Goal: Task Accomplishment & Management: Use online tool/utility

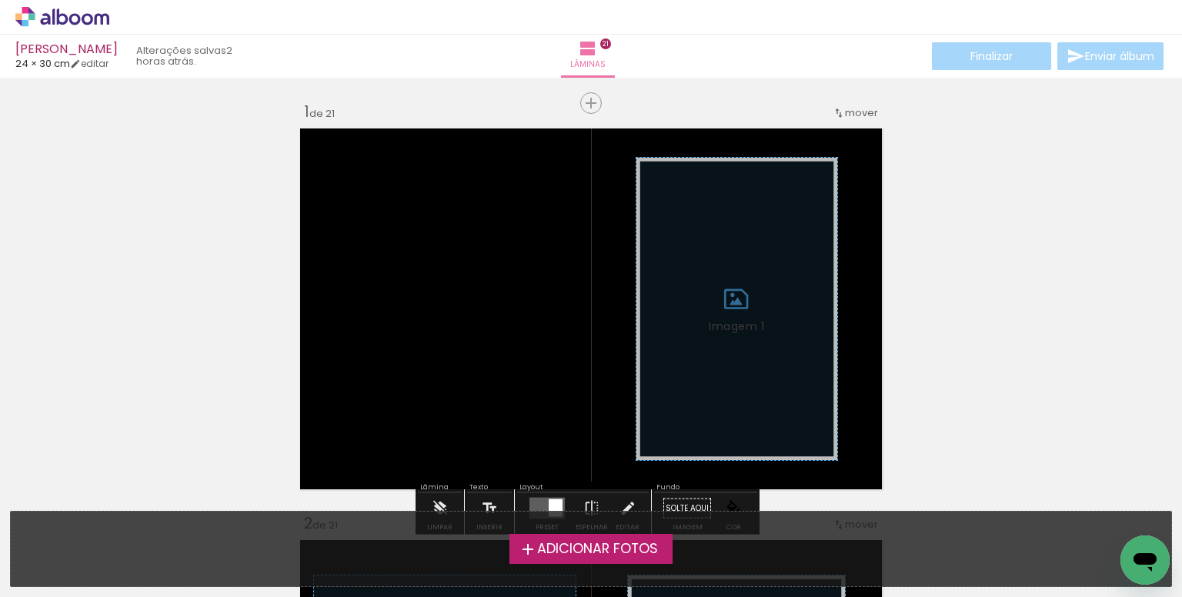
click at [583, 555] on span "Adicionar Fotos" at bounding box center [597, 550] width 121 height 14
click at [0, 0] on input "file" at bounding box center [0, 0] width 0 height 0
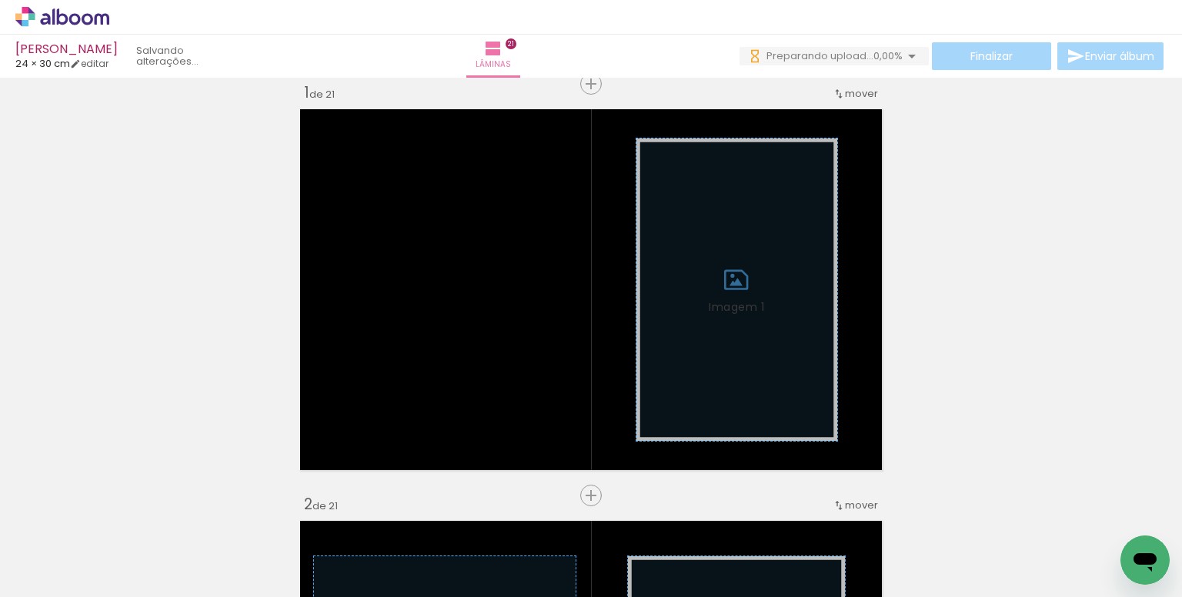
scroll to position [0, 4100]
drag, startPoint x: 991, startPoint y: 180, endPoint x: 983, endPoint y: 188, distance: 10.9
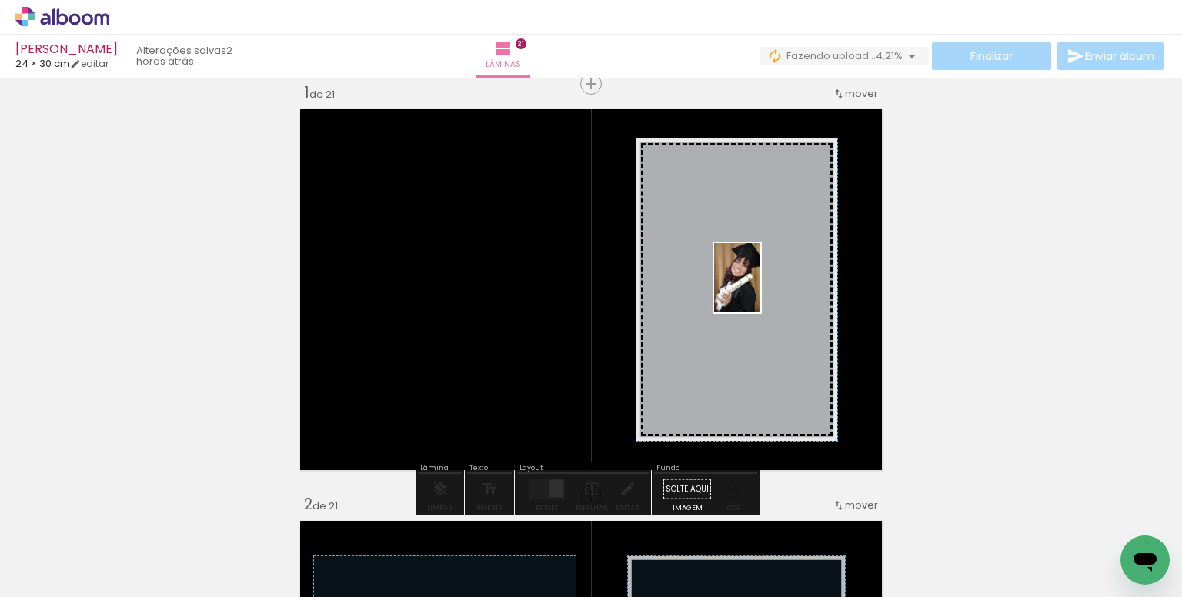
drag, startPoint x: 718, startPoint y: 540, endPoint x: 760, endPoint y: 289, distance: 254.4
click at [760, 289] on quentale-workspace at bounding box center [591, 298] width 1182 height 597
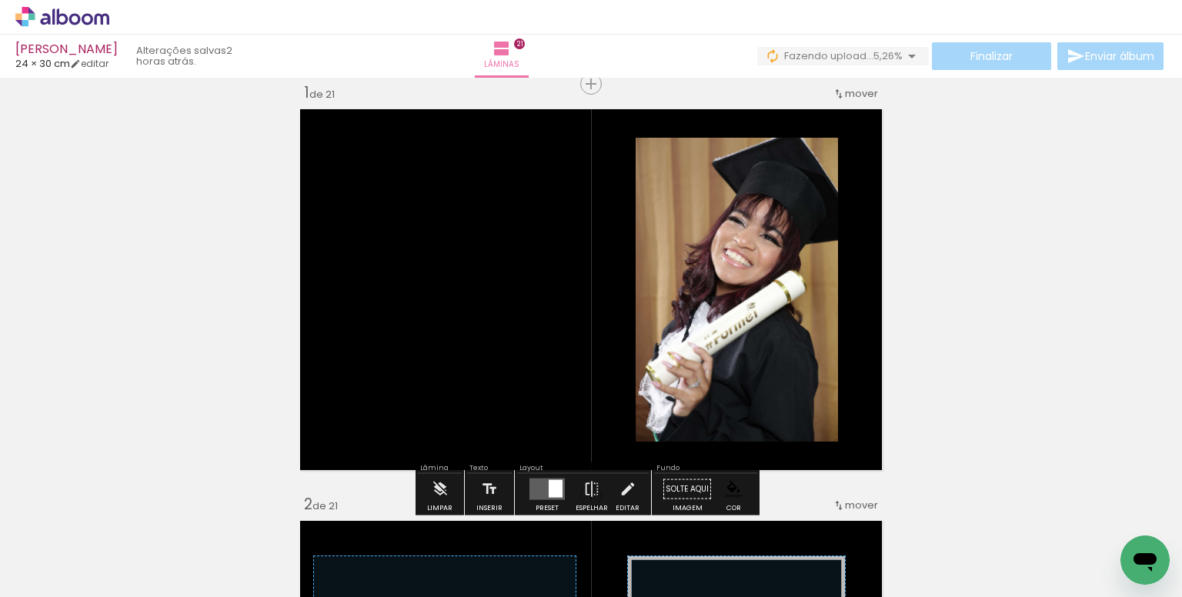
click at [790, 222] on paper-item at bounding box center [793, 222] width 28 height 11
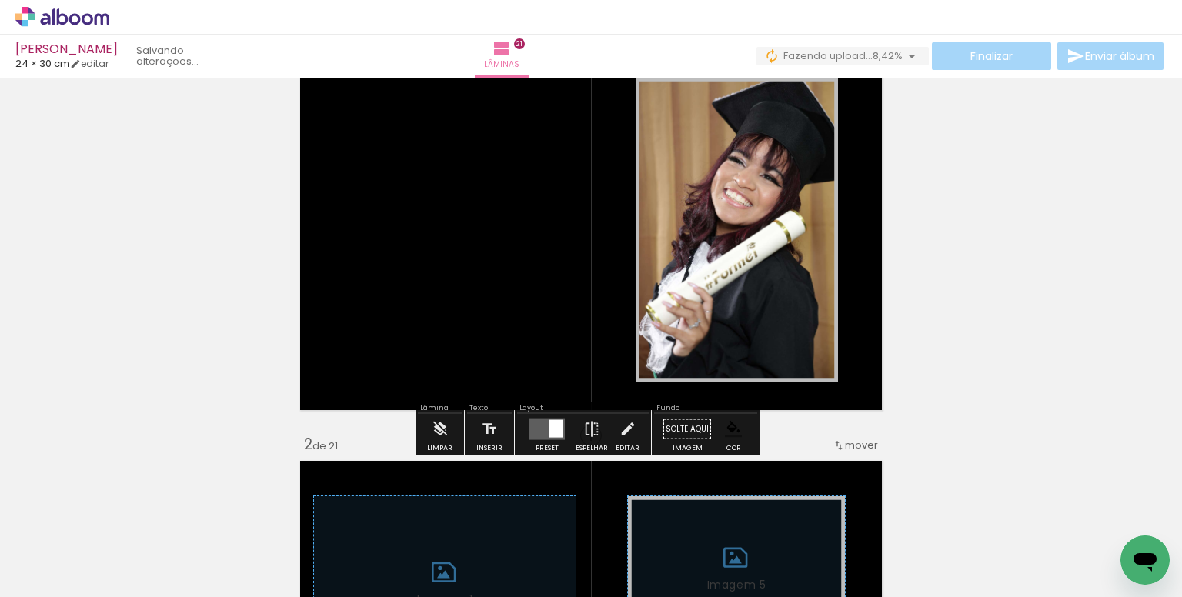
scroll to position [327, 0]
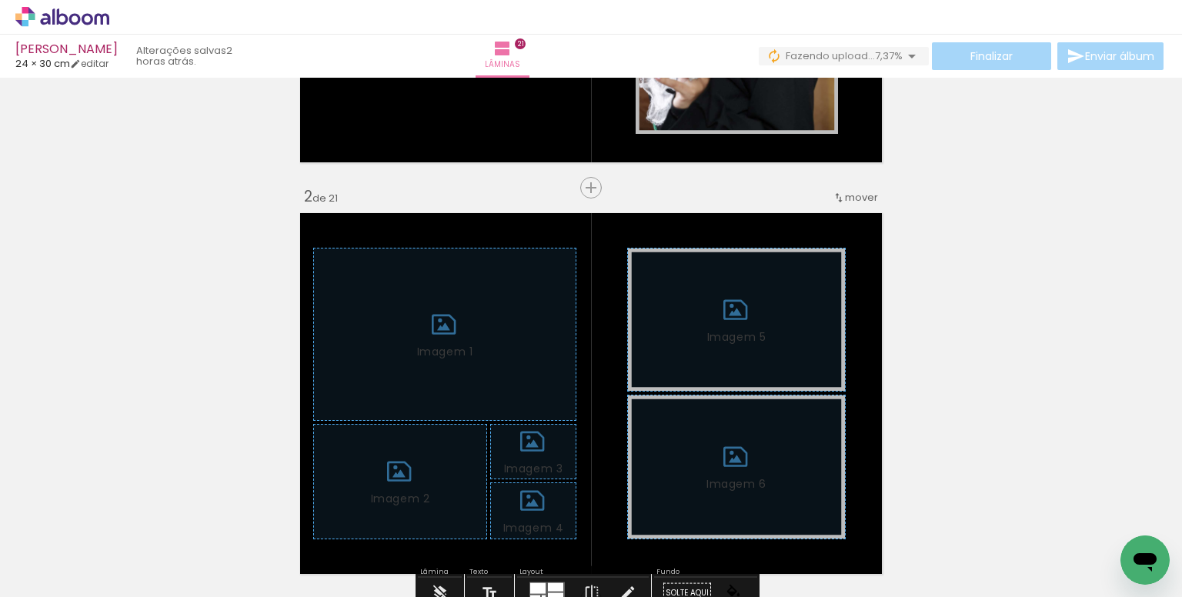
click at [78, 549] on iron-icon at bounding box center [78, 551] width 12 height 12
click at [0, 0] on slot "Não utilizadas" at bounding box center [0, 0] width 0 height 0
type input "Não utilizadas"
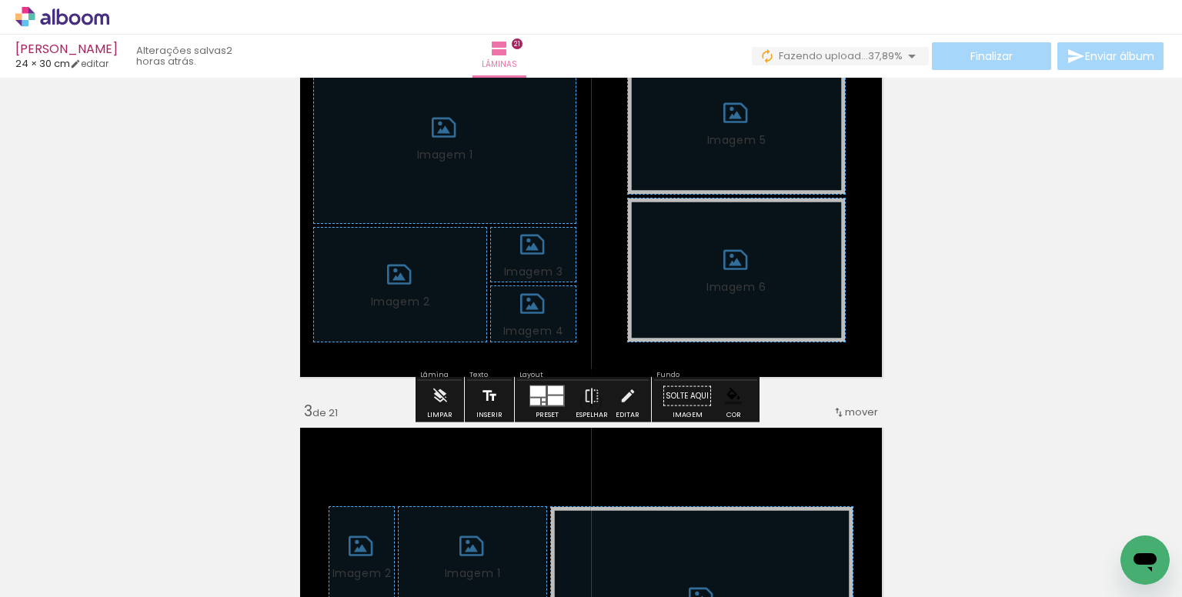
scroll to position [558, 0]
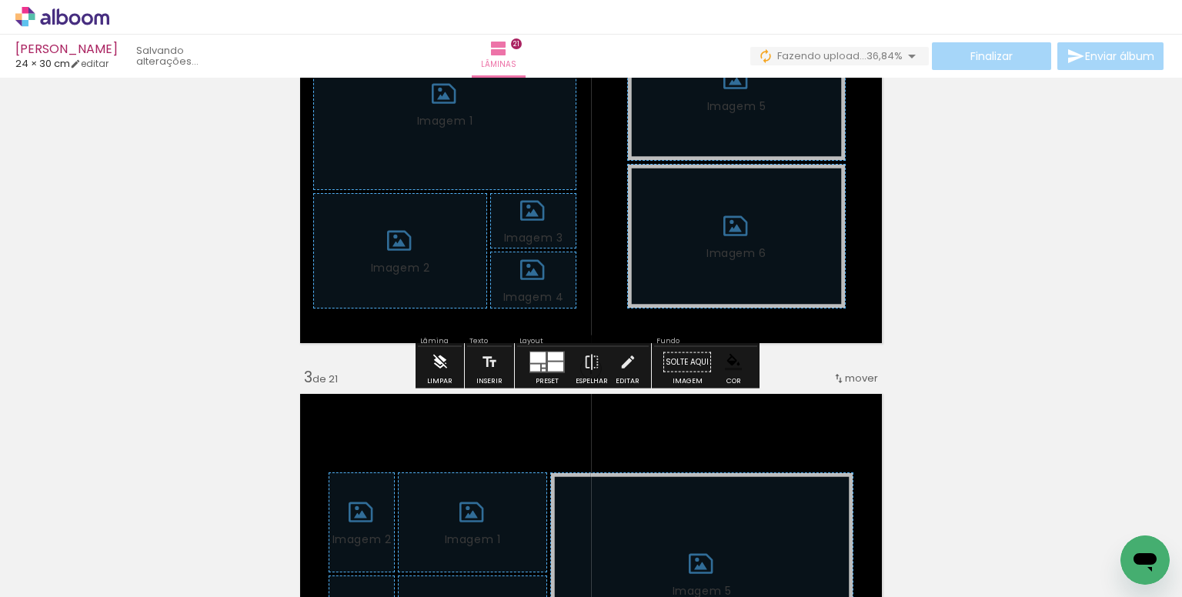
drag, startPoint x: 436, startPoint y: 352, endPoint x: 537, endPoint y: 355, distance: 100.9
click at [437, 352] on iron-icon at bounding box center [440, 362] width 17 height 31
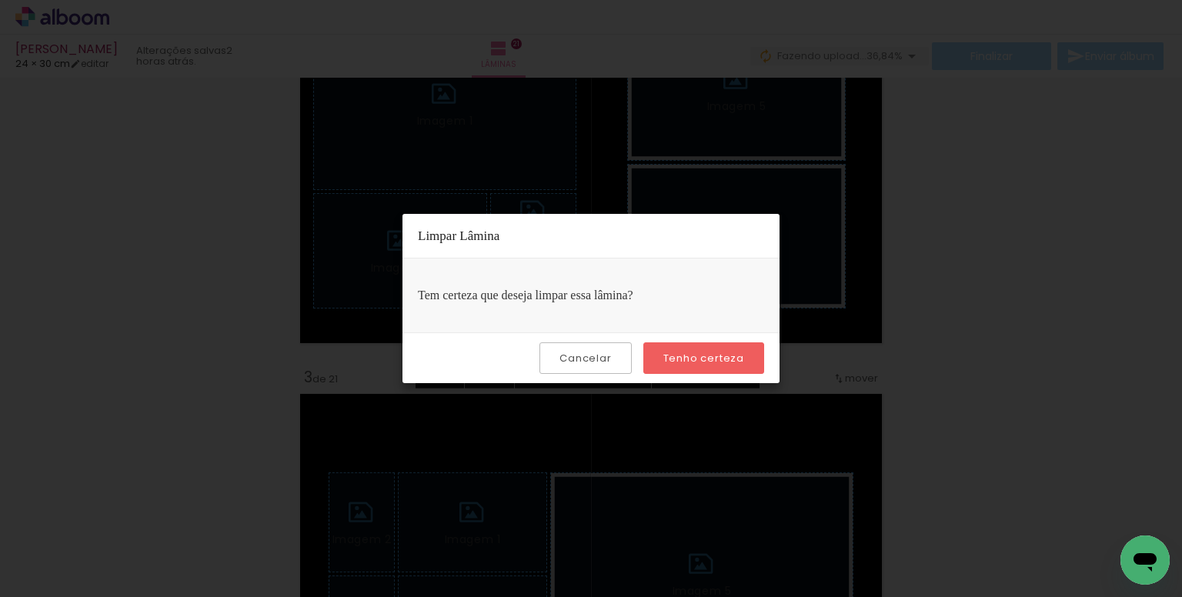
click at [679, 349] on paper-button "Tenho certeza" at bounding box center [703, 358] width 121 height 32
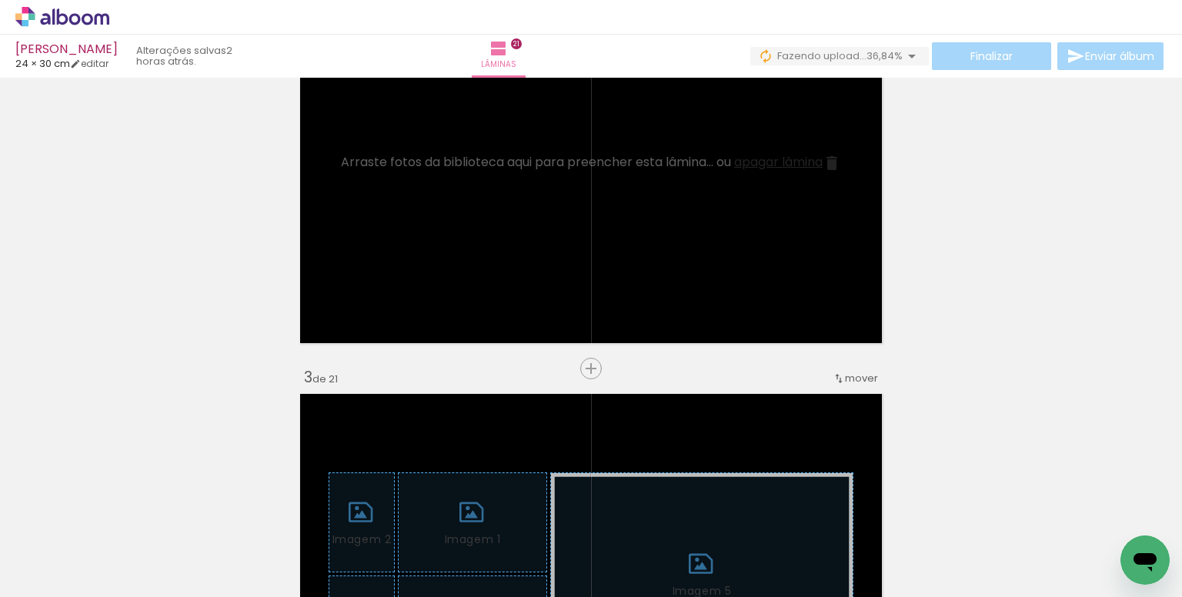
scroll to position [0, 0]
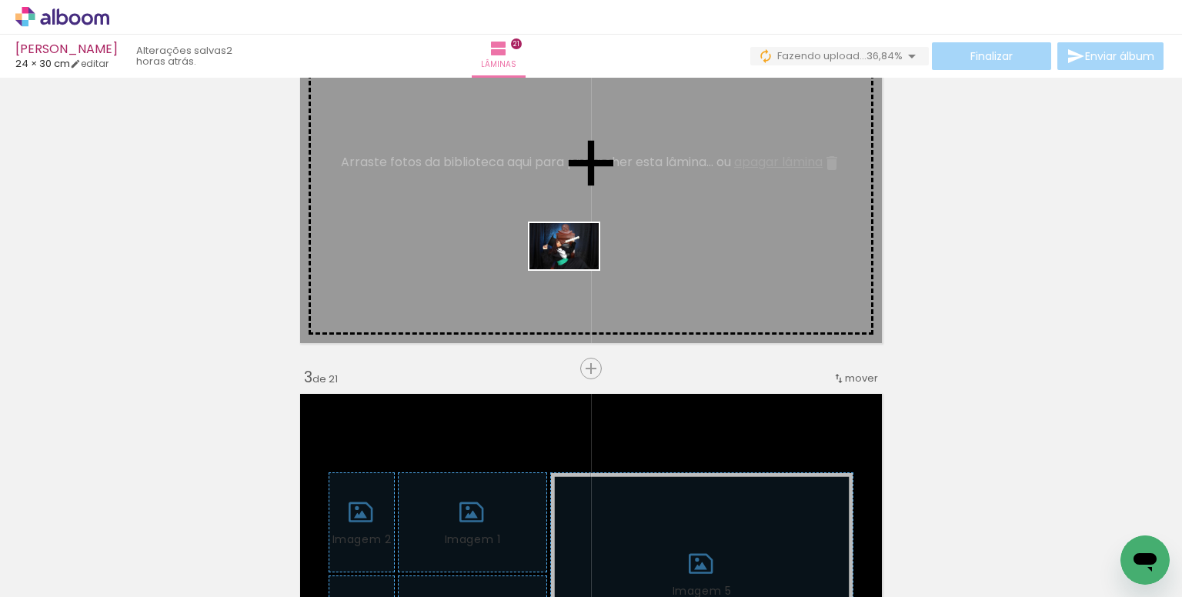
drag, startPoint x: 589, startPoint y: 546, endPoint x: 575, endPoint y: 267, distance: 279.7
click at [575, 267] on quentale-workspace at bounding box center [591, 298] width 1182 height 597
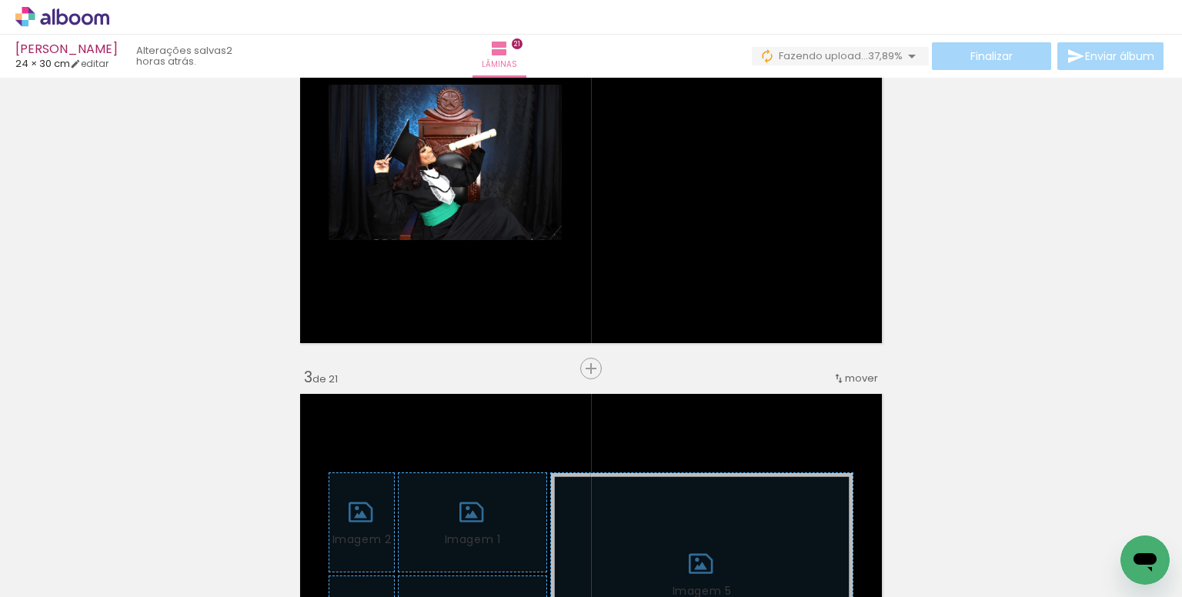
scroll to position [0, 1576]
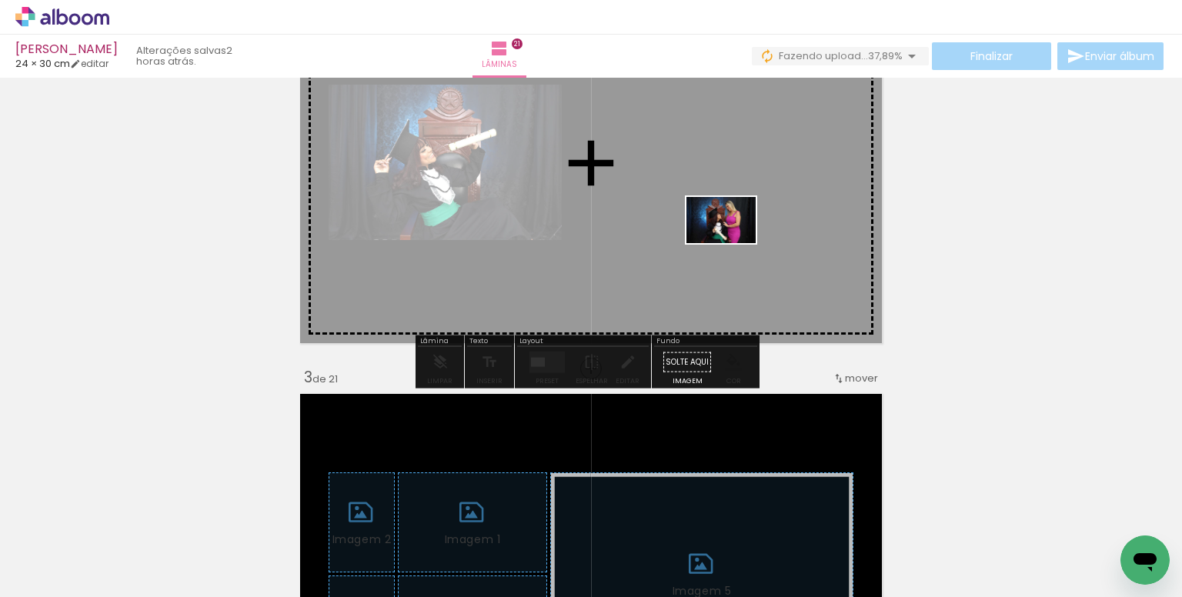
drag, startPoint x: 728, startPoint y: 449, endPoint x: 898, endPoint y: 518, distance: 183.3
click at [733, 242] on quentale-workspace at bounding box center [591, 298] width 1182 height 597
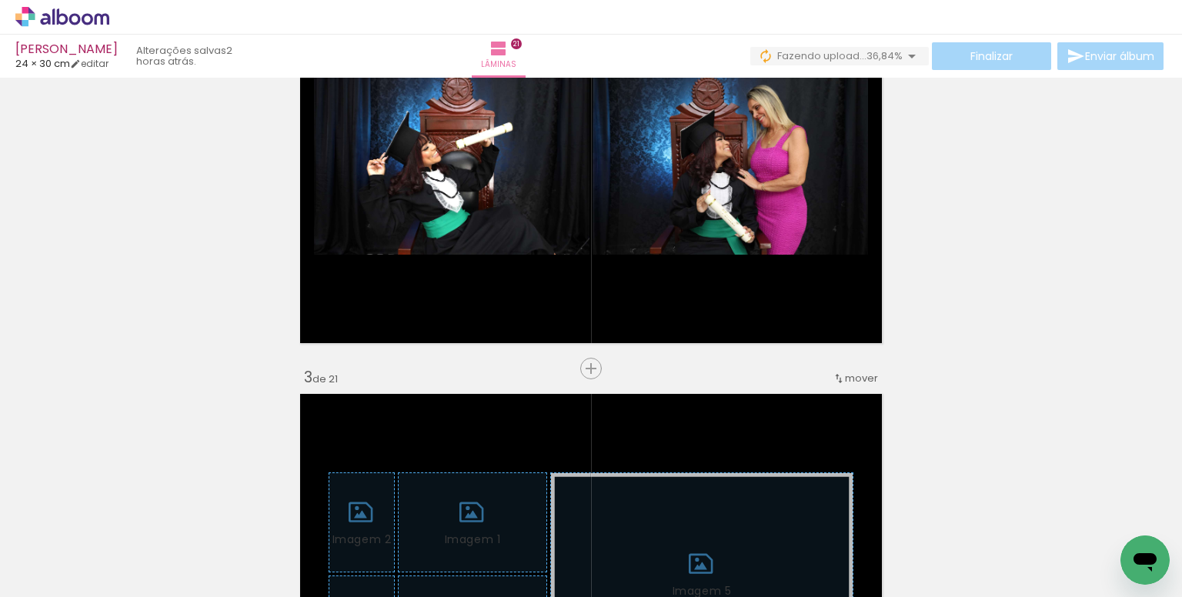
scroll to position [0, 2068]
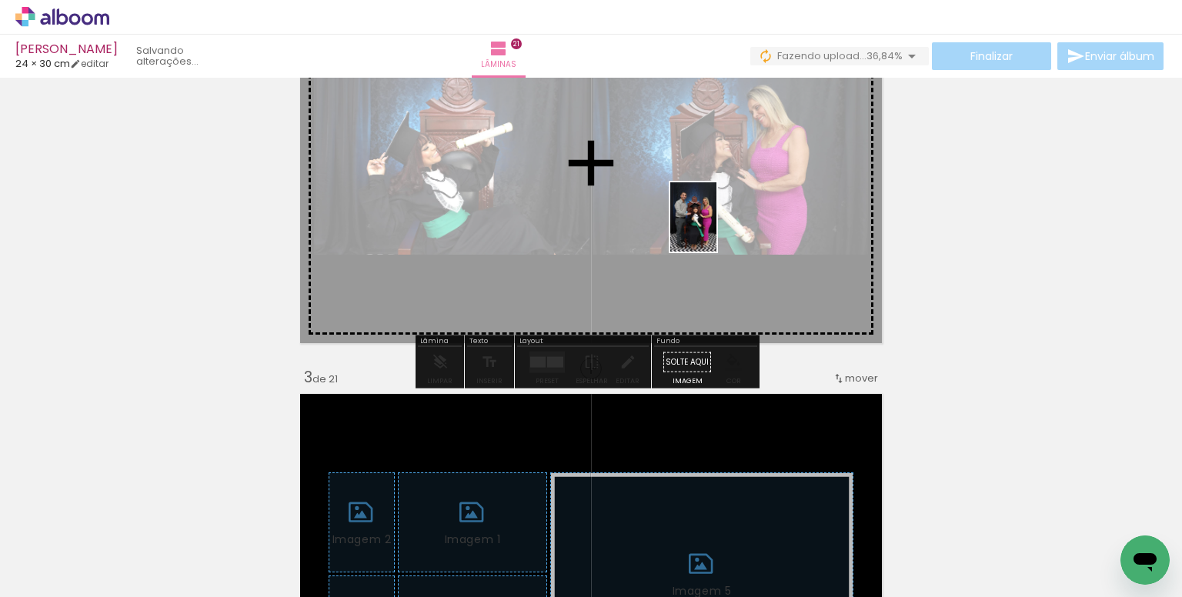
drag, startPoint x: 749, startPoint y: 522, endPoint x: 931, endPoint y: 483, distance: 186.4
click at [716, 232] on quentale-workspace at bounding box center [591, 298] width 1182 height 597
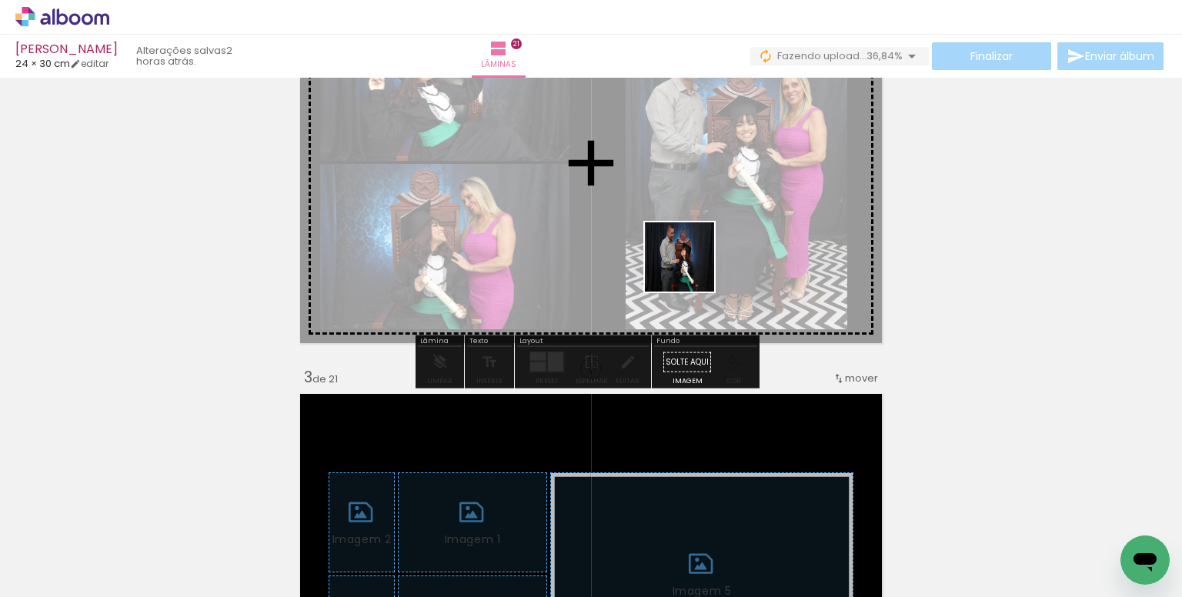
drag, startPoint x: 730, startPoint y: 322, endPoint x: 665, endPoint y: 246, distance: 99.3
click at [665, 246] on quentale-workspace at bounding box center [591, 298] width 1182 height 597
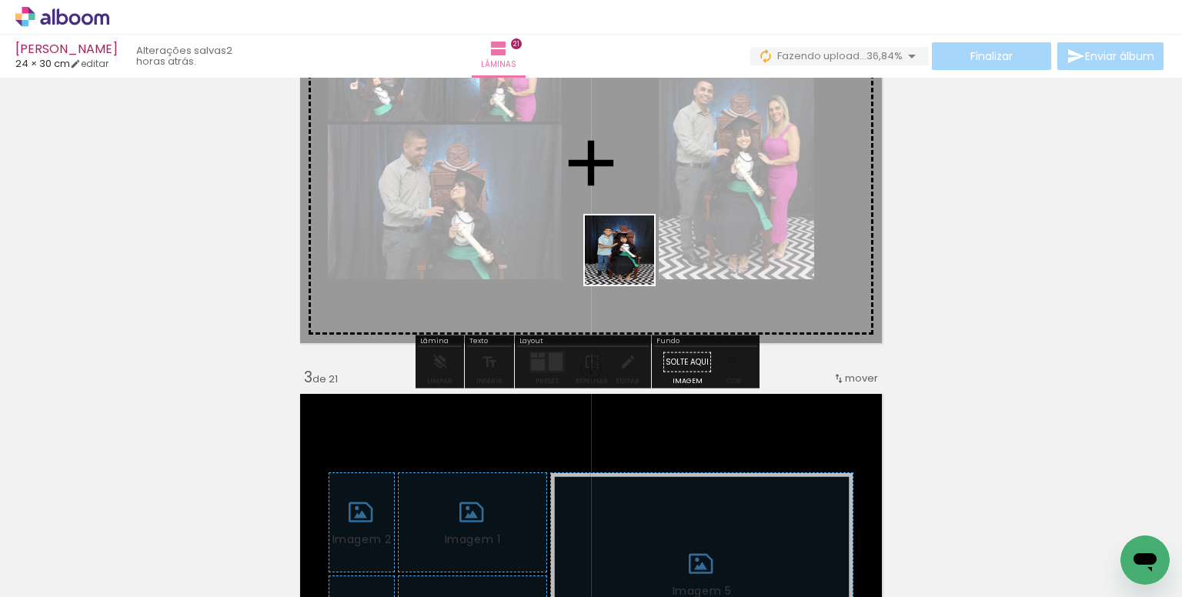
drag, startPoint x: 1031, startPoint y: 542, endPoint x: 569, endPoint y: 317, distance: 513.5
click at [579, 235] on quentale-workspace at bounding box center [591, 298] width 1182 height 597
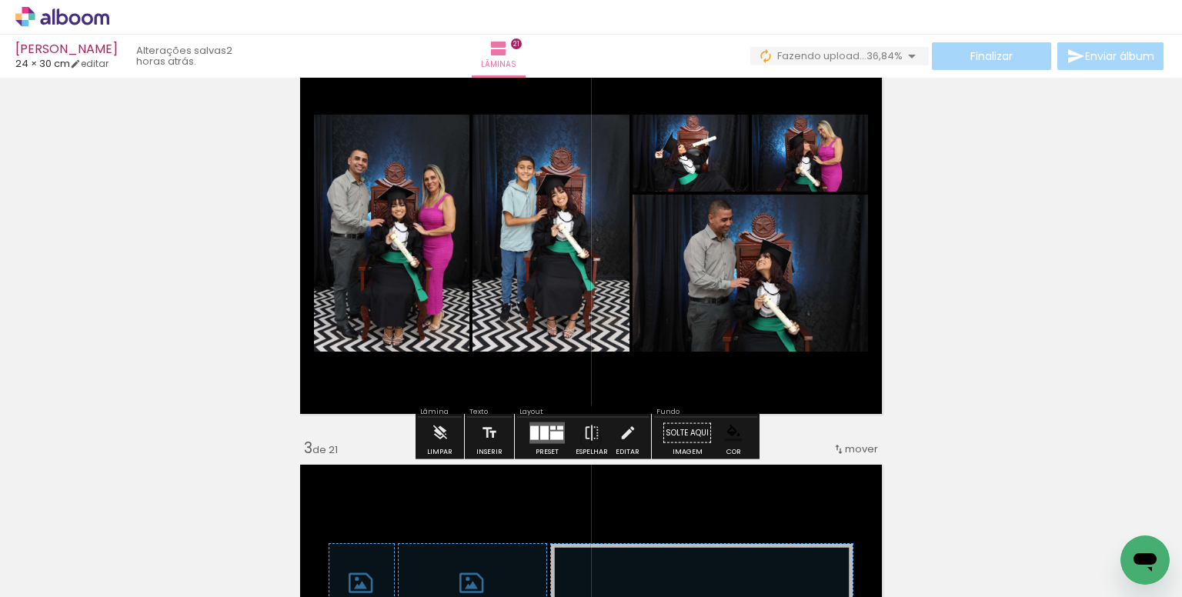
scroll to position [481, 0]
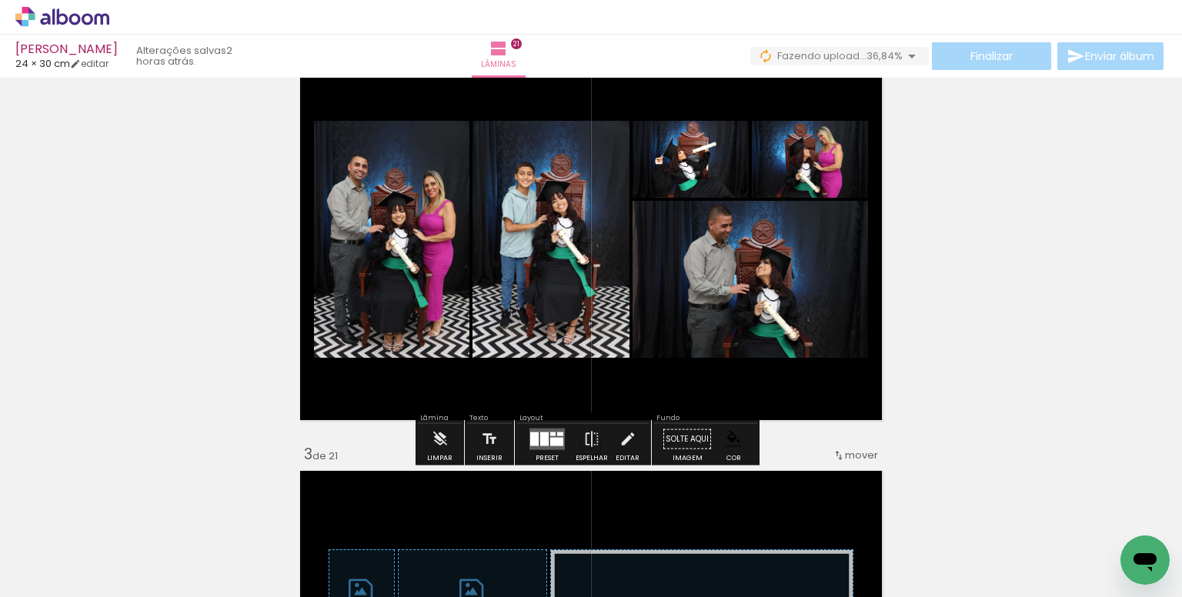
click at [550, 441] on div at bounding box center [556, 442] width 13 height 8
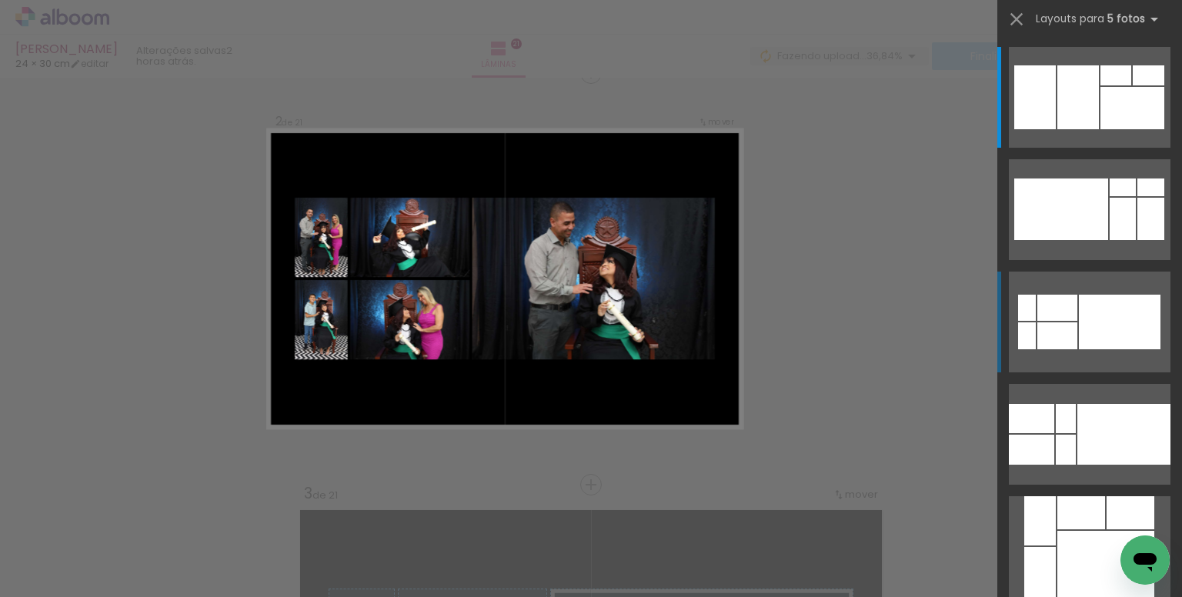
scroll to position [432, 0]
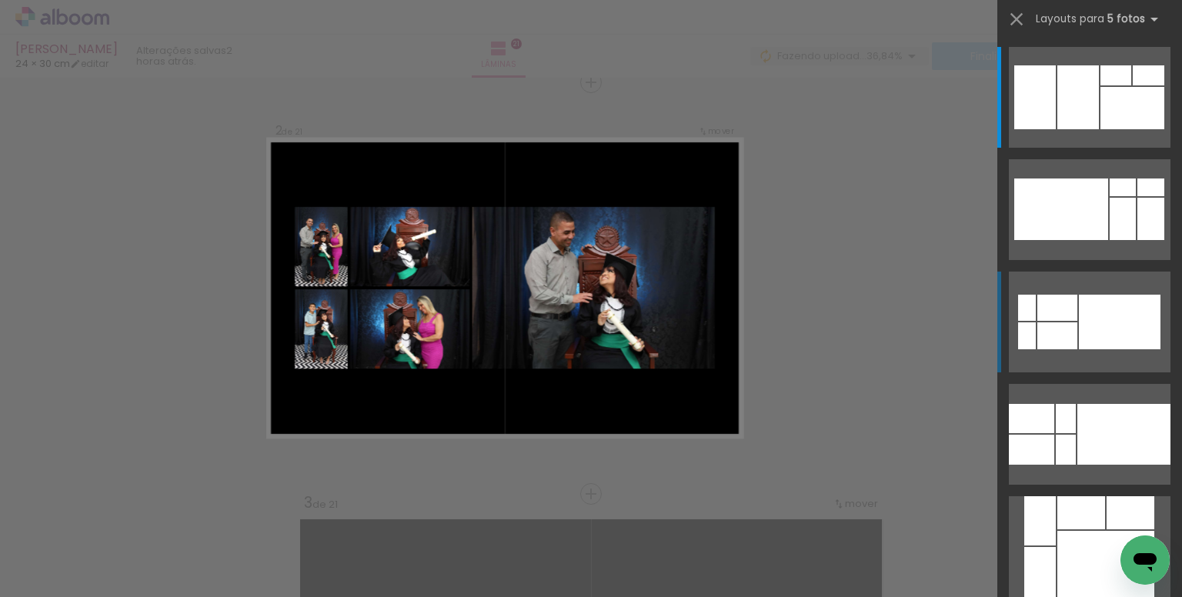
click at [1083, 328] on div at bounding box center [1120, 322] width 82 height 55
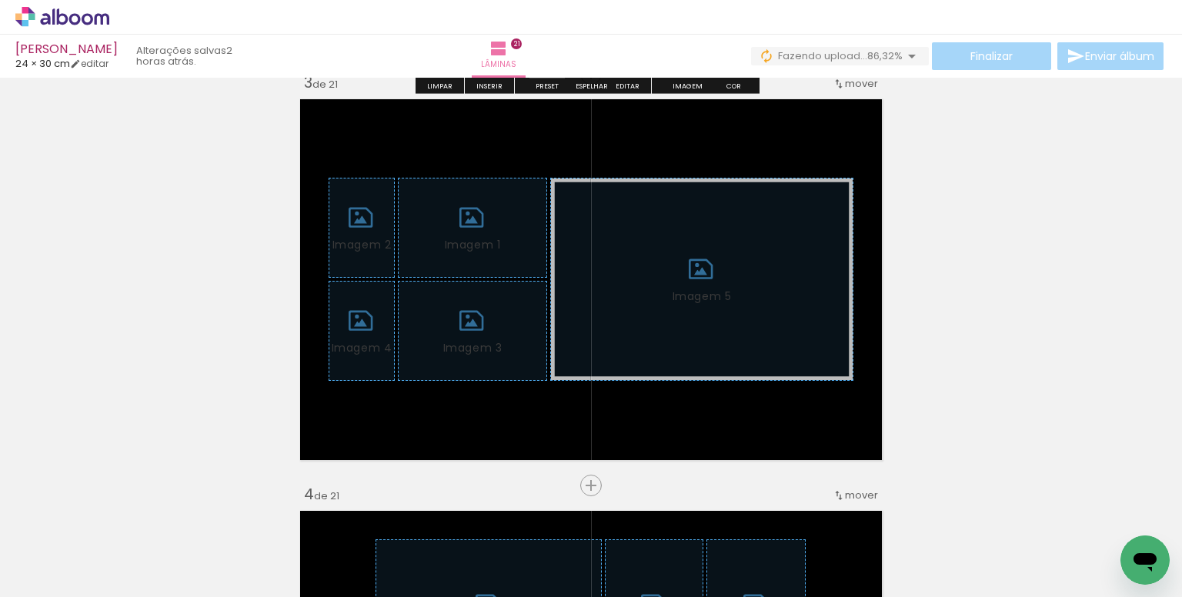
scroll to position [893, 0]
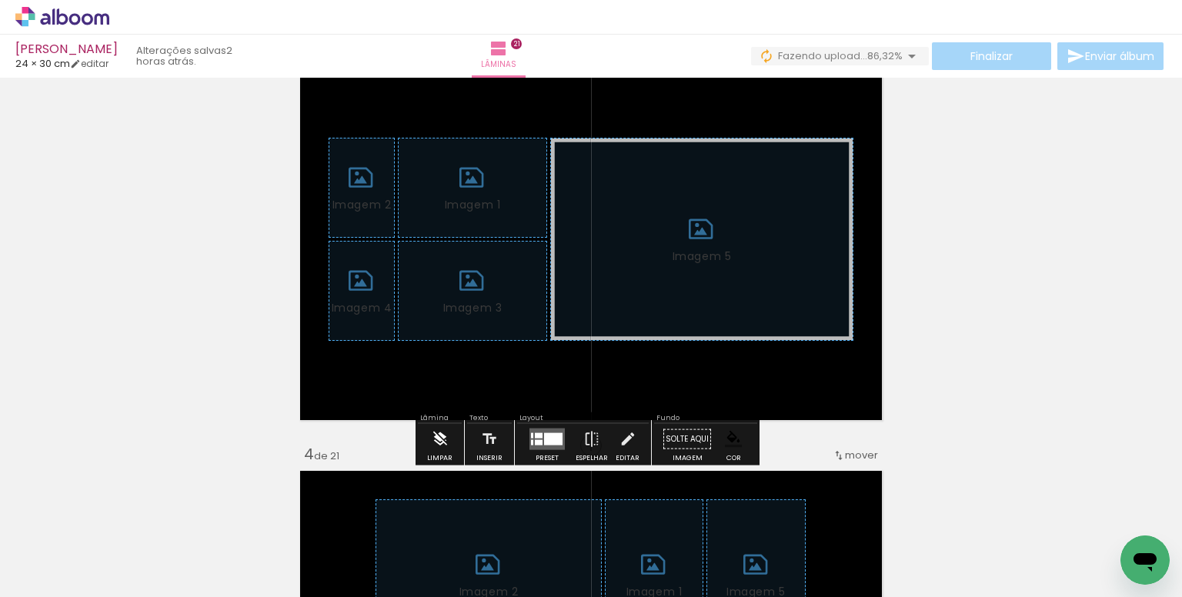
click at [433, 446] on iron-icon at bounding box center [440, 439] width 17 height 31
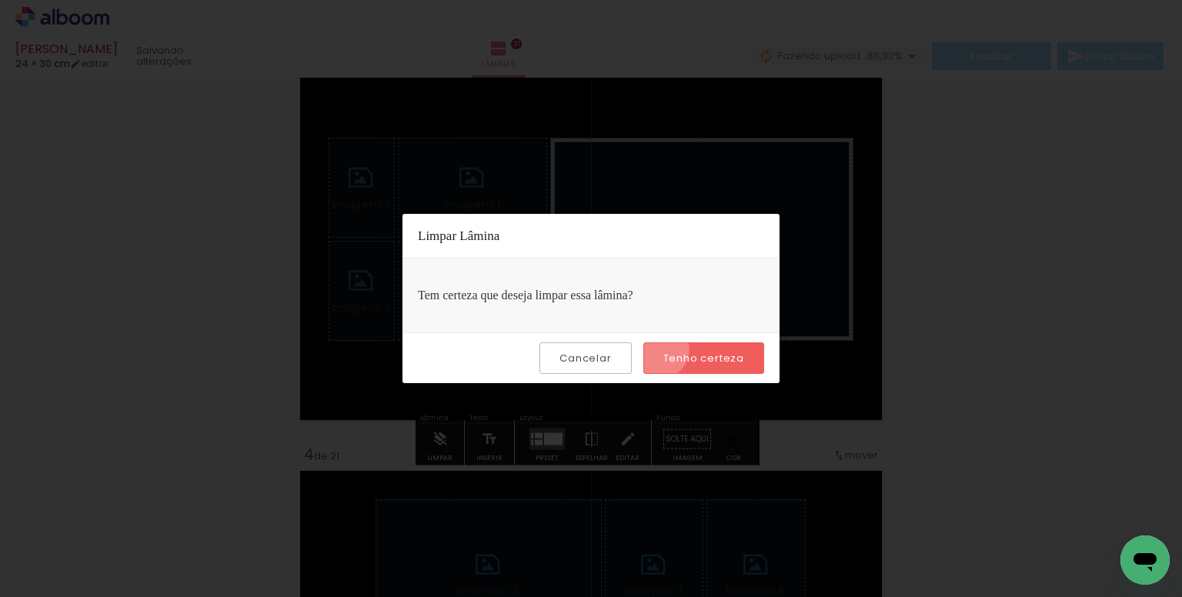
click at [663, 349] on paper-button "Tenho certeza" at bounding box center [703, 358] width 121 height 32
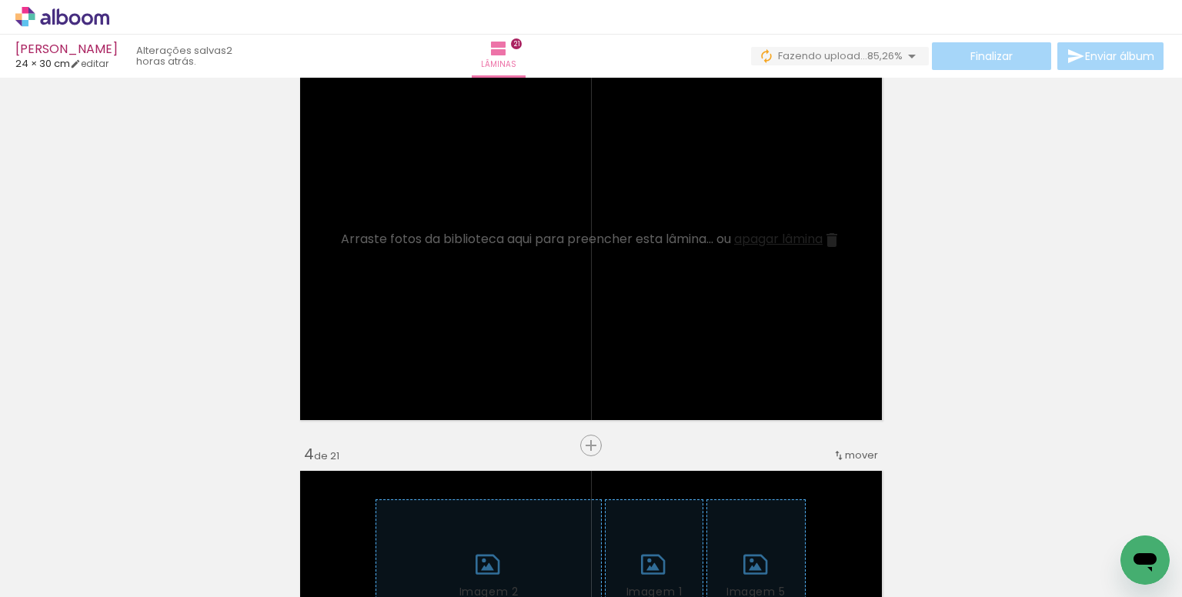
scroll to position [0, 3257]
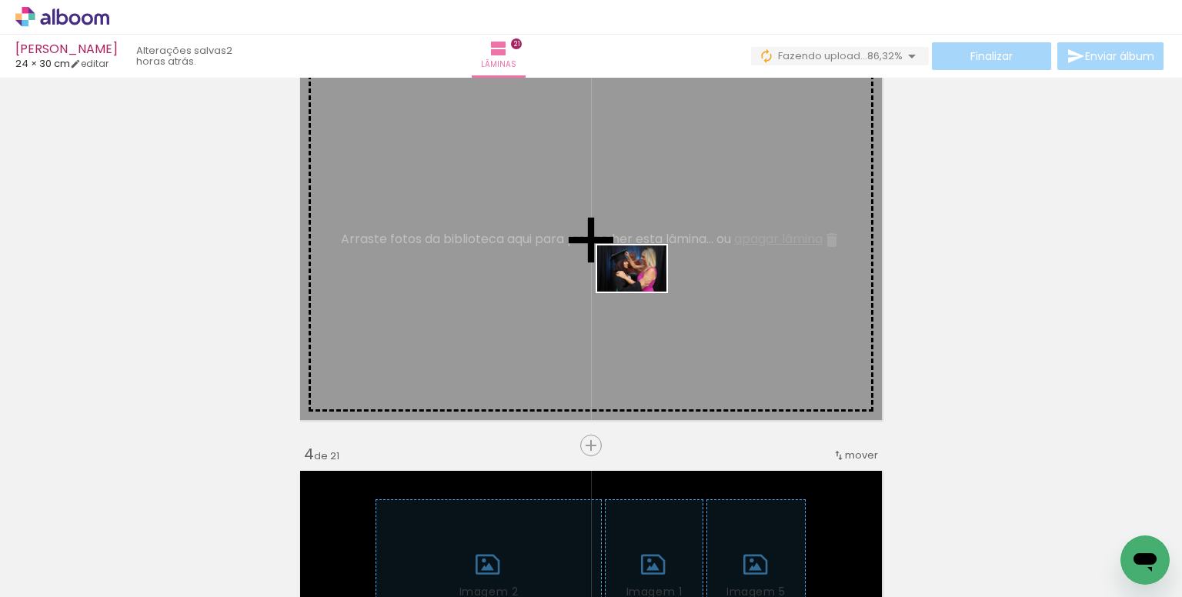
drag, startPoint x: 603, startPoint y: 543, endPoint x: 818, endPoint y: 527, distance: 215.2
click at [643, 292] on quentale-workspace at bounding box center [591, 298] width 1182 height 597
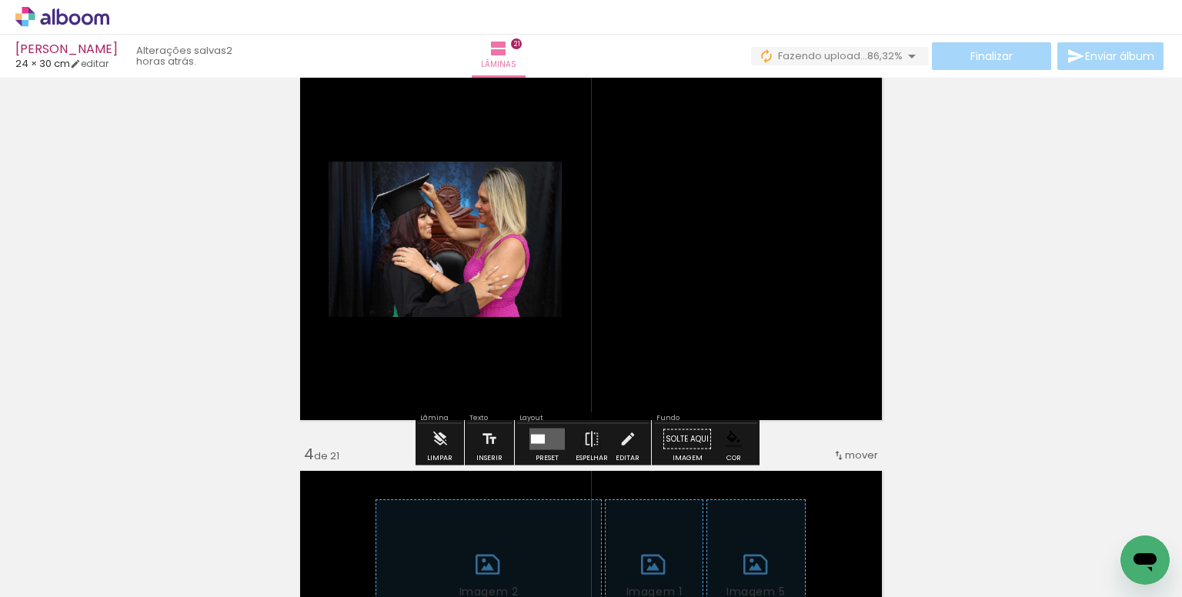
scroll to position [0, 4395]
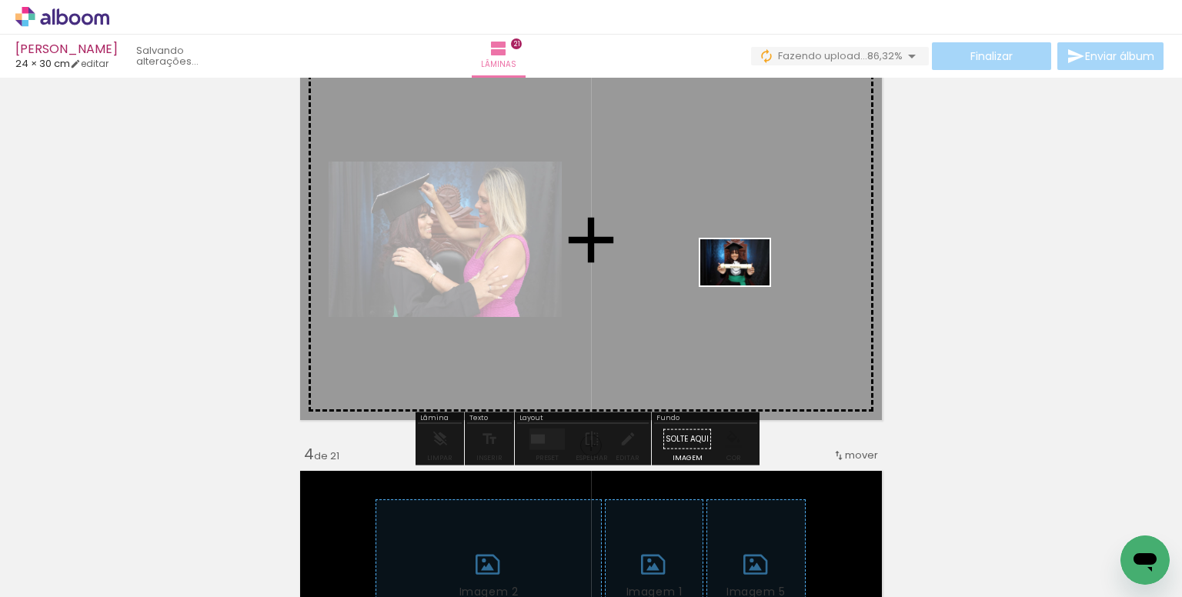
drag, startPoint x: 776, startPoint y: 547, endPoint x: 773, endPoint y: 417, distance: 130.1
click at [745, 285] on quentale-workspace at bounding box center [591, 298] width 1182 height 597
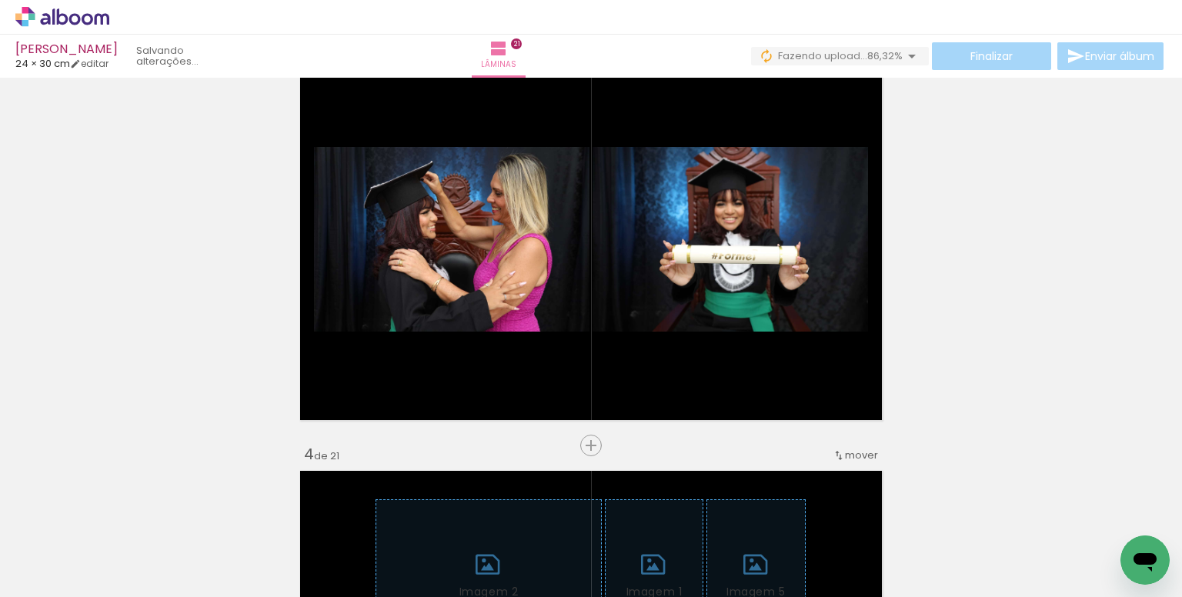
scroll to position [0, 4539]
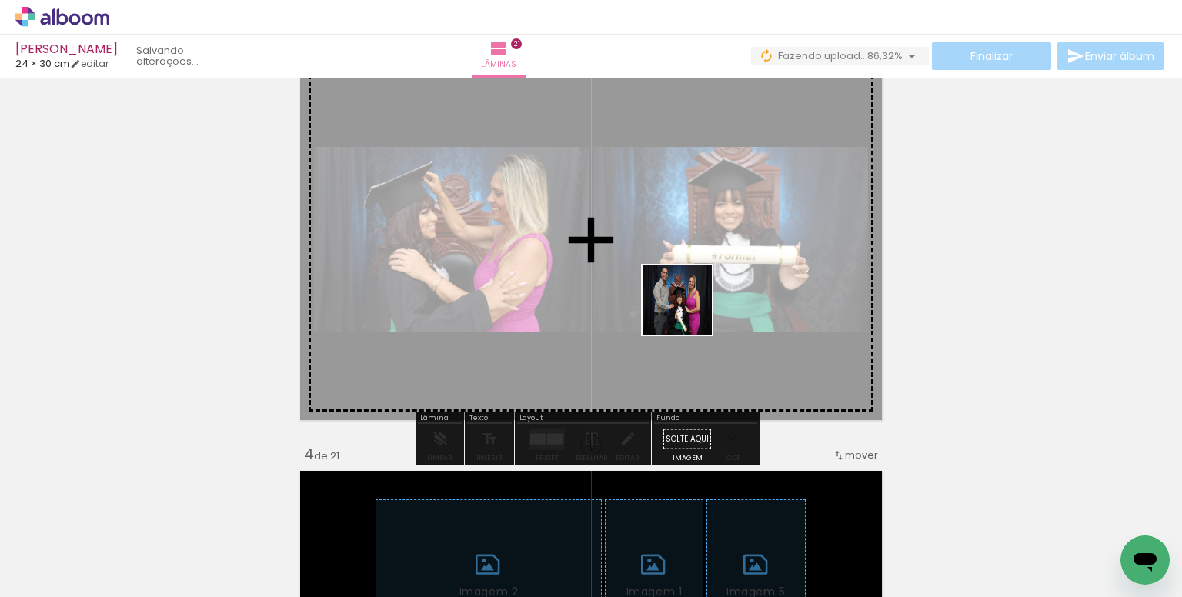
drag, startPoint x: 720, startPoint y: 536, endPoint x: 821, endPoint y: 502, distance: 106.6
click at [689, 313] on quentale-workspace at bounding box center [591, 298] width 1182 height 597
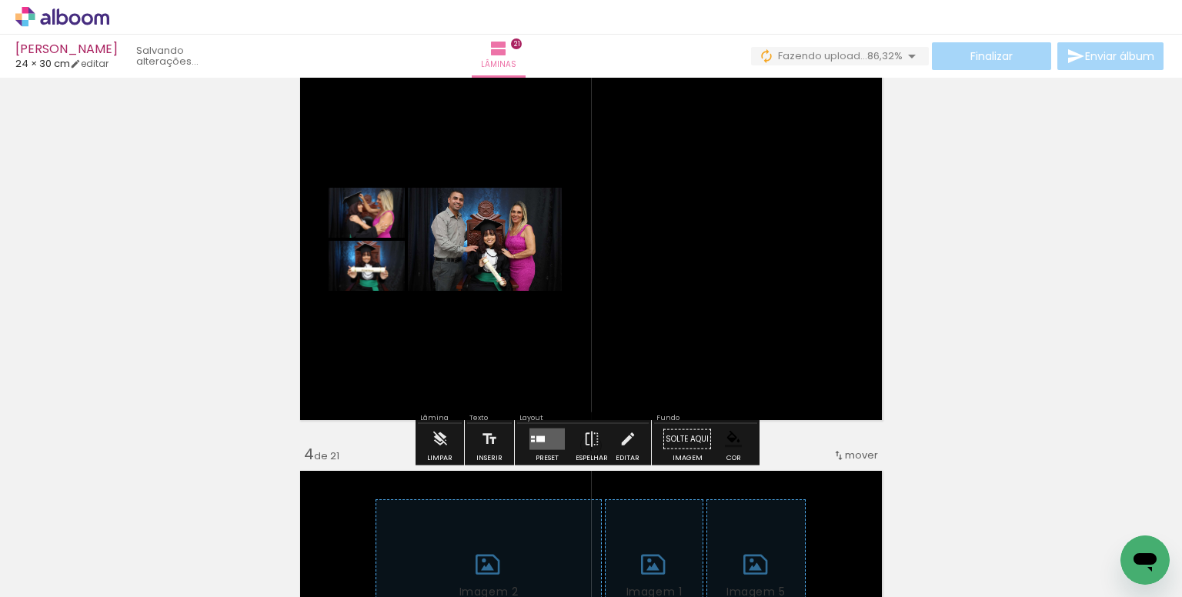
scroll to position [0, 5428]
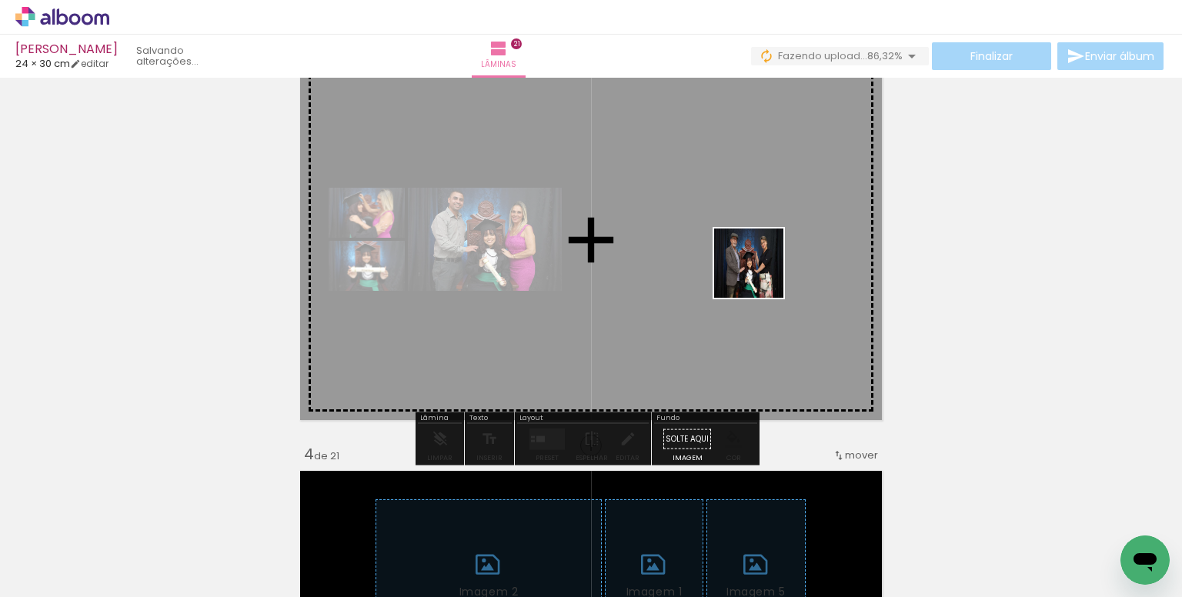
drag, startPoint x: 858, startPoint y: 538, endPoint x: 897, endPoint y: 555, distance: 42.7
click at [760, 275] on quentale-workspace at bounding box center [591, 298] width 1182 height 597
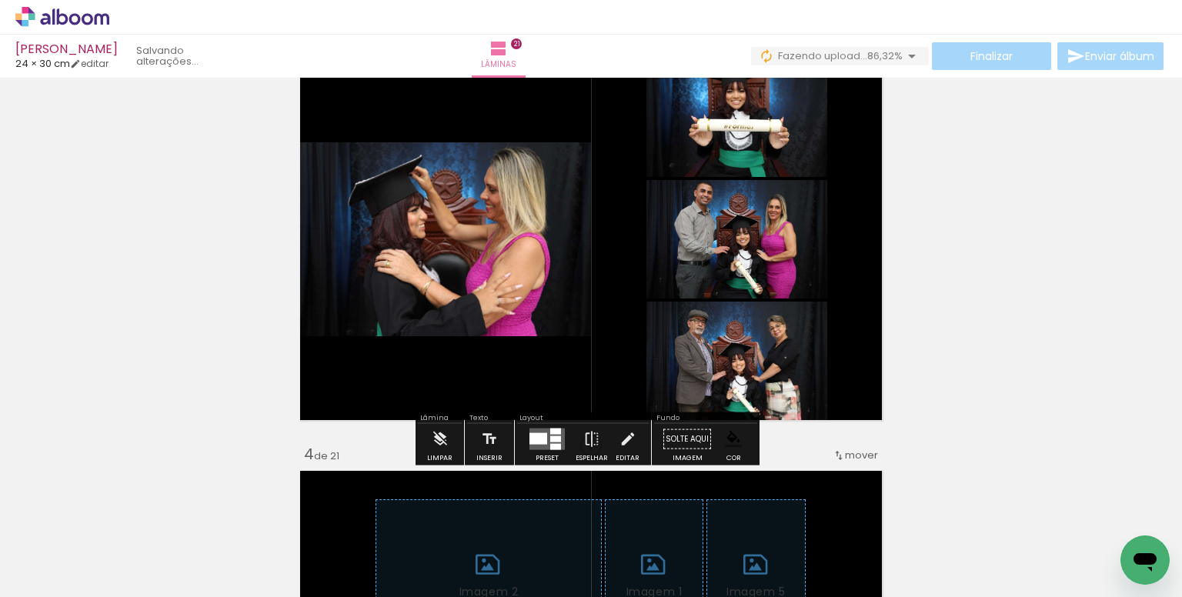
scroll to position [0, 6119]
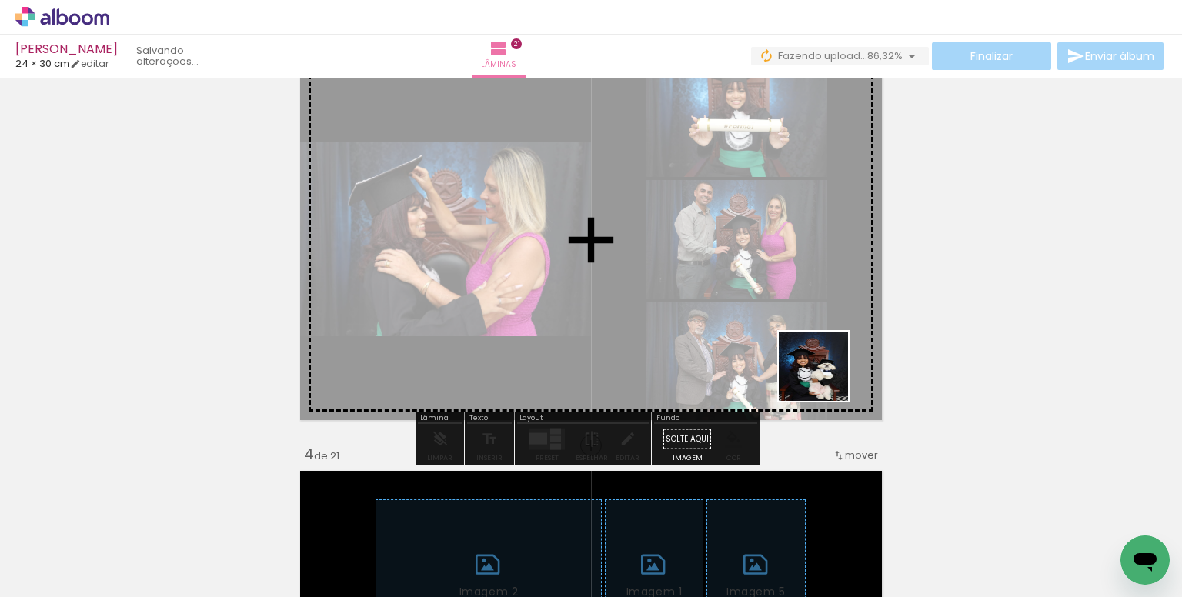
drag, startPoint x: 917, startPoint y: 501, endPoint x: 706, endPoint y: 292, distance: 297.1
click at [706, 292] on quentale-workspace at bounding box center [591, 298] width 1182 height 597
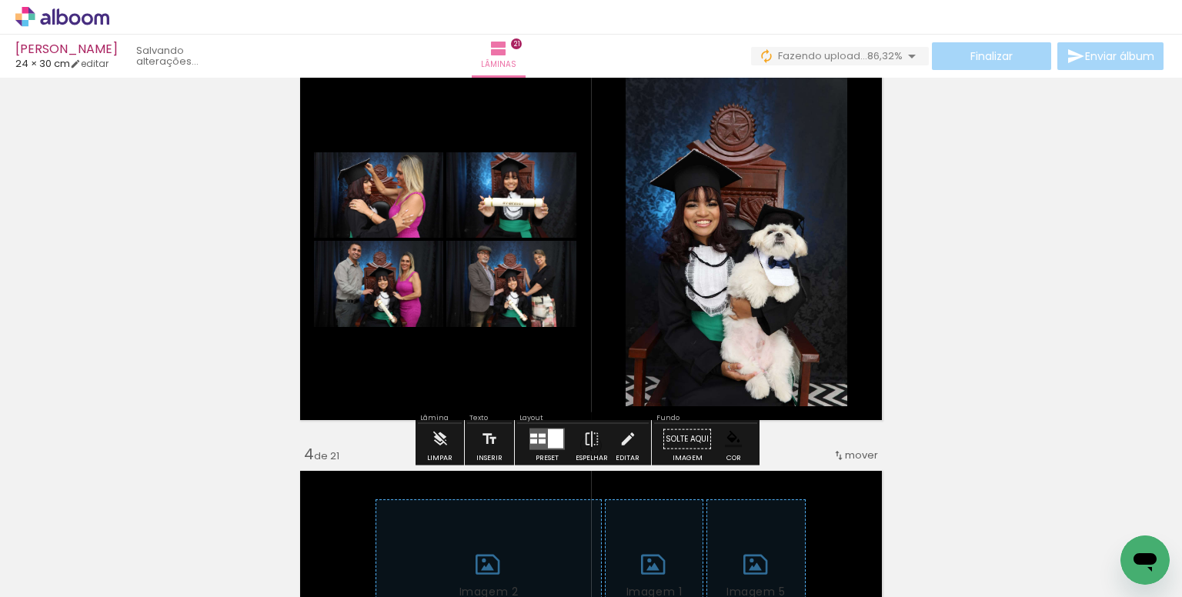
scroll to position [0, 6188]
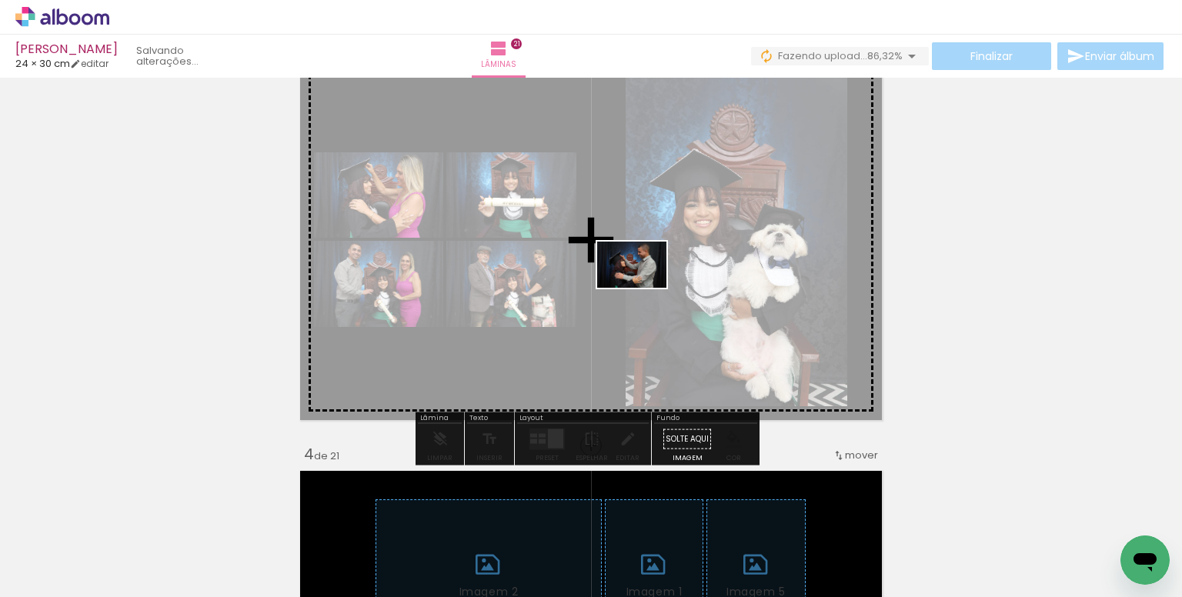
drag, startPoint x: 993, startPoint y: 519, endPoint x: 634, endPoint y: 306, distance: 417.8
click at [643, 288] on quentale-workspace at bounding box center [591, 298] width 1182 height 597
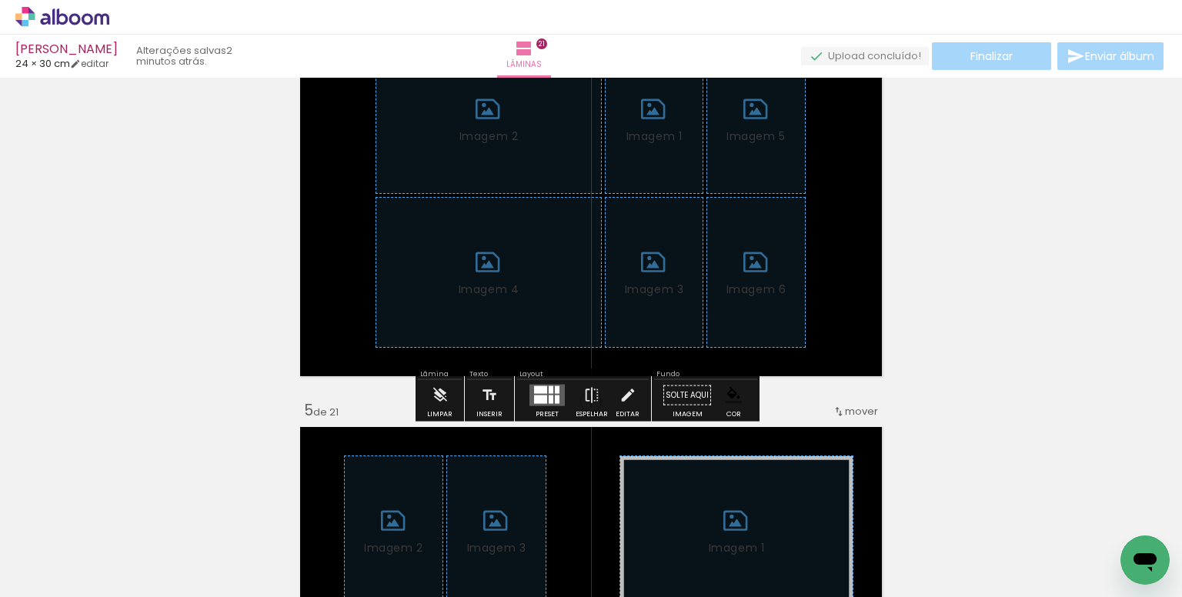
scroll to position [1354, 0]
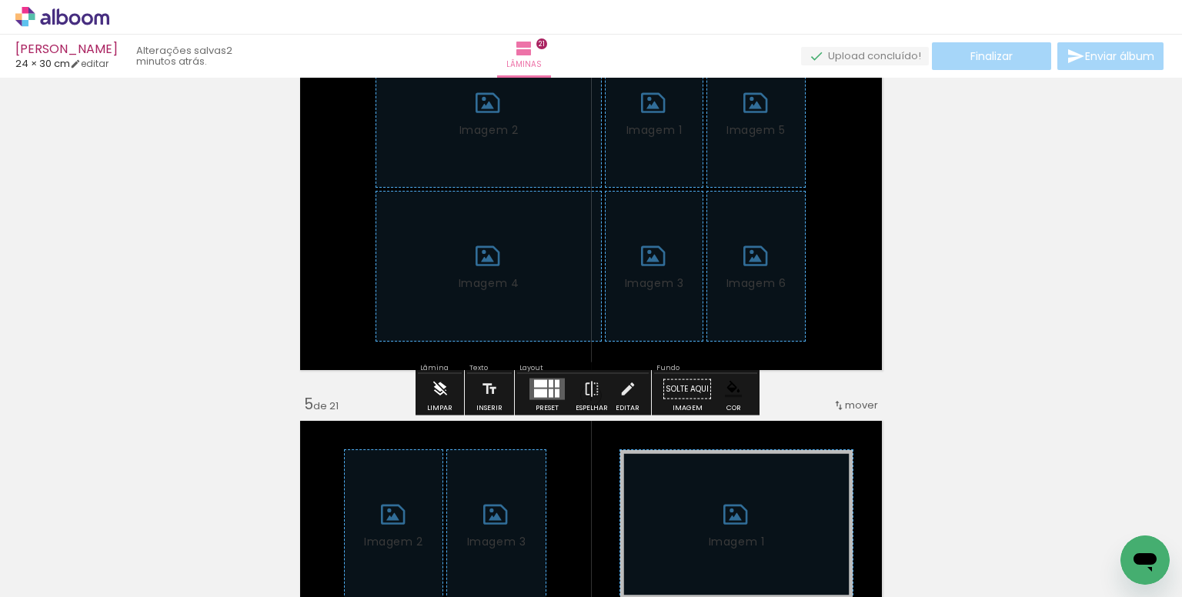
click at [441, 381] on iron-icon at bounding box center [440, 389] width 17 height 31
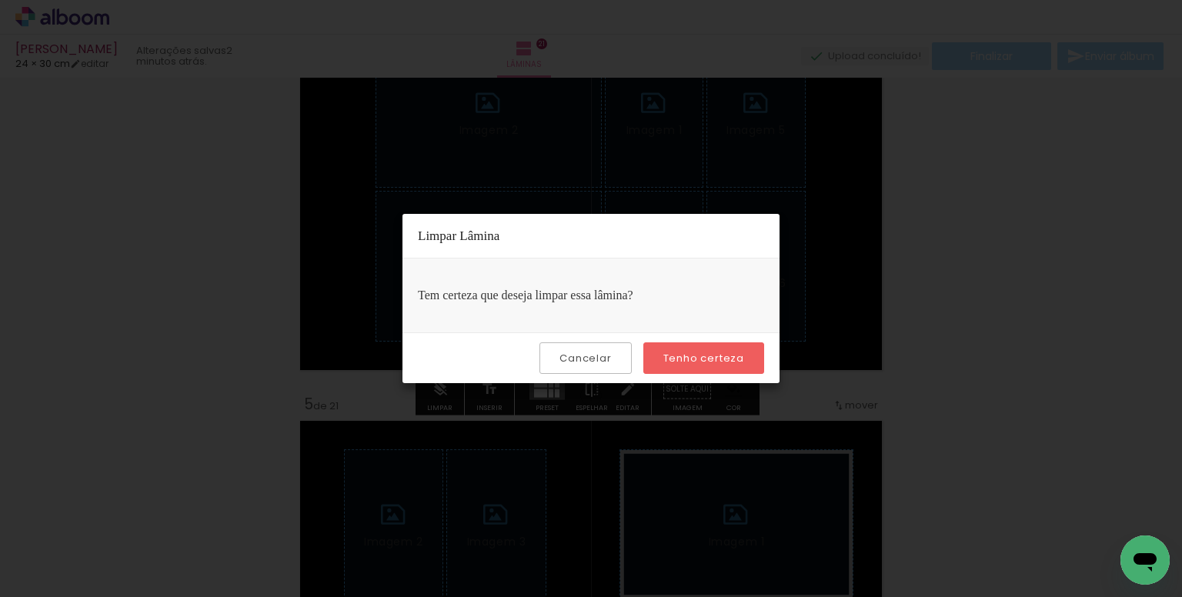
click at [686, 365] on paper-button "Tenho certeza" at bounding box center [703, 358] width 121 height 32
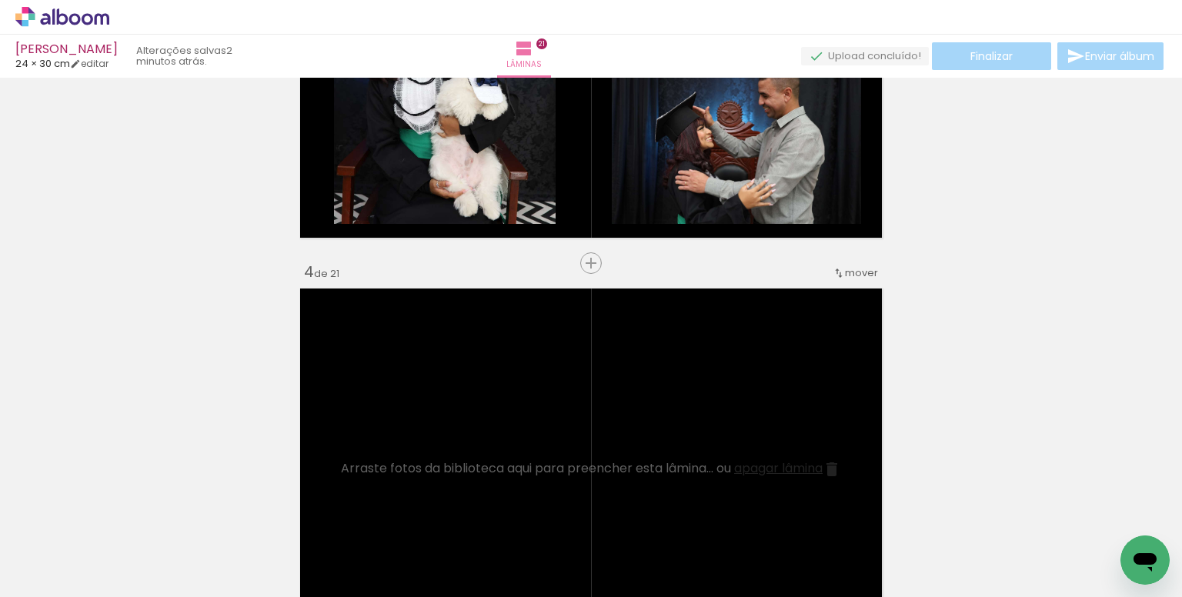
scroll to position [1047, 0]
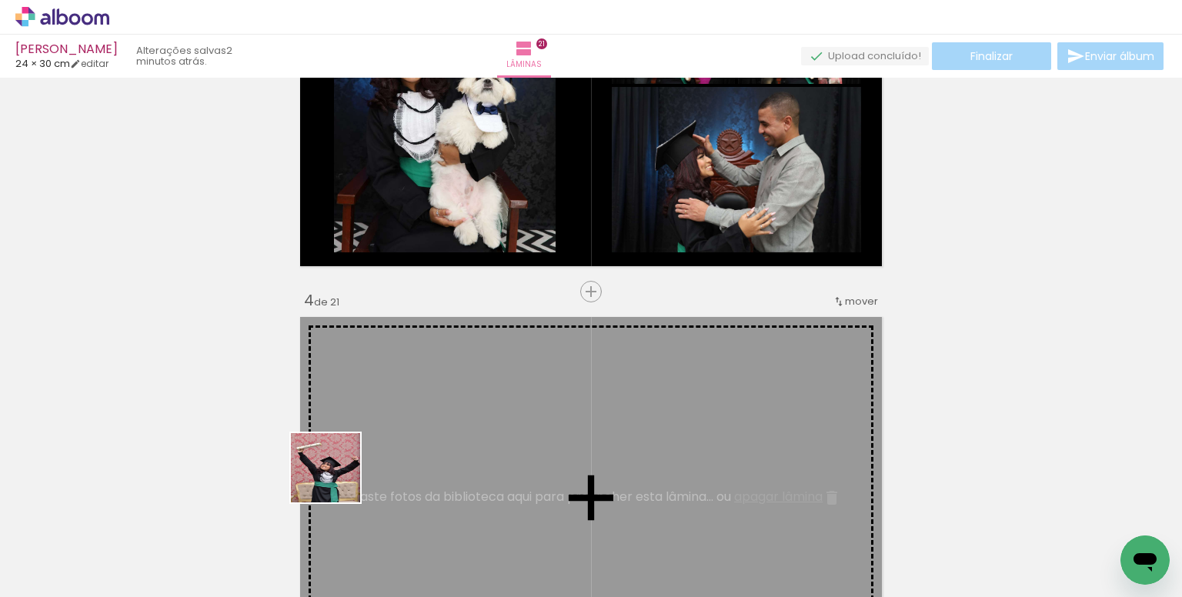
drag, startPoint x: 337, startPoint y: 479, endPoint x: 431, endPoint y: 419, distance: 111.4
click at [431, 419] on quentale-workspace at bounding box center [591, 298] width 1182 height 597
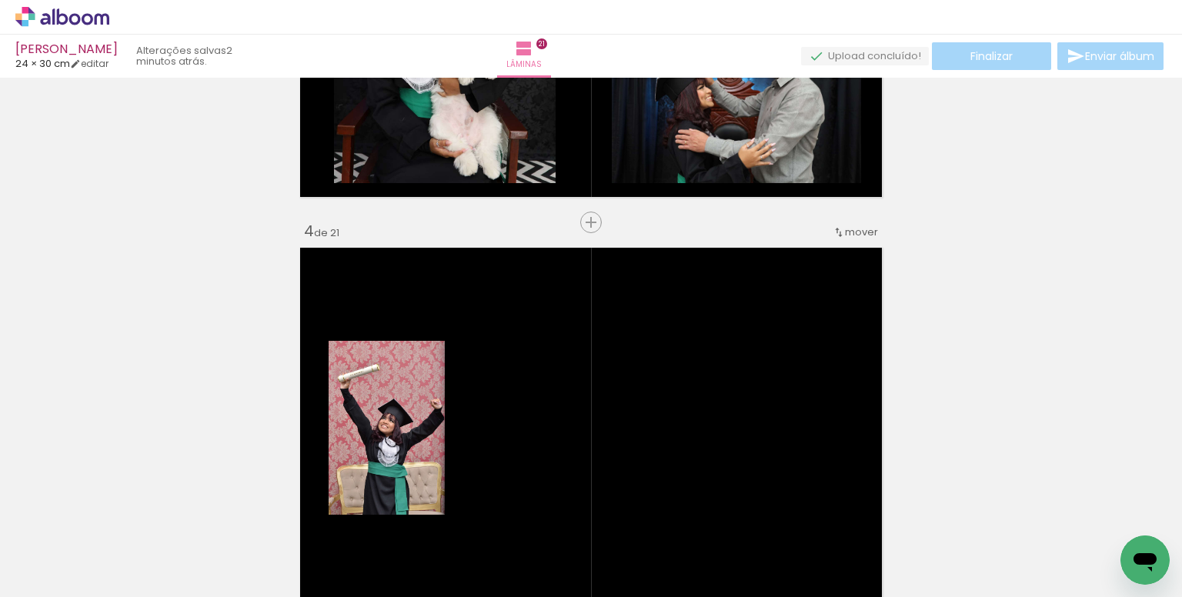
scroll to position [1123, 0]
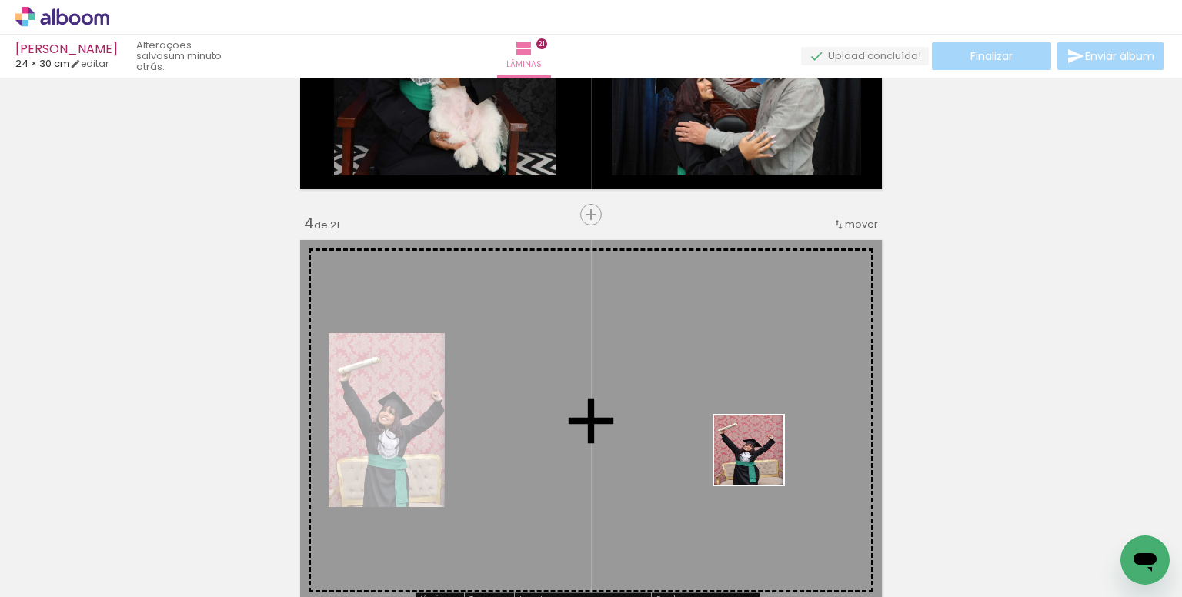
drag, startPoint x: 789, startPoint y: 551, endPoint x: 760, endPoint y: 462, distance: 93.7
click at [760, 462] on quentale-workspace at bounding box center [591, 298] width 1182 height 597
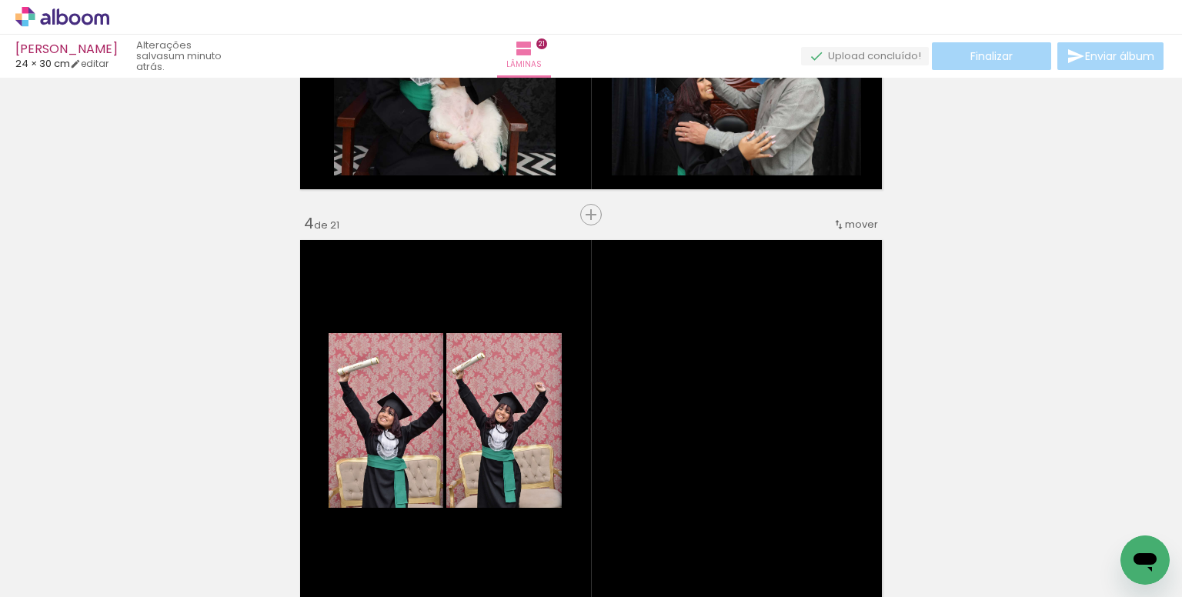
scroll to position [0, 2318]
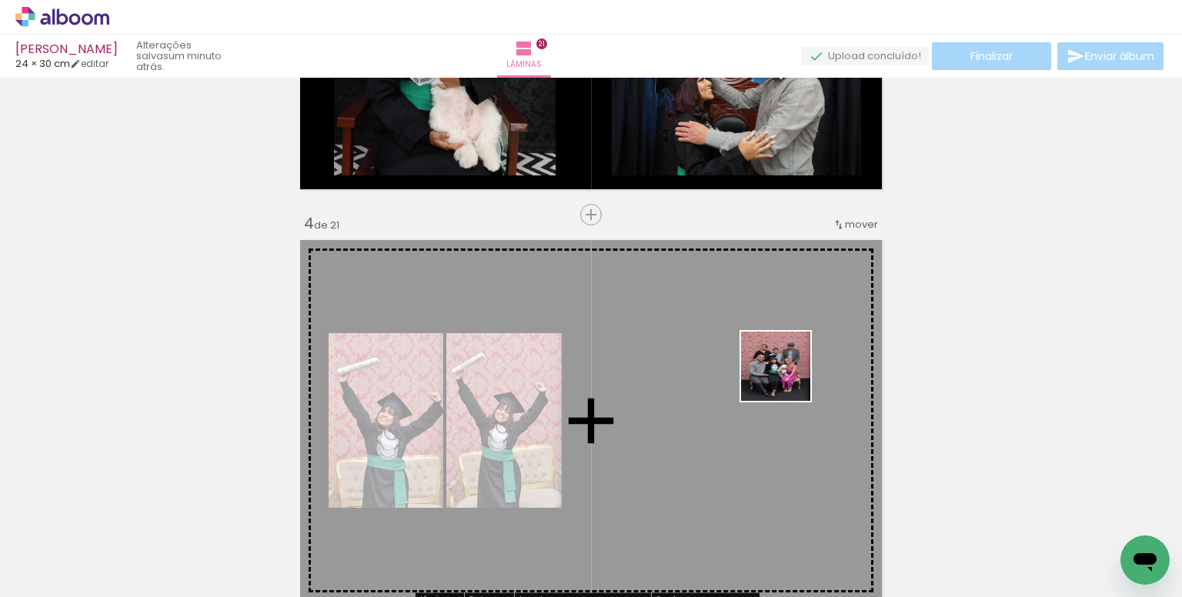
drag, startPoint x: 793, startPoint y: 469, endPoint x: 843, endPoint y: 530, distance: 79.2
click at [786, 378] on quentale-workspace at bounding box center [591, 298] width 1182 height 597
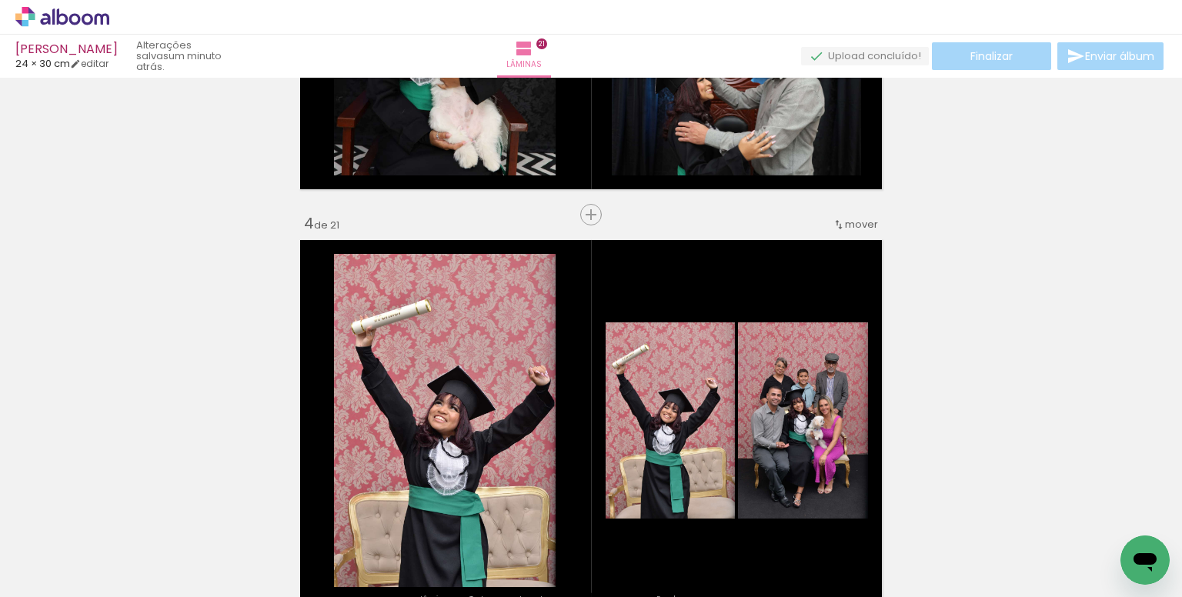
scroll to position [0, 2778]
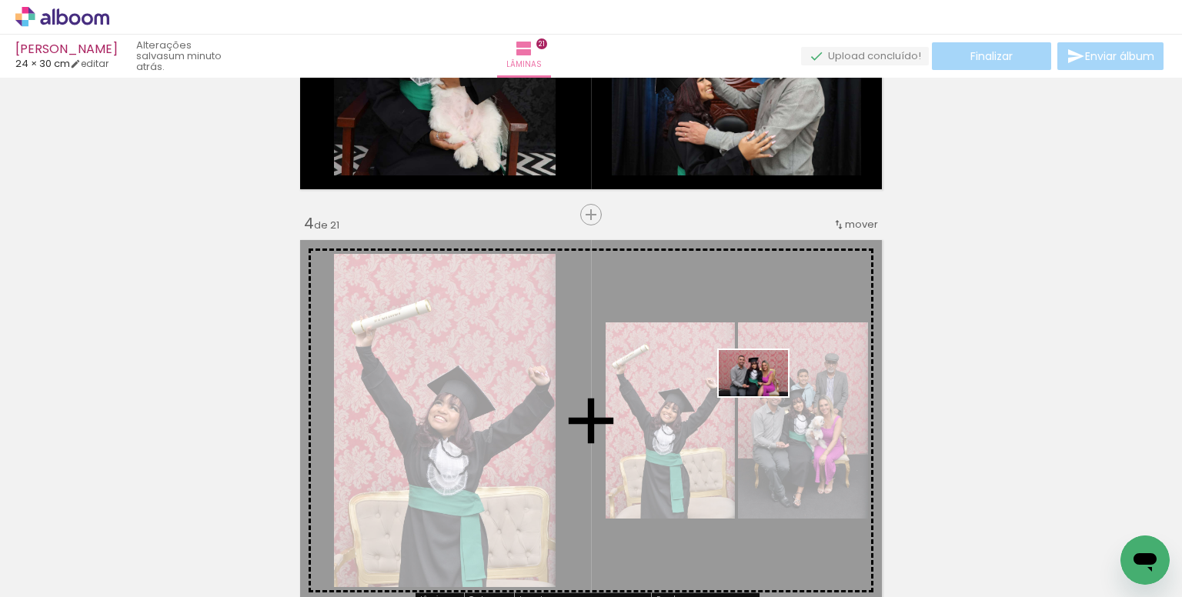
drag, startPoint x: 903, startPoint y: 538, endPoint x: 765, endPoint y: 396, distance: 197.5
click at [765, 396] on quentale-workspace at bounding box center [591, 298] width 1182 height 597
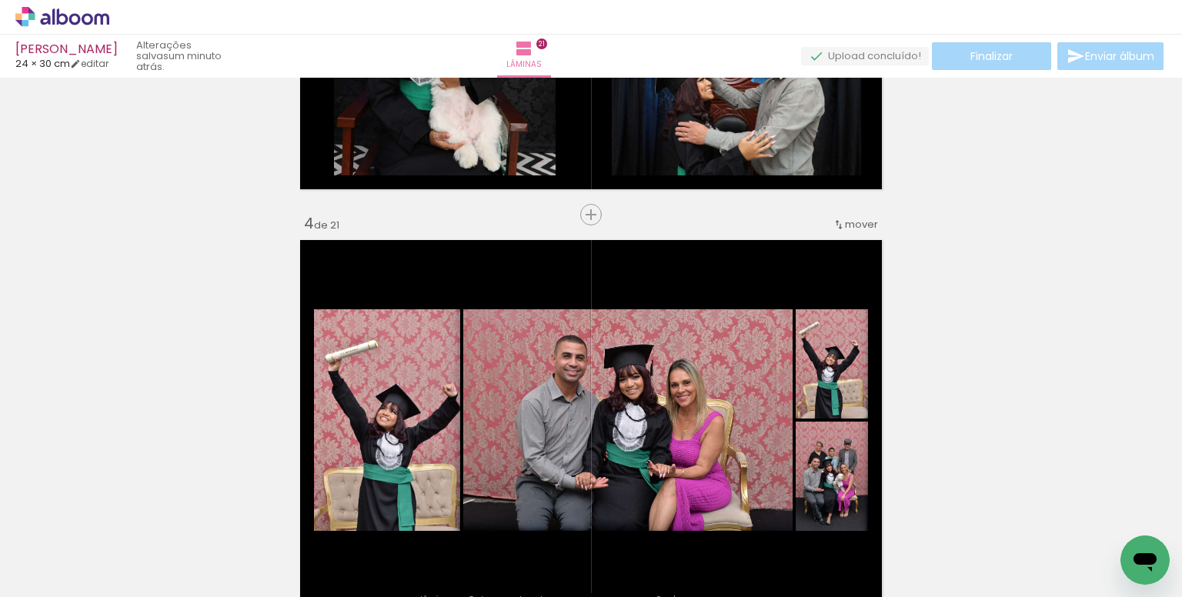
scroll to position [0, 2944]
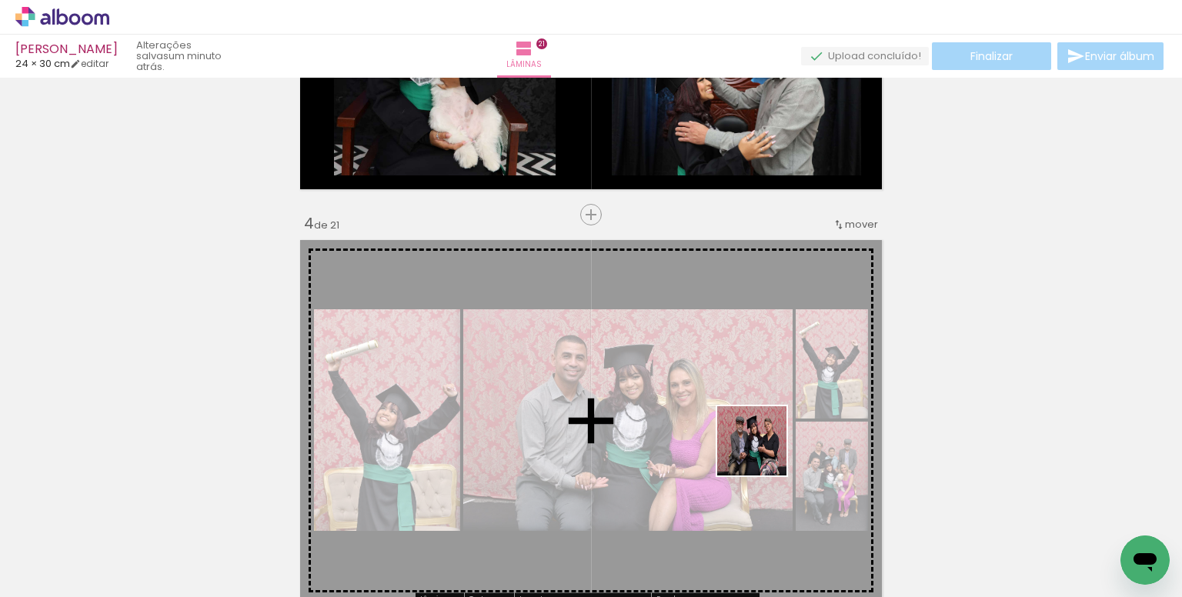
drag, startPoint x: 773, startPoint y: 466, endPoint x: 683, endPoint y: 376, distance: 127.3
click at [683, 376] on quentale-workspace at bounding box center [591, 298] width 1182 height 597
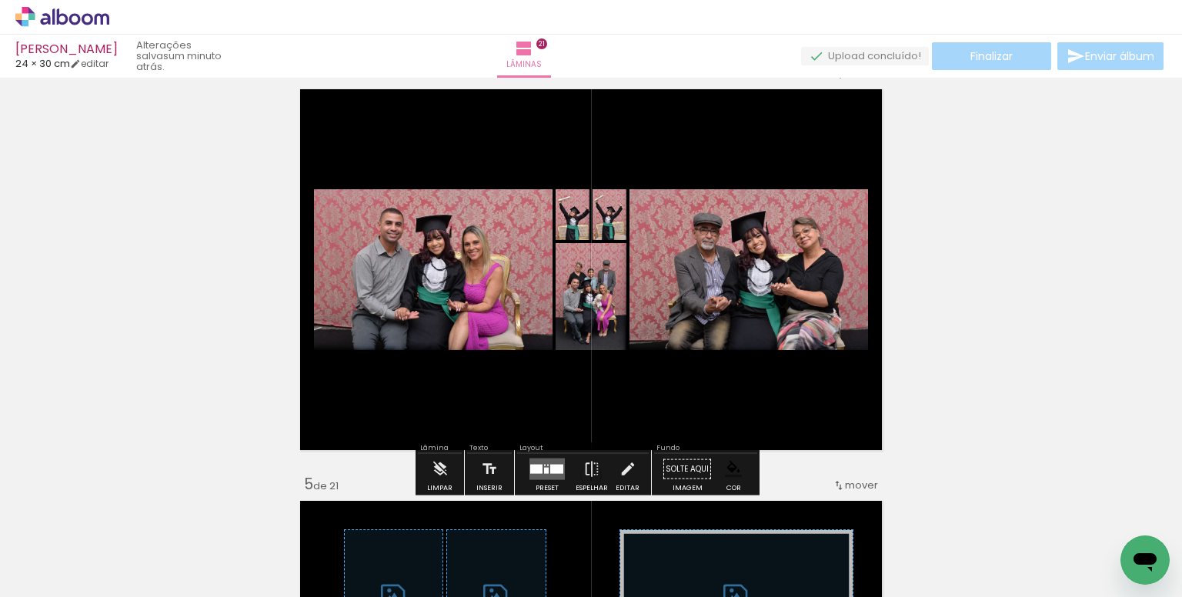
scroll to position [1277, 0]
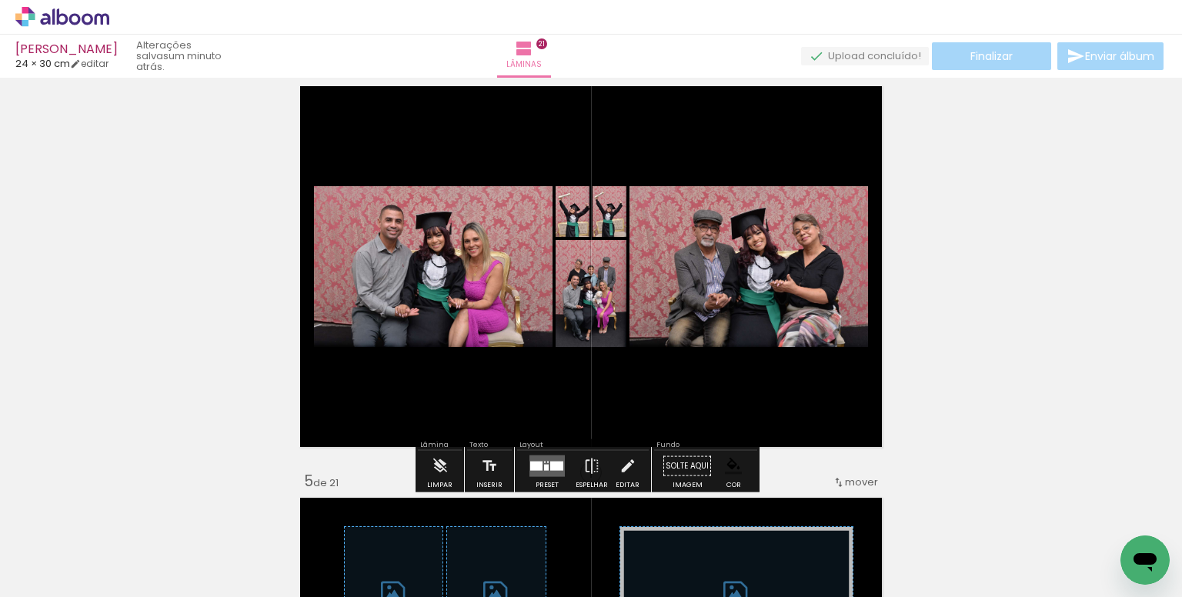
click at [550, 469] on div at bounding box center [556, 466] width 13 height 9
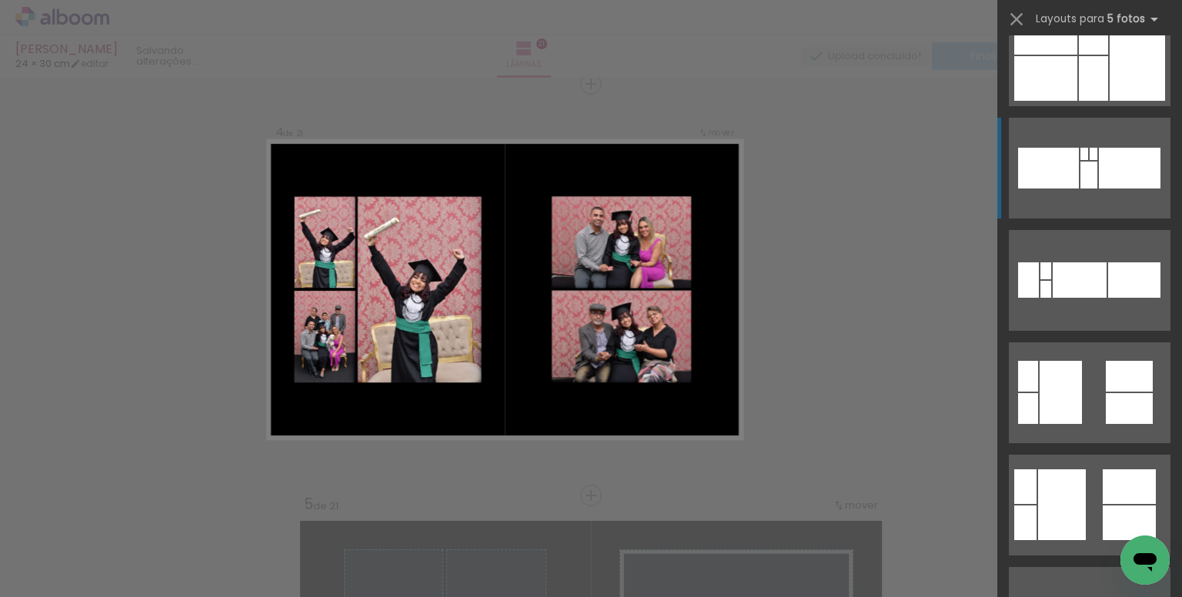
scroll to position [846, 0]
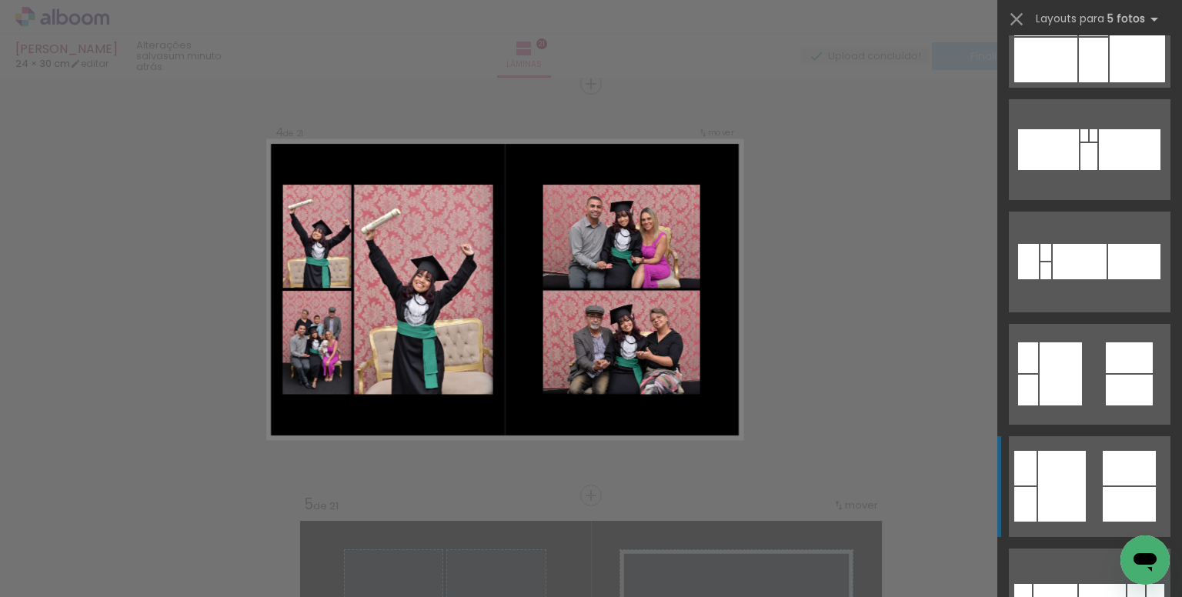
click at [1112, 469] on div at bounding box center [1129, 468] width 53 height 35
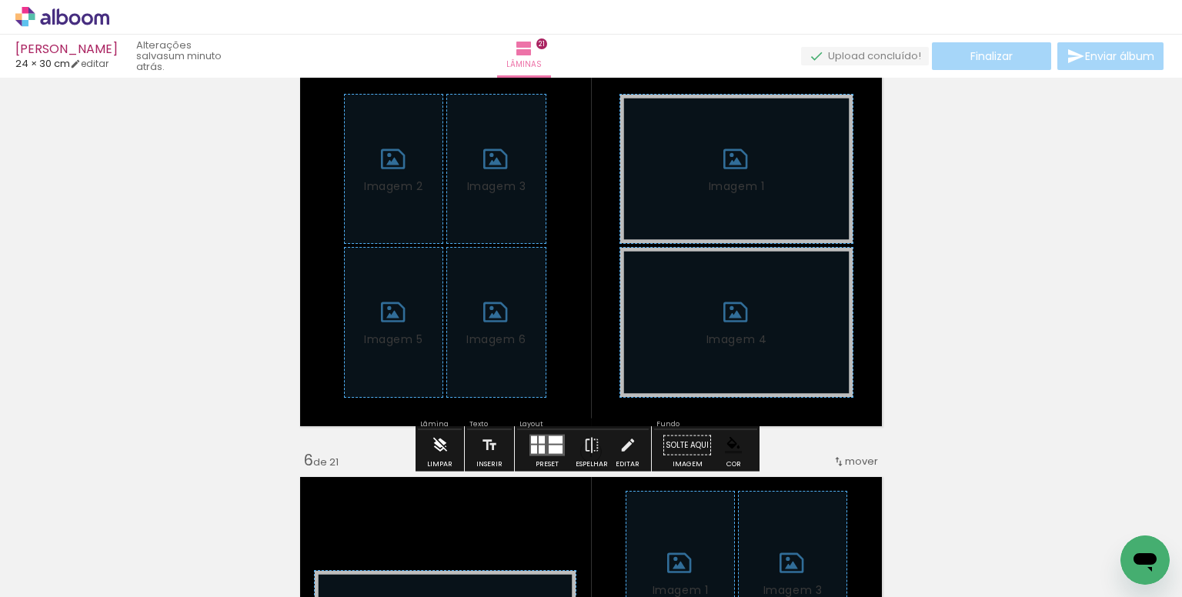
scroll to position [1716, 0]
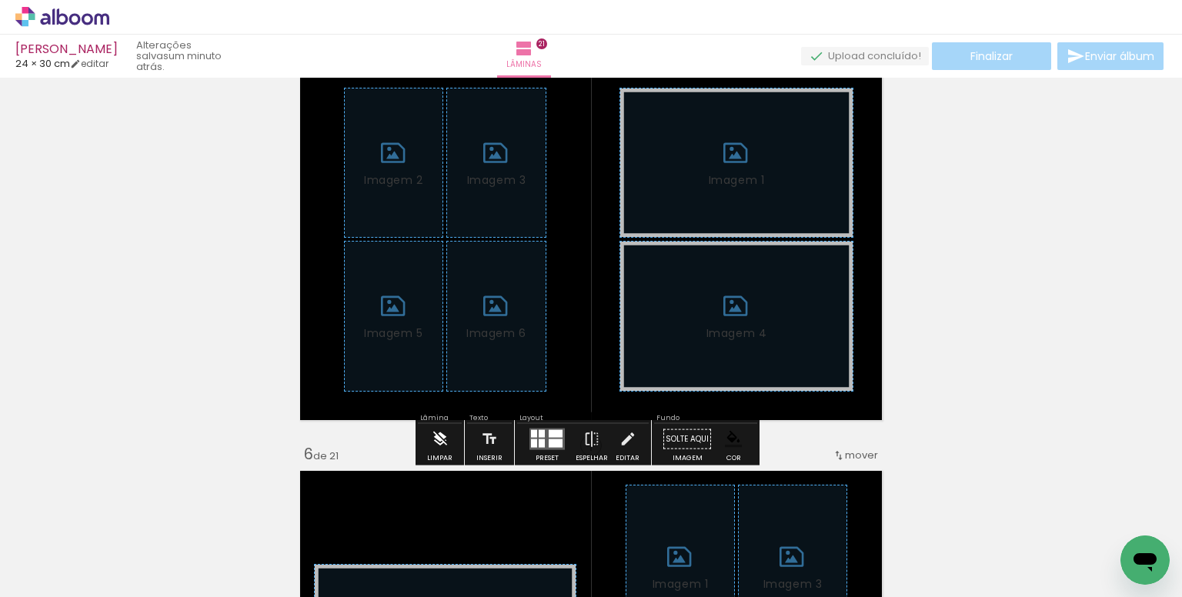
click at [442, 442] on iron-icon at bounding box center [440, 439] width 17 height 31
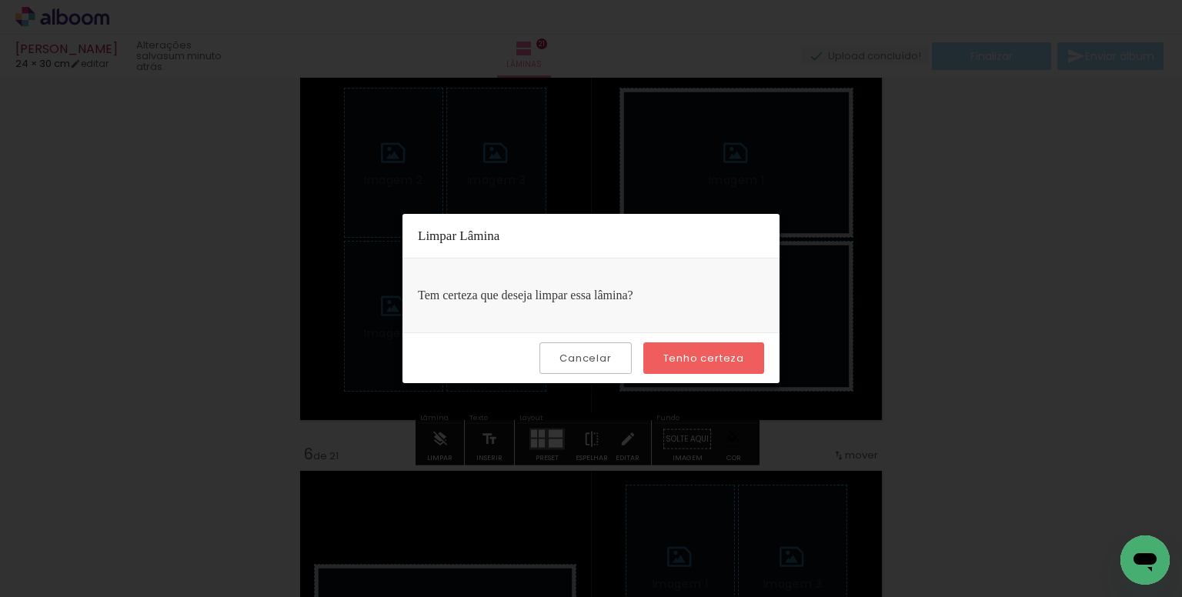
drag, startPoint x: 731, startPoint y: 352, endPoint x: 798, endPoint y: 409, distance: 88.4
click at [0, 0] on slot "Tenho certeza" at bounding box center [0, 0] width 0 height 0
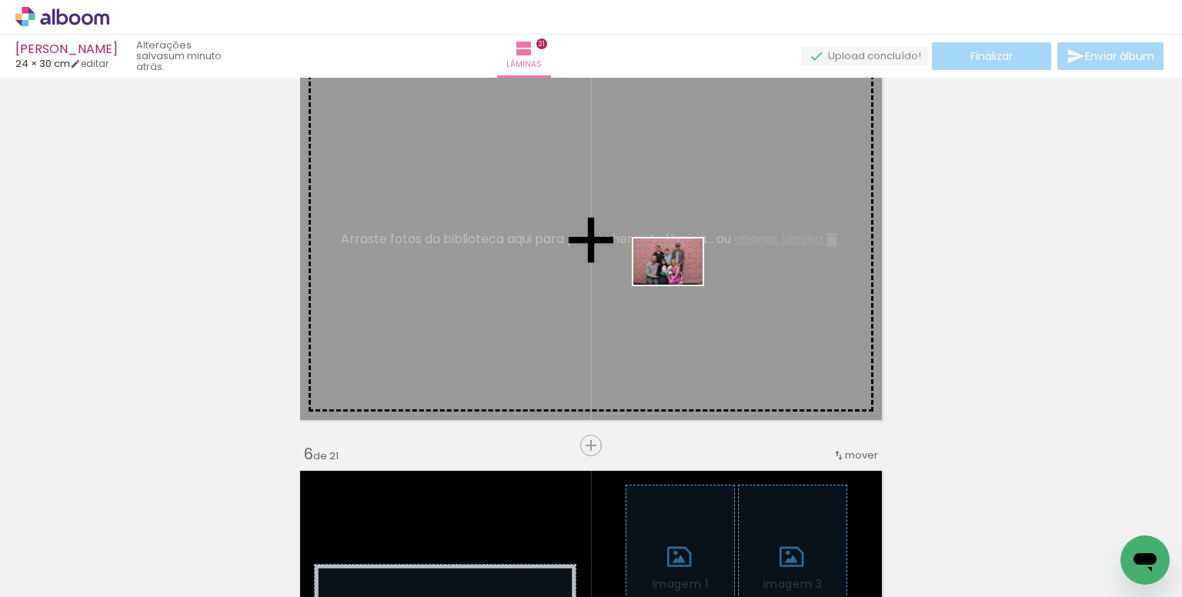
drag, startPoint x: 1017, startPoint y: 537, endPoint x: 679, endPoint y: 285, distance: 421.1
click at [679, 285] on quentale-workspace at bounding box center [591, 298] width 1182 height 597
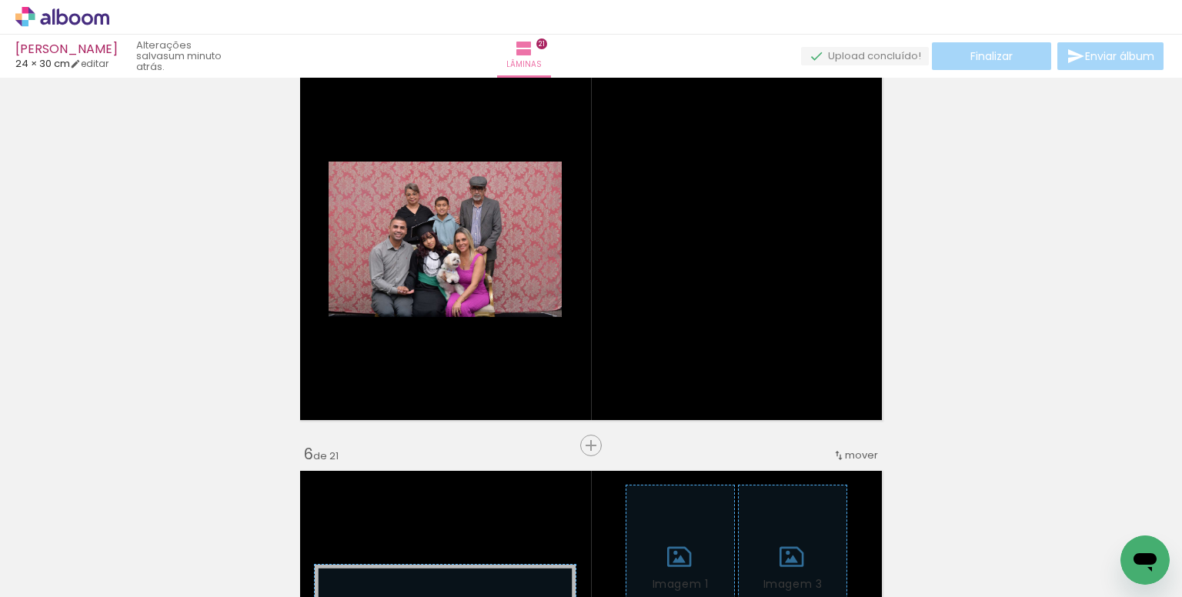
scroll to position [0, 4429]
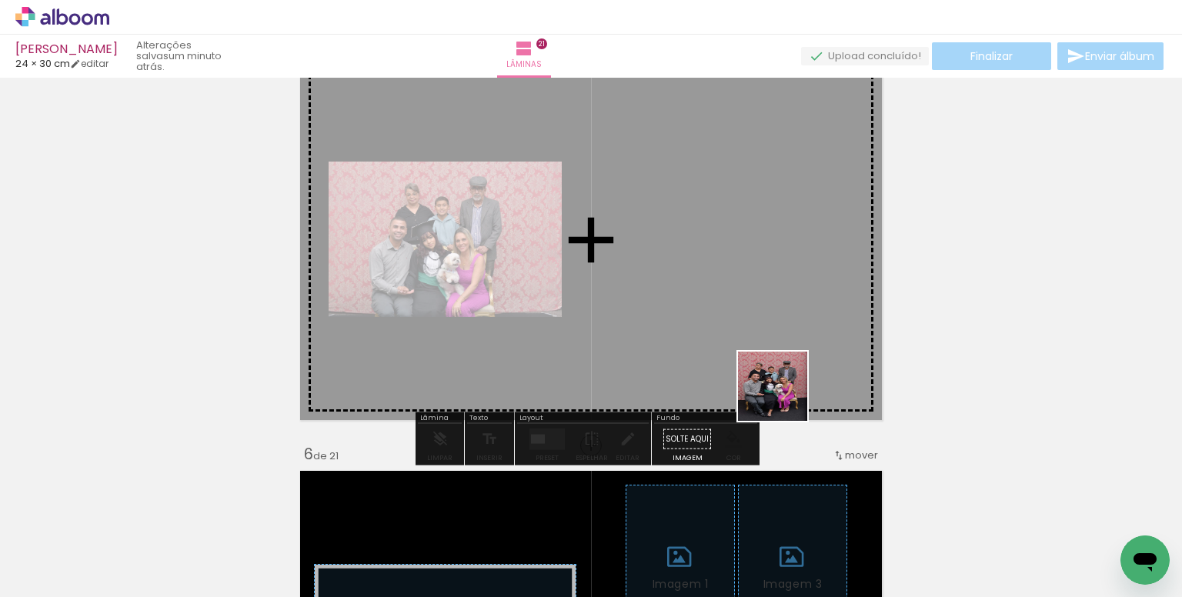
drag, startPoint x: 803, startPoint y: 509, endPoint x: 854, endPoint y: 533, distance: 56.8
click at [773, 284] on quentale-workspace at bounding box center [591, 298] width 1182 height 597
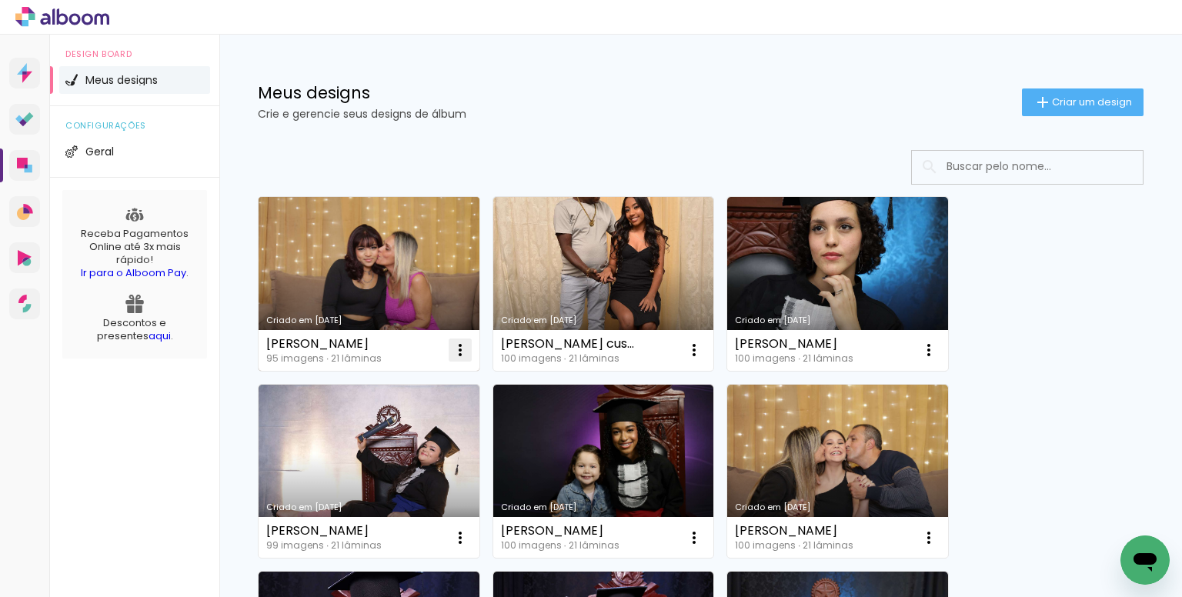
drag, startPoint x: 462, startPoint y: 349, endPoint x: 474, endPoint y: 347, distance: 12.4
click at [462, 349] on iron-icon at bounding box center [460, 350] width 18 height 18
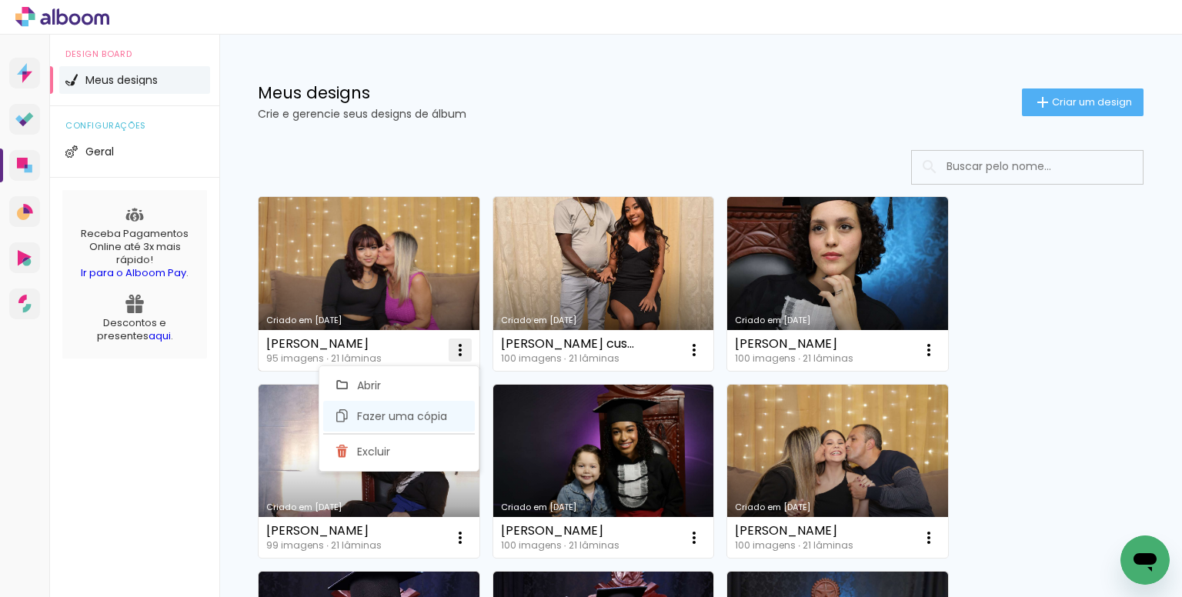
click at [426, 411] on span "Fazer uma cópia" at bounding box center [402, 416] width 90 height 11
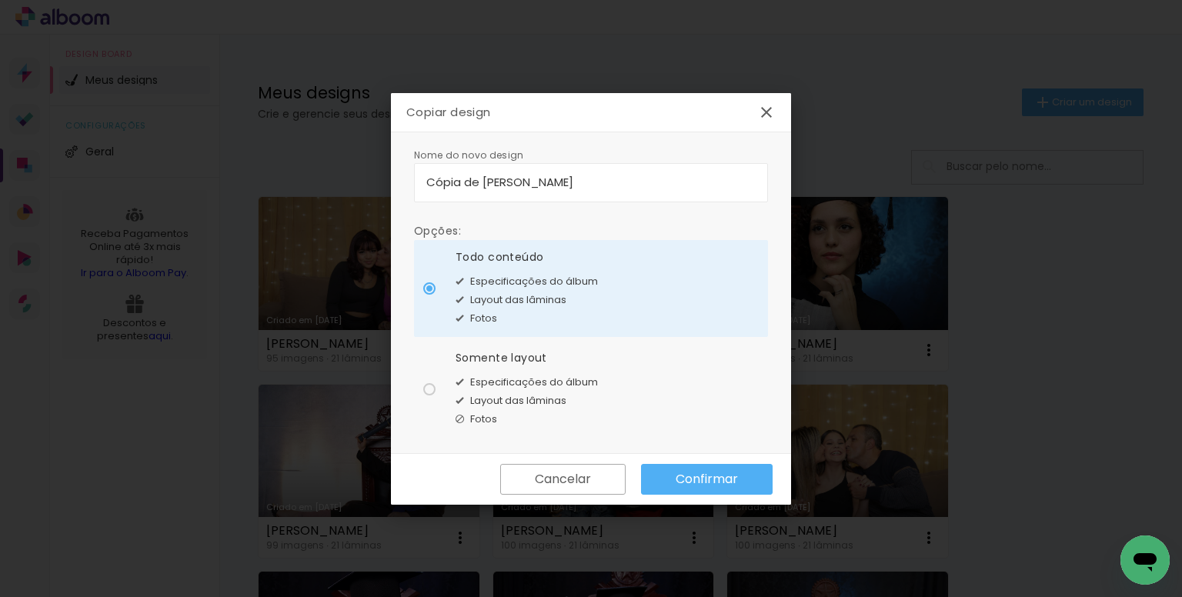
drag, startPoint x: 686, startPoint y: 174, endPoint x: 240, endPoint y: 162, distance: 446.5
click at [240, 165] on body "link( href="../../bower_components/polymer/polymer.html" rel="import" ) picture…" at bounding box center [591, 298] width 1182 height 597
type input "Samara ferreira correia de sousa"
type paper-input "Samara ferreira correia de sousa"
click at [626, 181] on input "Samara ferreira correia de sousa" at bounding box center [590, 182] width 329 height 18
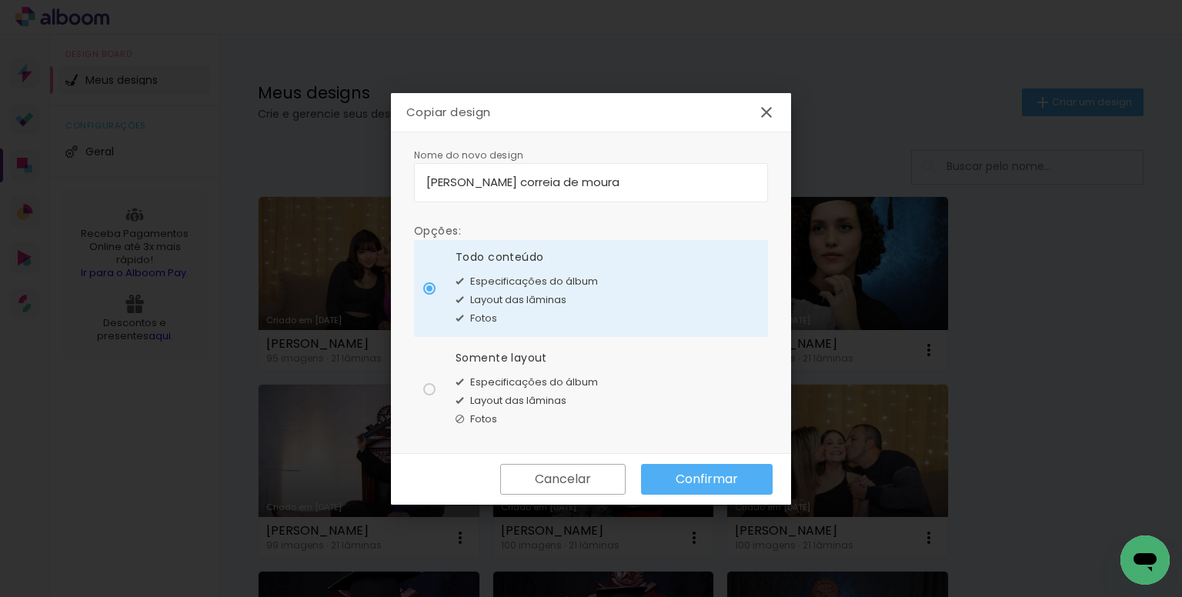
type input "[PERSON_NAME] correia de moura"
type paper-input "[PERSON_NAME] correia de moura"
click at [591, 407] on div "Layout das lâminas" at bounding box center [527, 401] width 142 height 18
type paper-radio-button "on"
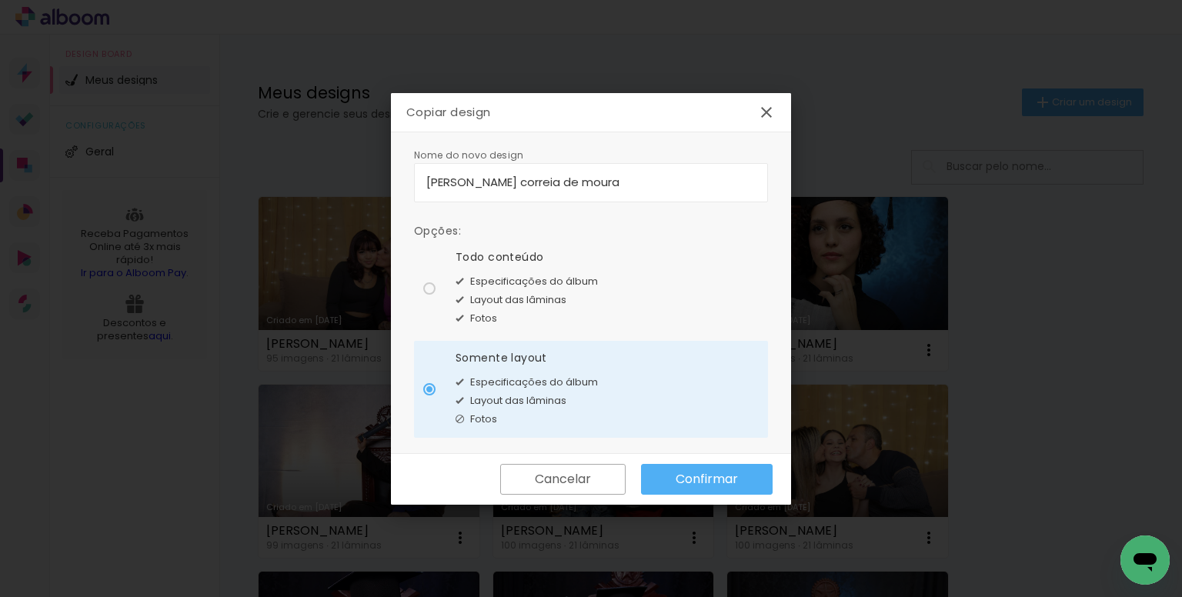
drag, startPoint x: 696, startPoint y: 481, endPoint x: 730, endPoint y: 438, distance: 54.8
click at [0, 0] on slot "Confirmar" at bounding box center [0, 0] width 0 height 0
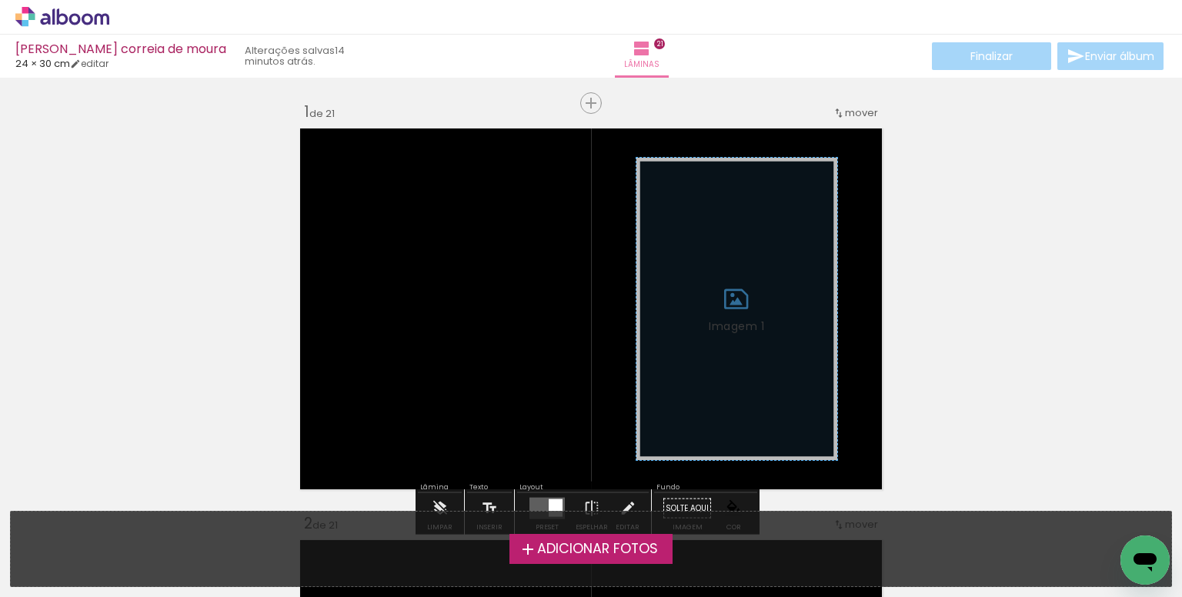
click at [595, 550] on span "Adicionar Fotos" at bounding box center [597, 550] width 121 height 14
click at [0, 0] on input "file" at bounding box center [0, 0] width 0 height 0
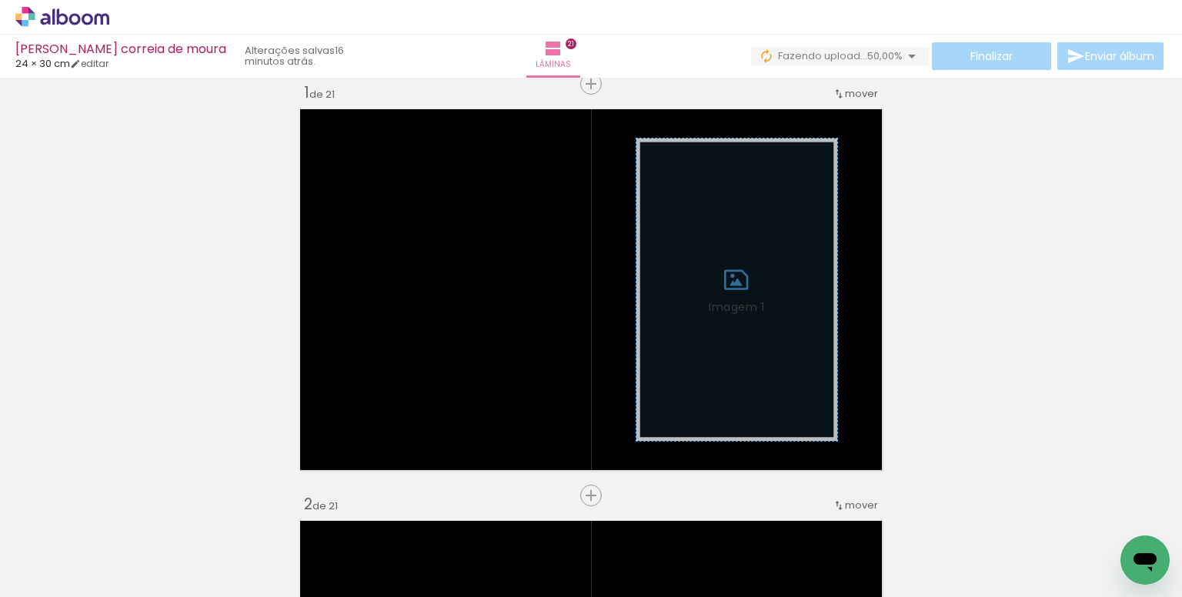
scroll to position [0, 2327]
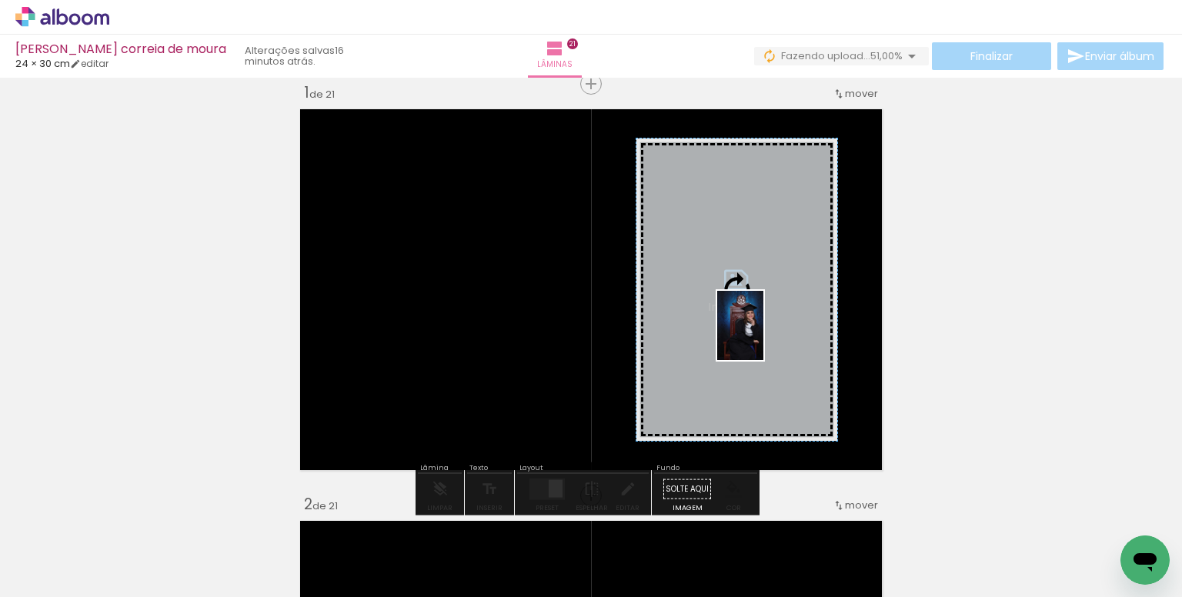
drag, startPoint x: 770, startPoint y: 530, endPoint x: 763, endPoint y: 337, distance: 193.3
click at [763, 337] on quentale-workspace at bounding box center [591, 298] width 1182 height 597
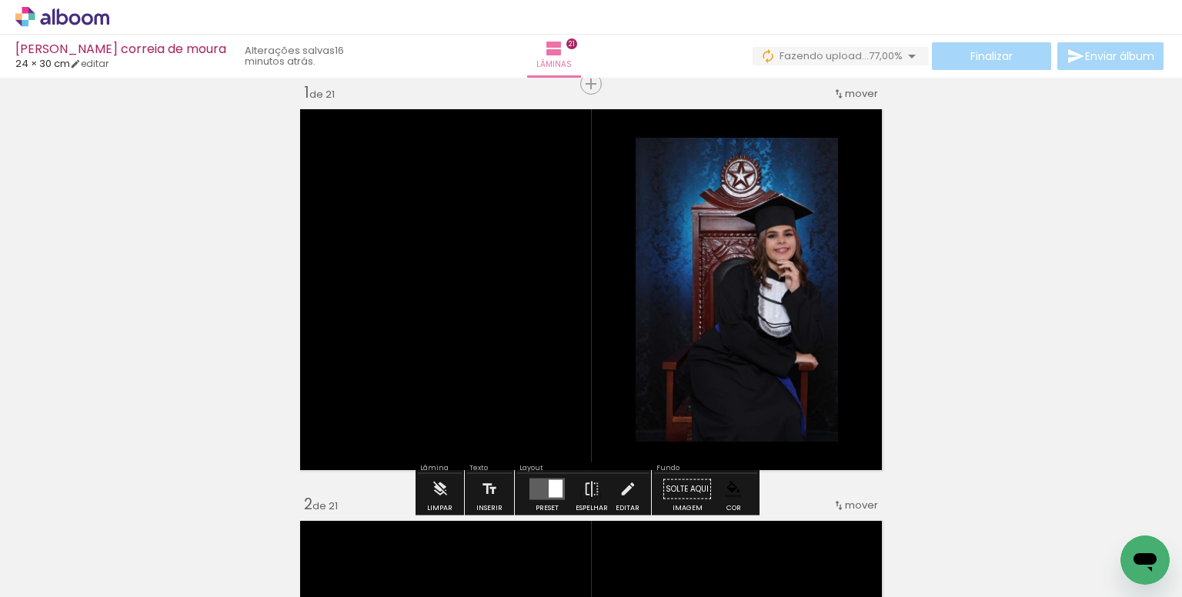
scroll to position [0, 2502]
click at [85, 545] on iron-icon at bounding box center [78, 551] width 12 height 12
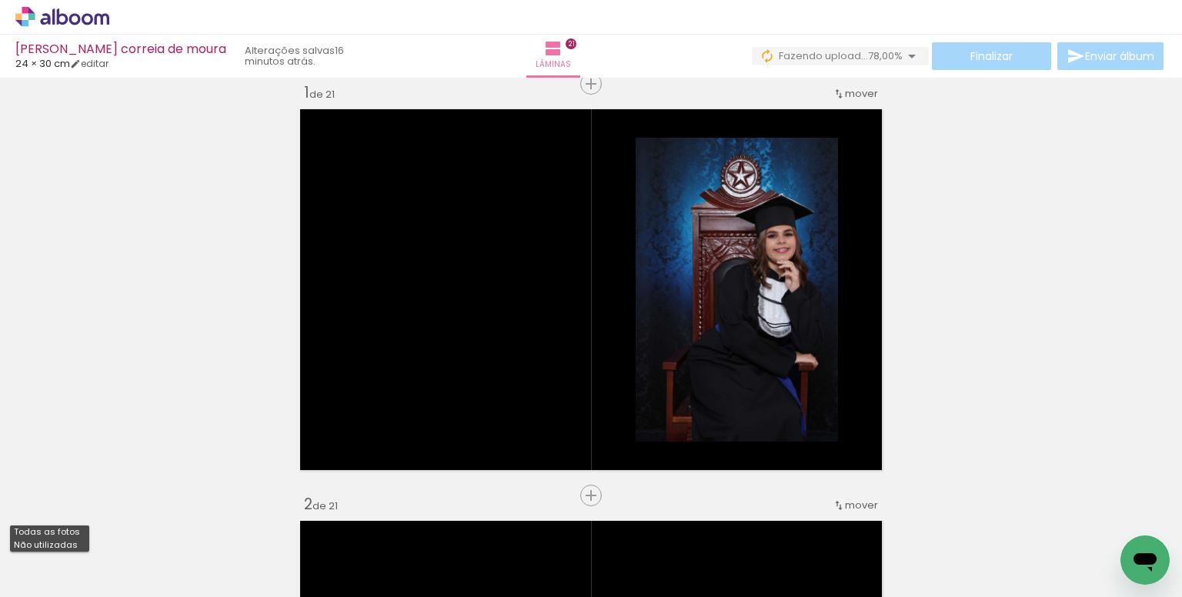
click at [0, 0] on slot "Não utilizadas" at bounding box center [0, 0] width 0 height 0
type input "Não utilizadas"
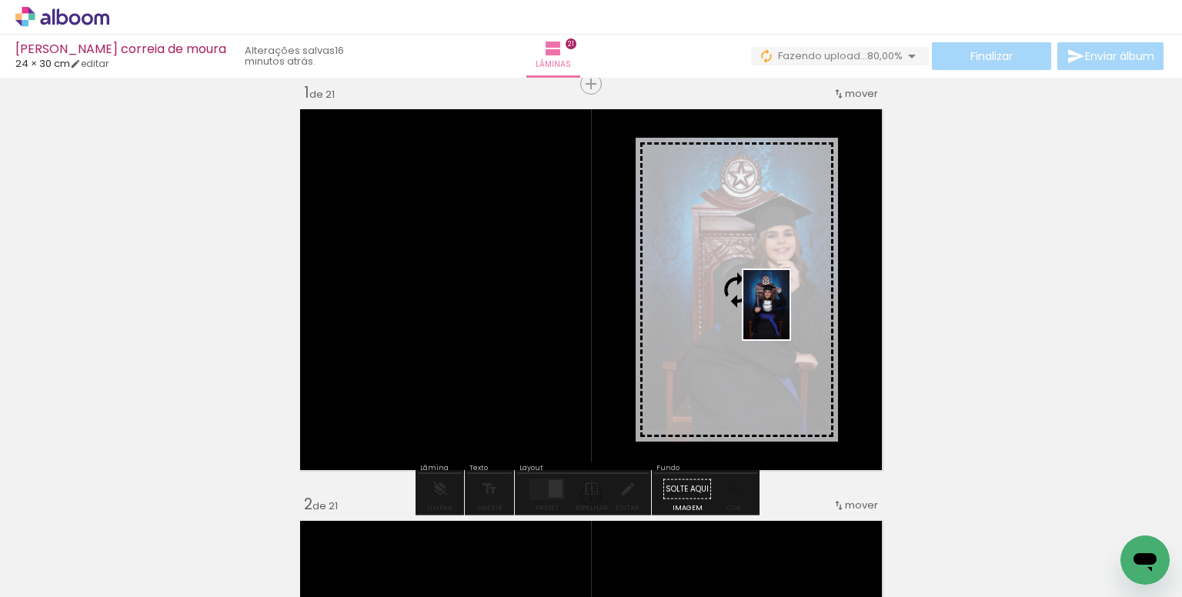
drag, startPoint x: 846, startPoint y: 537, endPoint x: 790, endPoint y: 316, distance: 228.8
click at [790, 316] on quentale-workspace at bounding box center [591, 298] width 1182 height 597
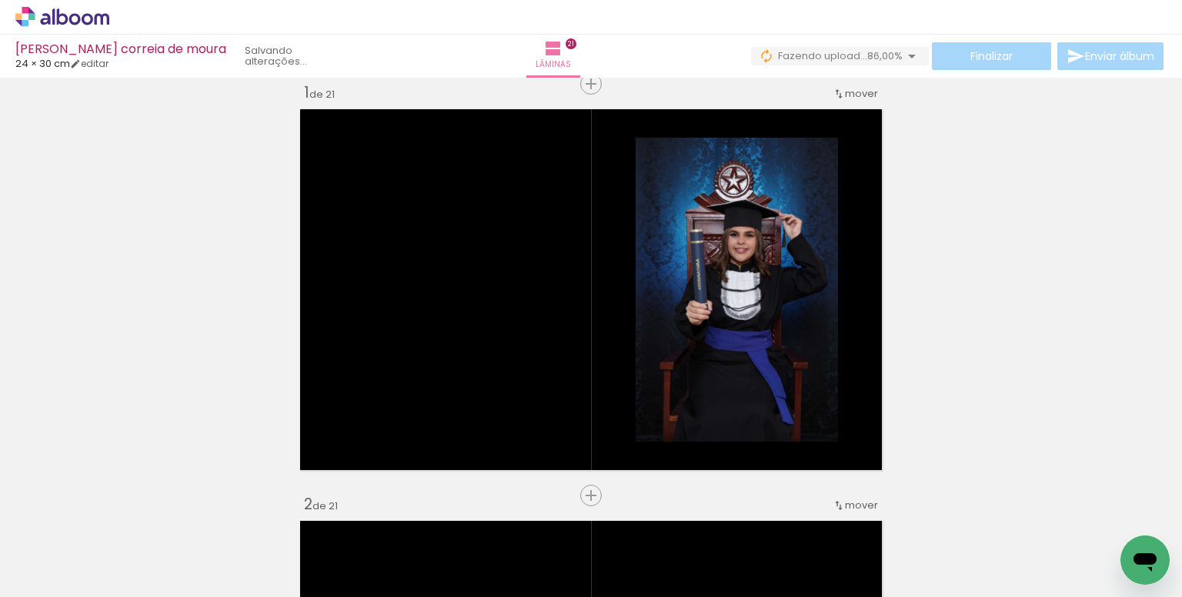
scroll to position [0, 7480]
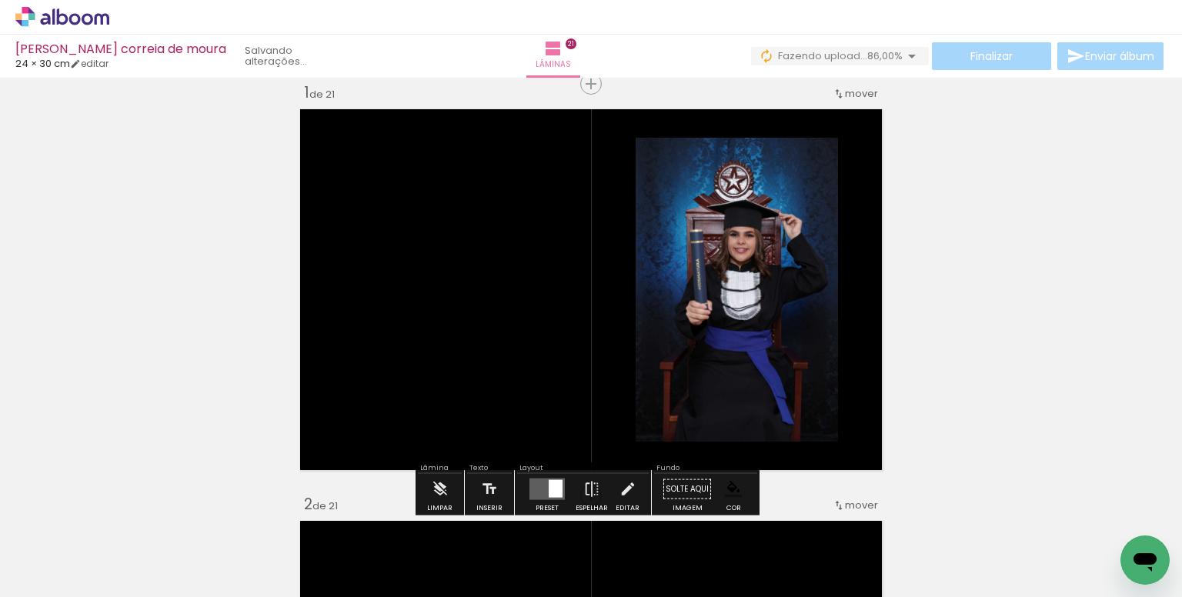
click at [793, 217] on paper-item at bounding box center [793, 222] width 28 height 11
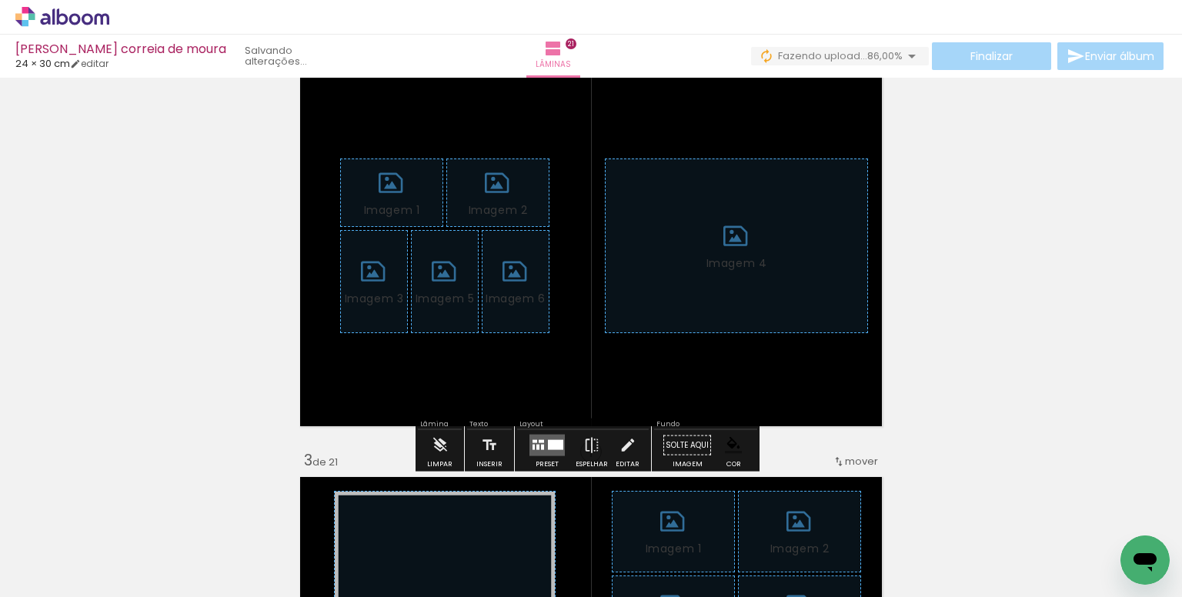
scroll to position [481, 0]
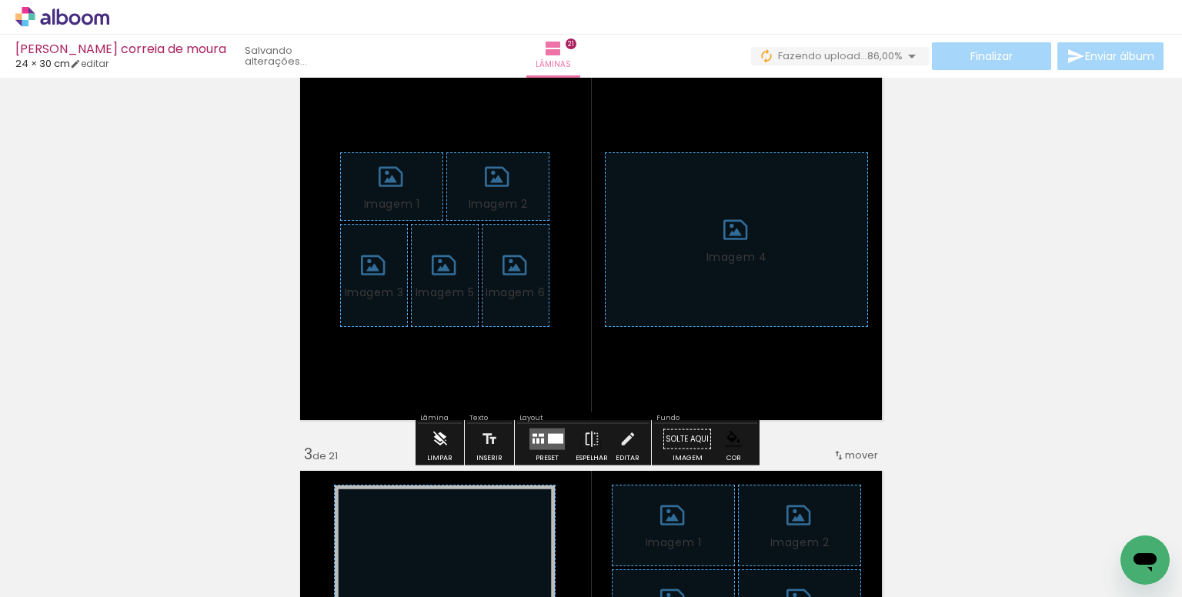
click at [436, 432] on iron-icon at bounding box center [440, 439] width 17 height 31
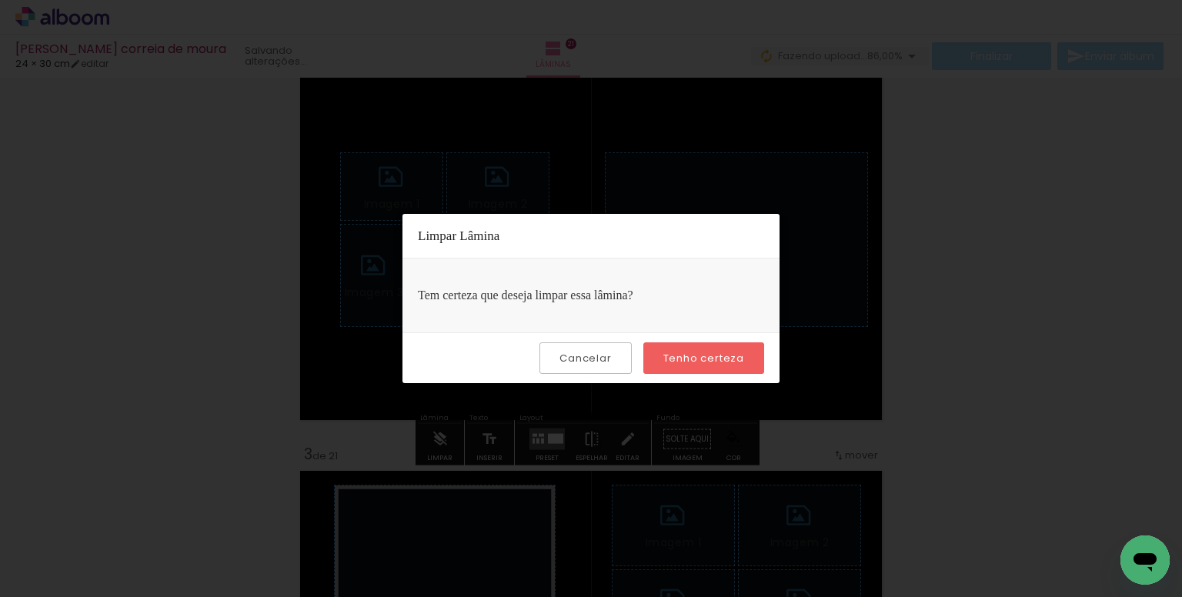
click at [706, 347] on paper-button "Tenho certeza" at bounding box center [703, 358] width 121 height 32
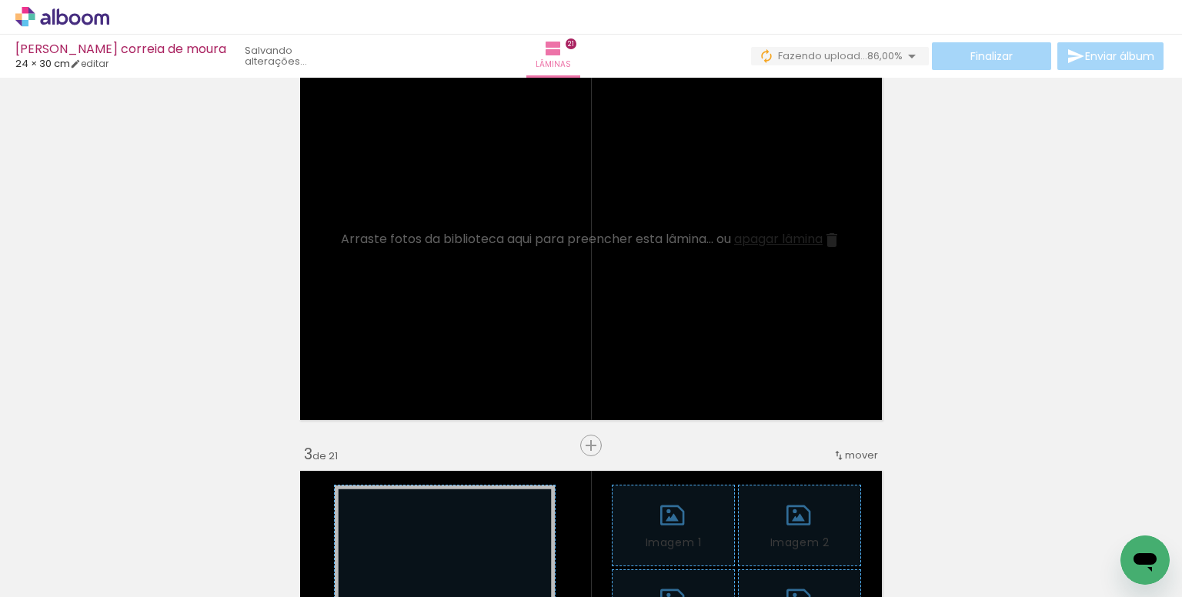
scroll to position [0, 0]
drag, startPoint x: 596, startPoint y: 530, endPoint x: 715, endPoint y: 438, distance: 150.2
click at [582, 286] on quentale-workspace at bounding box center [591, 298] width 1182 height 597
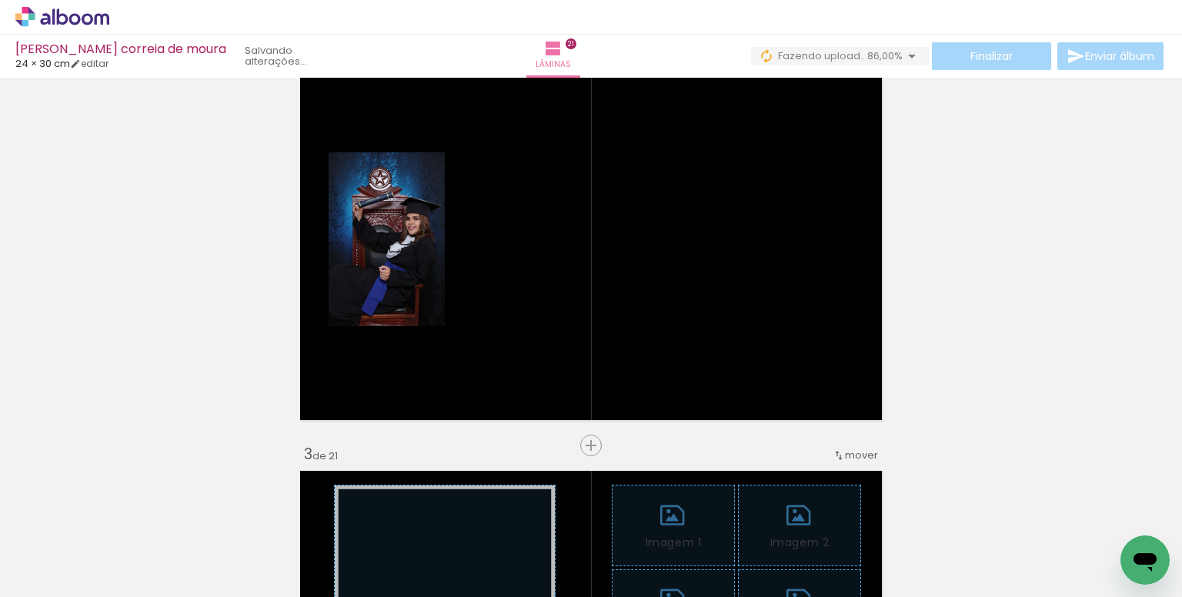
scroll to position [0, 693]
drag, startPoint x: 761, startPoint y: 549, endPoint x: 816, endPoint y: 492, distance: 79.5
click at [717, 305] on quentale-workspace at bounding box center [591, 298] width 1182 height 597
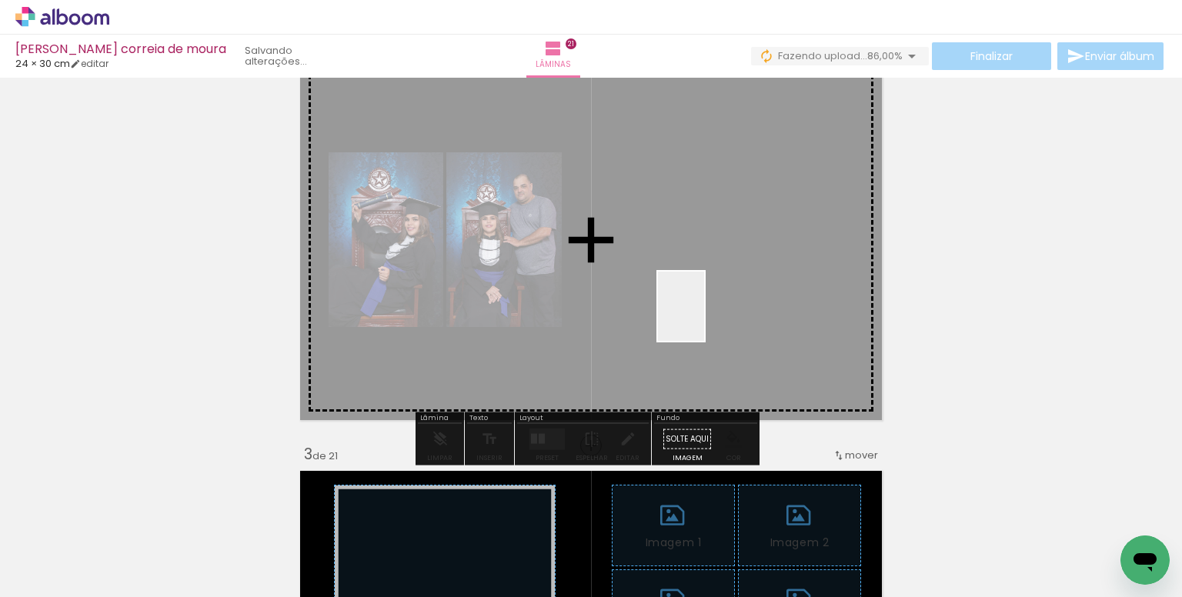
drag, startPoint x: 722, startPoint y: 354, endPoint x: 818, endPoint y: 552, distance: 219.9
click at [704, 322] on quentale-workspace at bounding box center [591, 298] width 1182 height 597
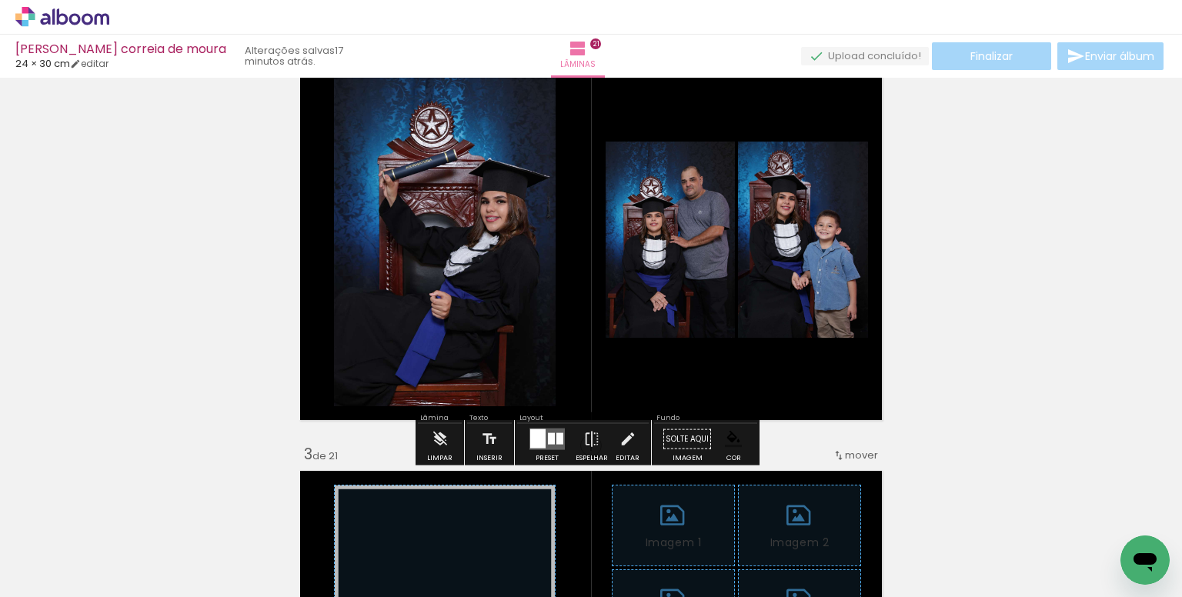
scroll to position [0, 1070]
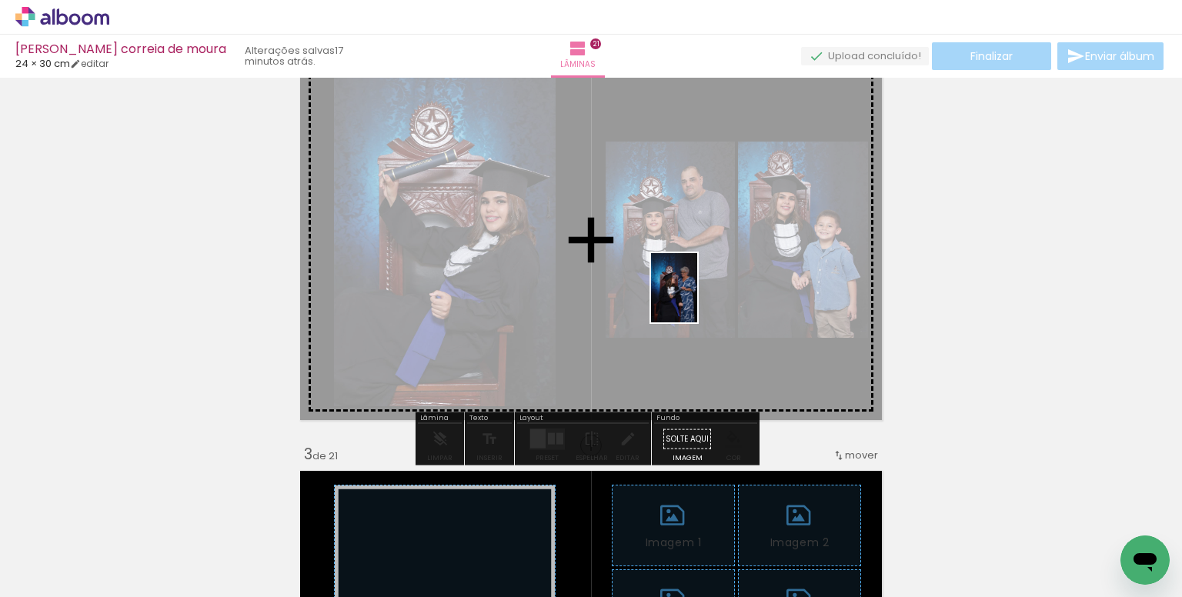
drag, startPoint x: 806, startPoint y: 552, endPoint x: 697, endPoint y: 299, distance: 274.7
click at [697, 299] on quentale-workspace at bounding box center [591, 298] width 1182 height 597
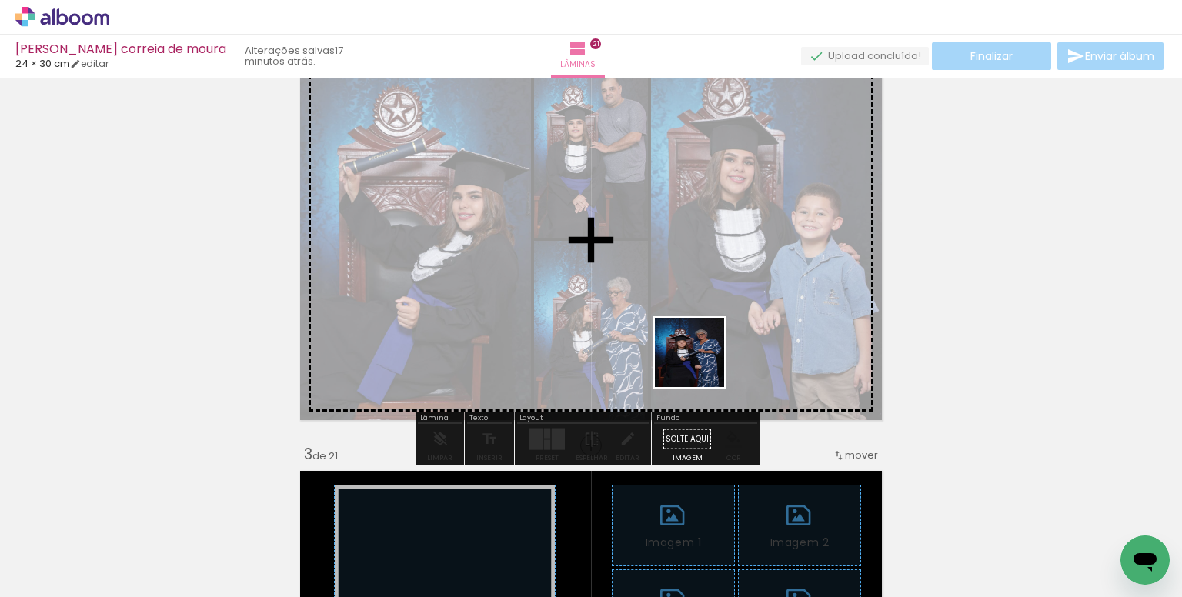
drag, startPoint x: 880, startPoint y: 516, endPoint x: 633, endPoint y: 321, distance: 315.1
click at [634, 321] on quentale-workspace at bounding box center [591, 298] width 1182 height 597
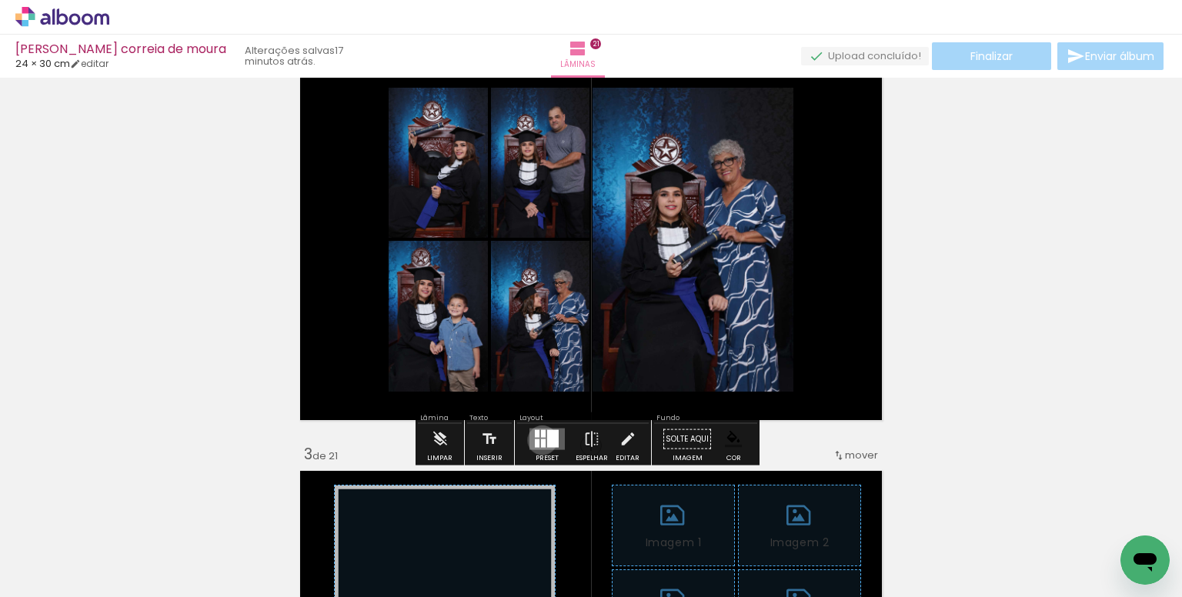
click at [541, 439] on div at bounding box center [543, 443] width 5 height 8
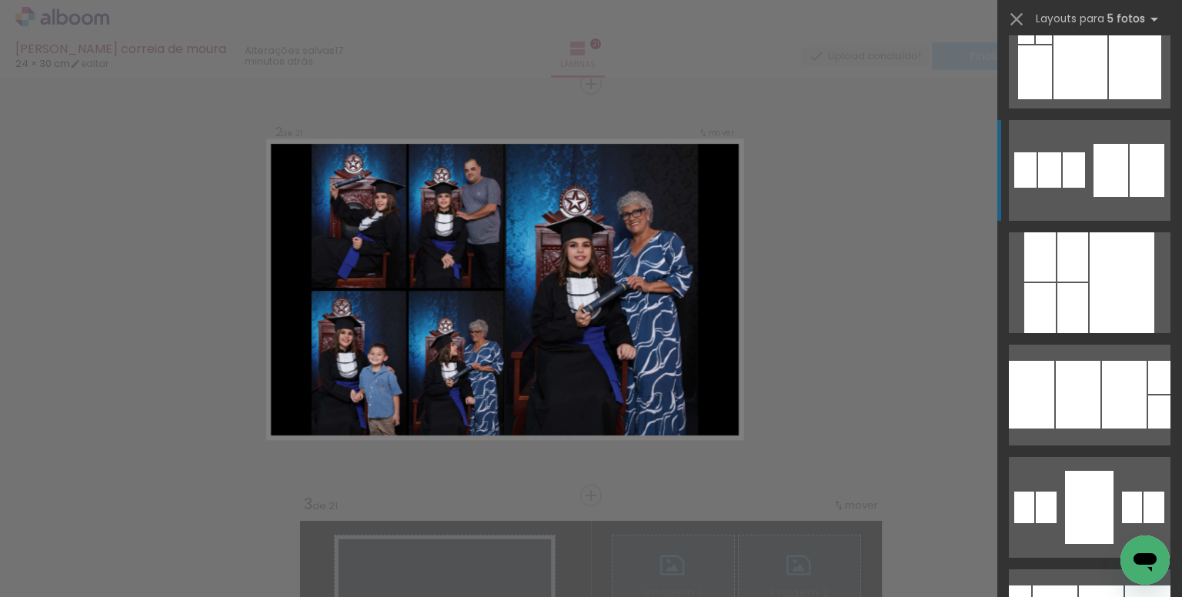
scroll to position [154, 0]
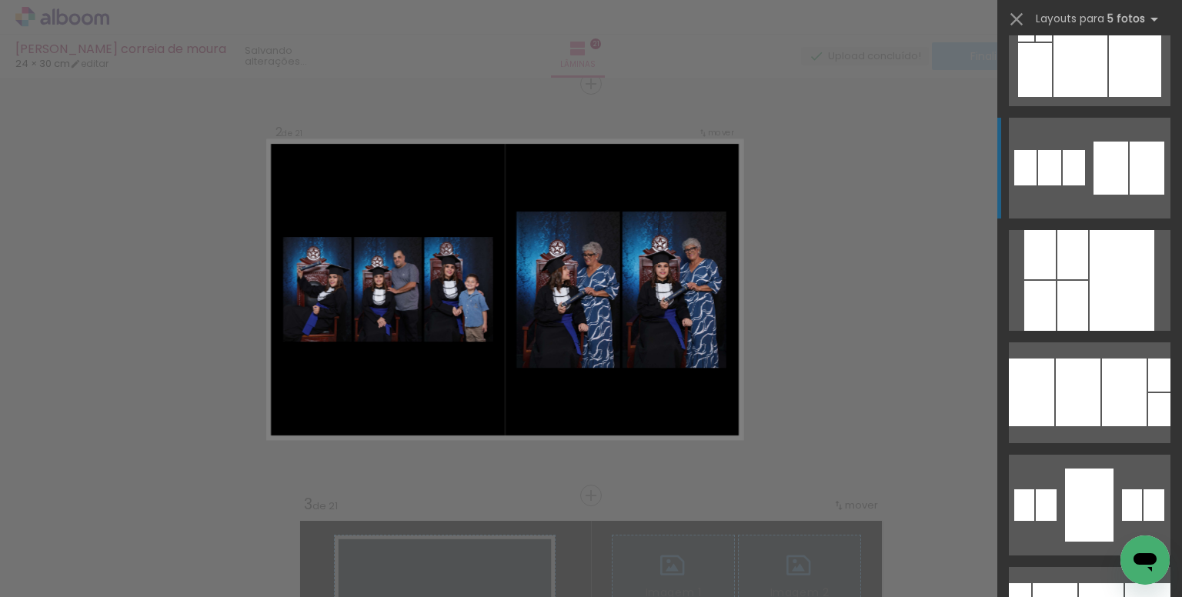
drag, startPoint x: 1093, startPoint y: 177, endPoint x: 1079, endPoint y: 179, distance: 14.0
click at [1093, 176] on div at bounding box center [1110, 168] width 35 height 53
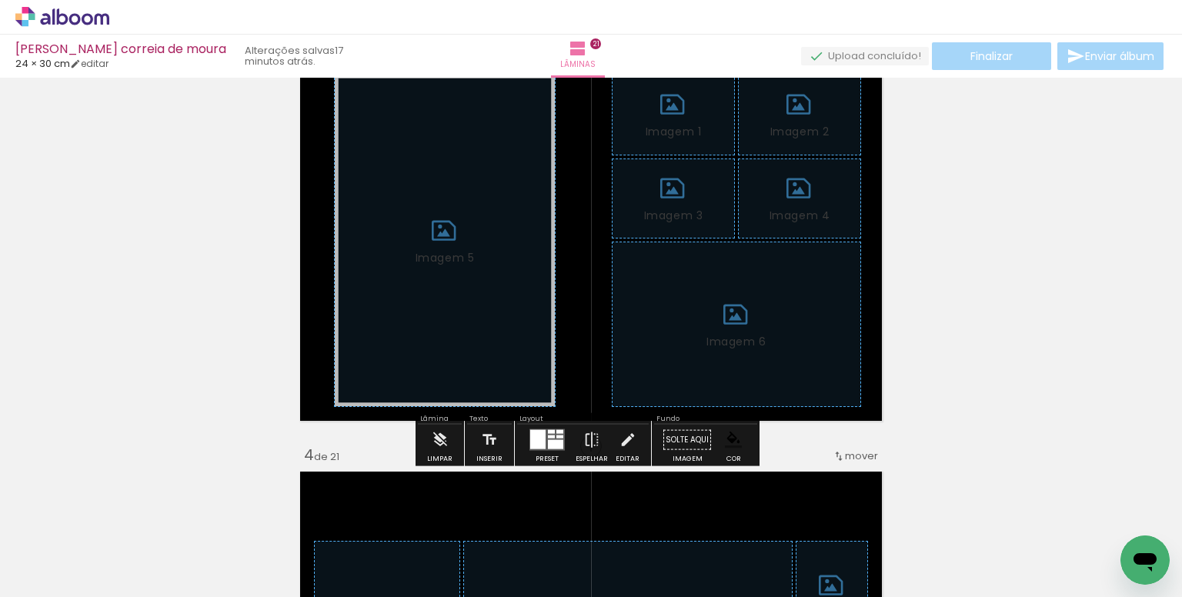
scroll to position [893, 0]
click at [436, 432] on iron-icon at bounding box center [440, 439] width 17 height 31
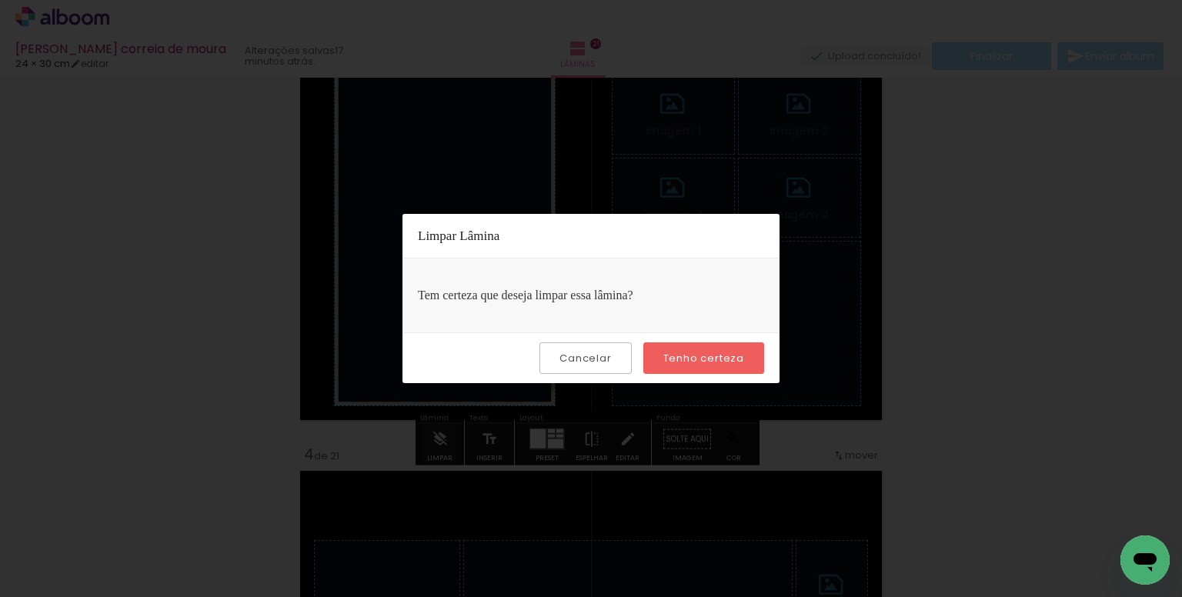
click at [696, 346] on paper-button "Tenho certeza" at bounding box center [703, 358] width 121 height 32
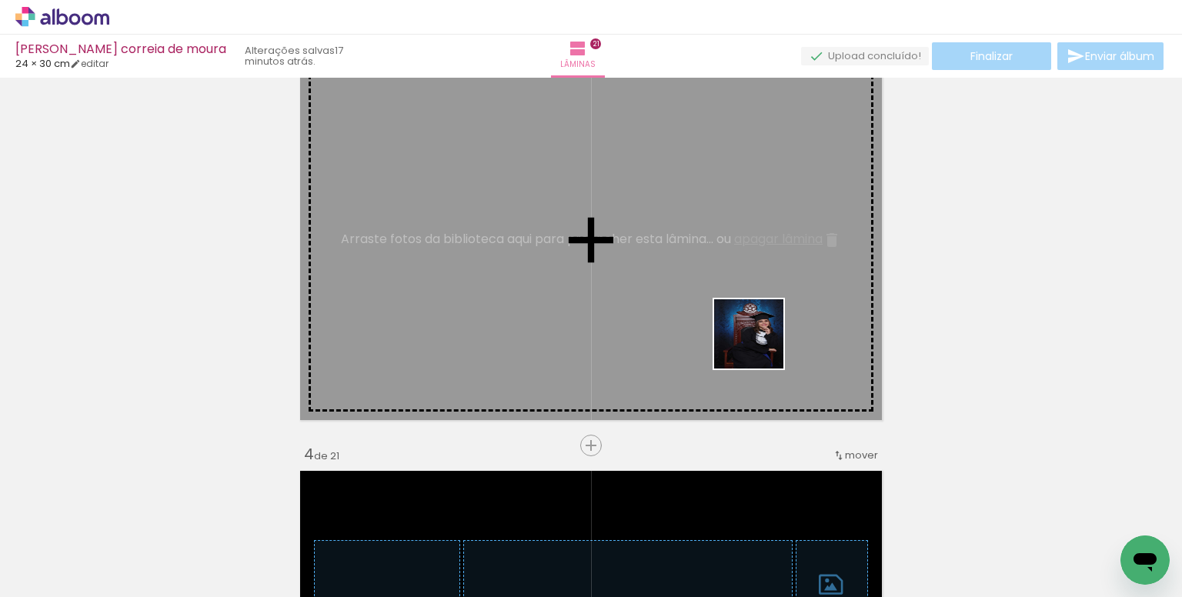
drag, startPoint x: 889, startPoint y: 523, endPoint x: 951, endPoint y: 515, distance: 62.9
click at [686, 286] on quentale-workspace at bounding box center [591, 298] width 1182 height 597
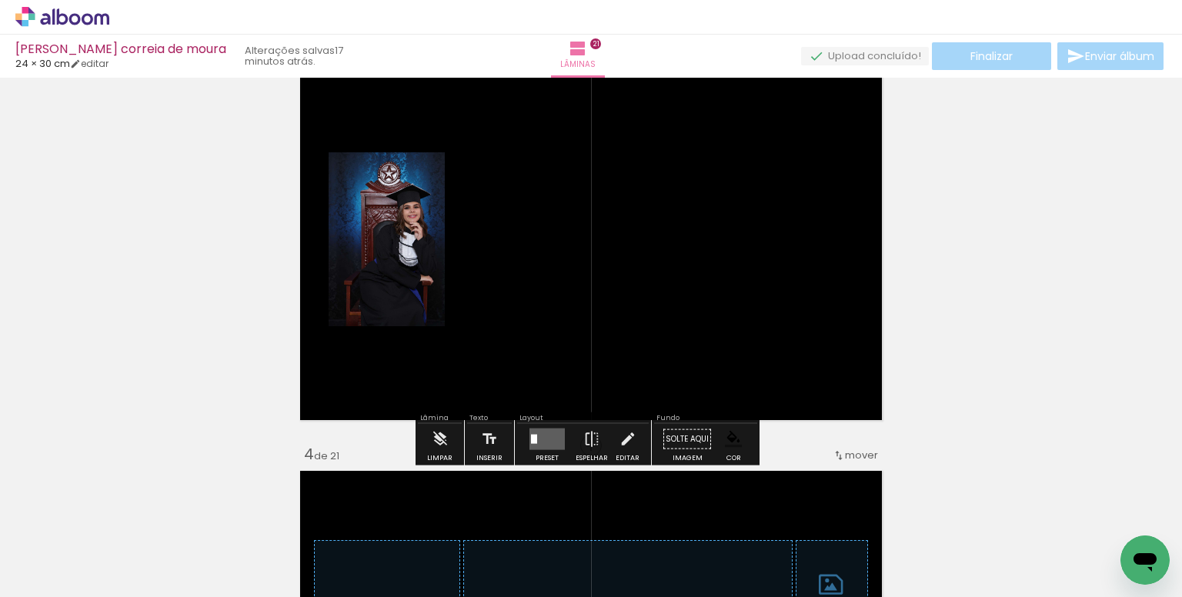
scroll to position [0, 2270]
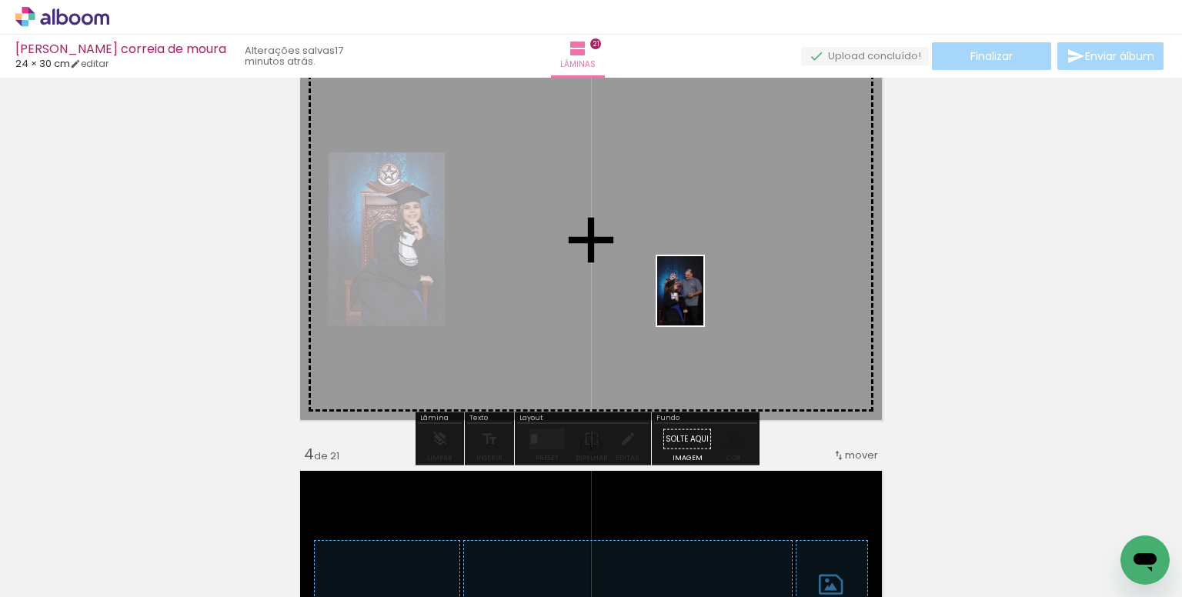
drag, startPoint x: 735, startPoint y: 527, endPoint x: 703, endPoint y: 302, distance: 226.9
click at [703, 302] on quentale-workspace at bounding box center [591, 298] width 1182 height 597
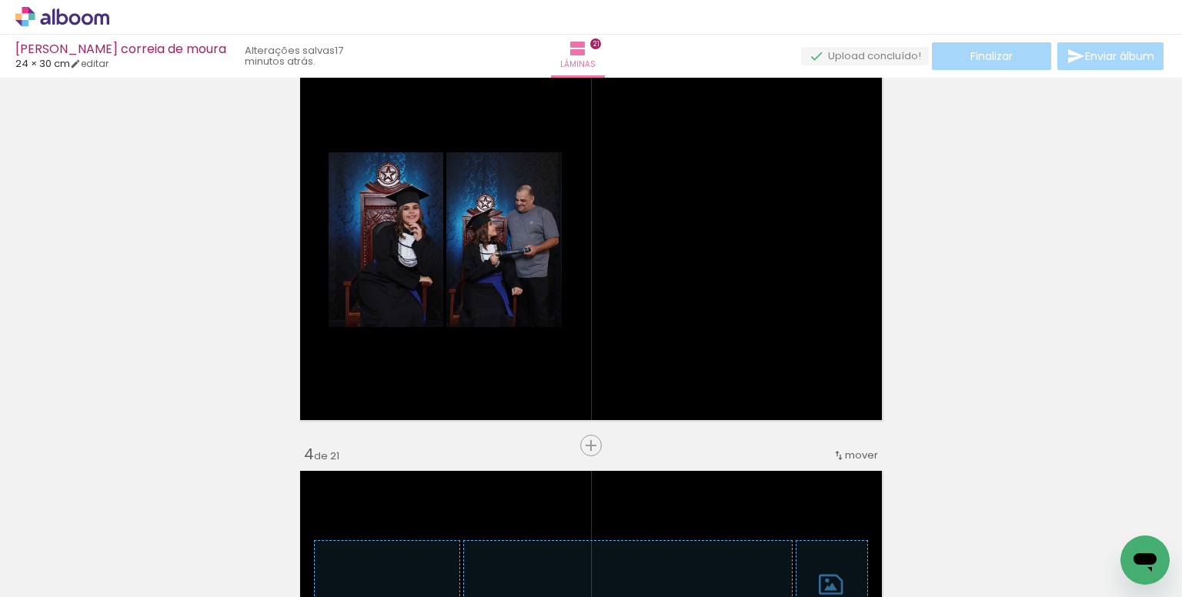
scroll to position [0, 2781]
drag, startPoint x: 906, startPoint y: 539, endPoint x: 955, endPoint y: 536, distance: 49.3
click at [910, 526] on div at bounding box center [907, 545] width 76 height 51
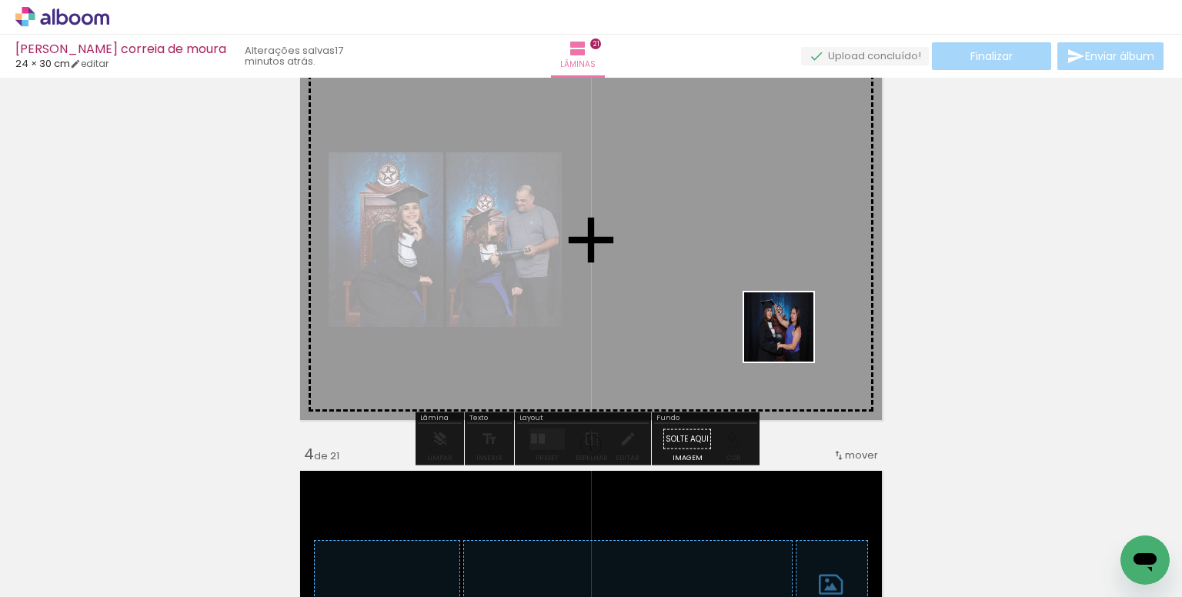
drag, startPoint x: 913, startPoint y: 444, endPoint x: 747, endPoint y: 303, distance: 217.3
click at [747, 303] on quentale-workspace at bounding box center [591, 298] width 1182 height 597
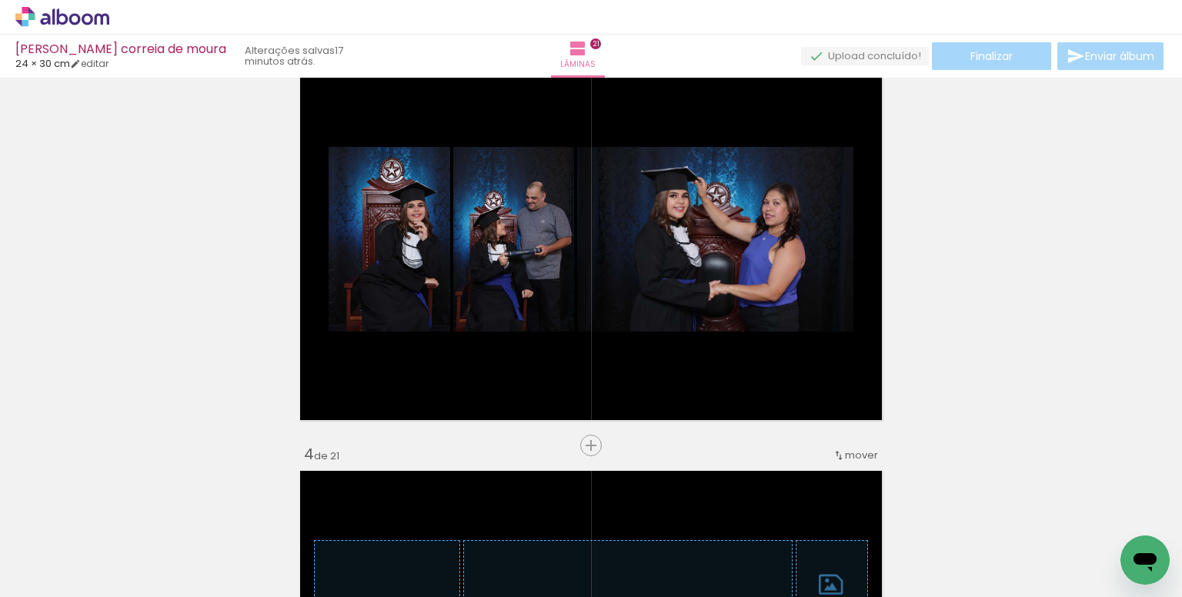
scroll to position [0, 3853]
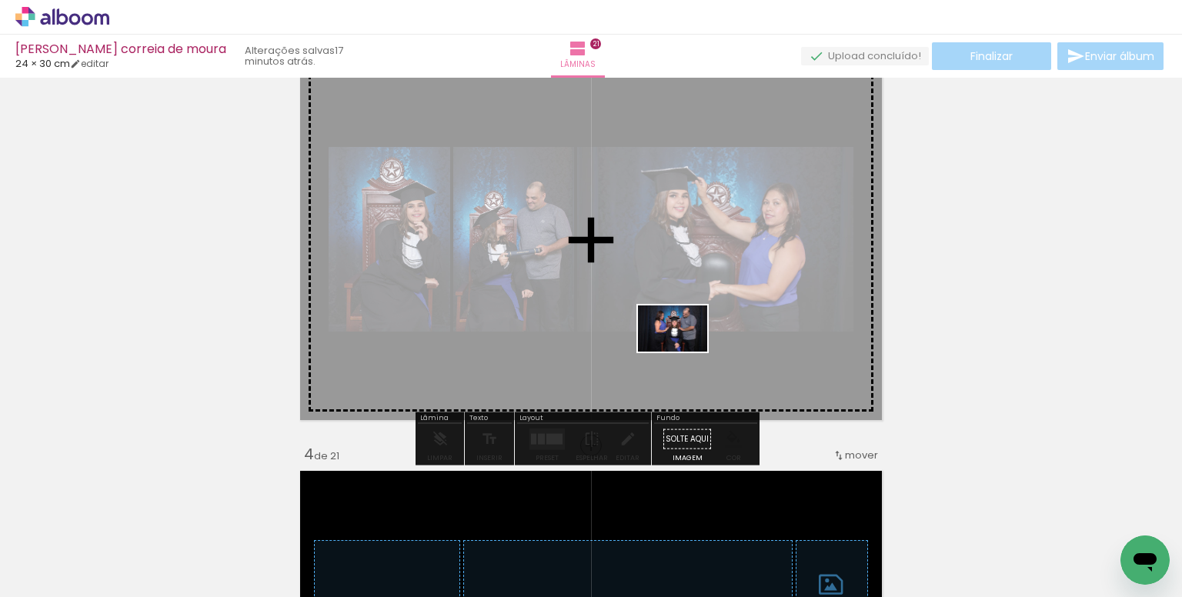
drag, startPoint x: 767, startPoint y: 521, endPoint x: 684, endPoint y: 352, distance: 188.6
click at [684, 352] on quentale-workspace at bounding box center [591, 298] width 1182 height 597
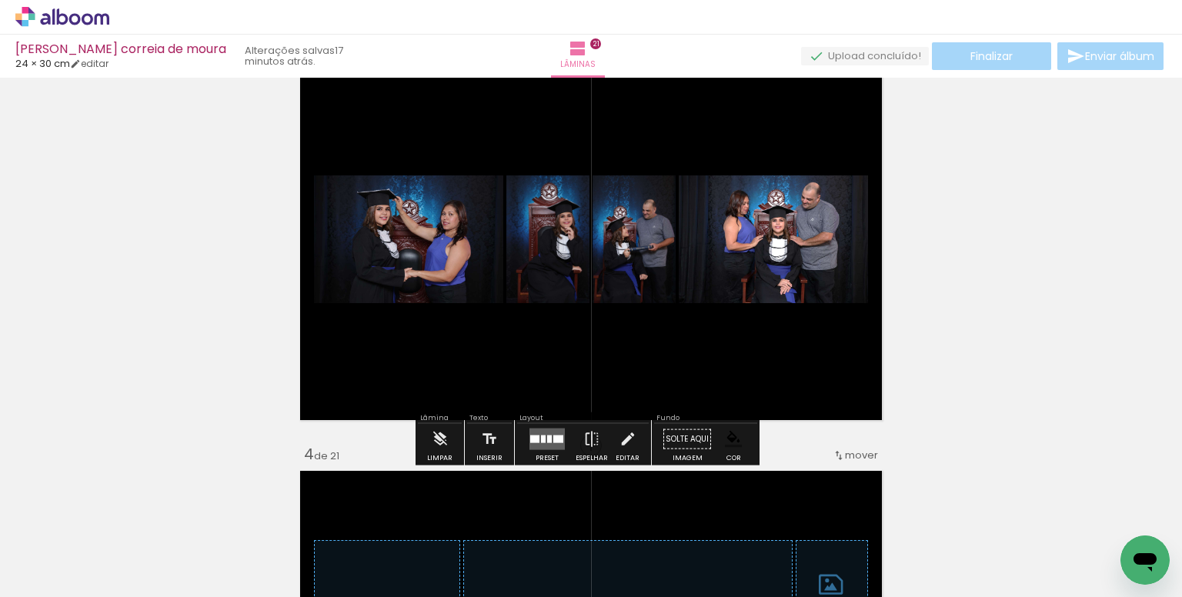
scroll to position [0, 4084]
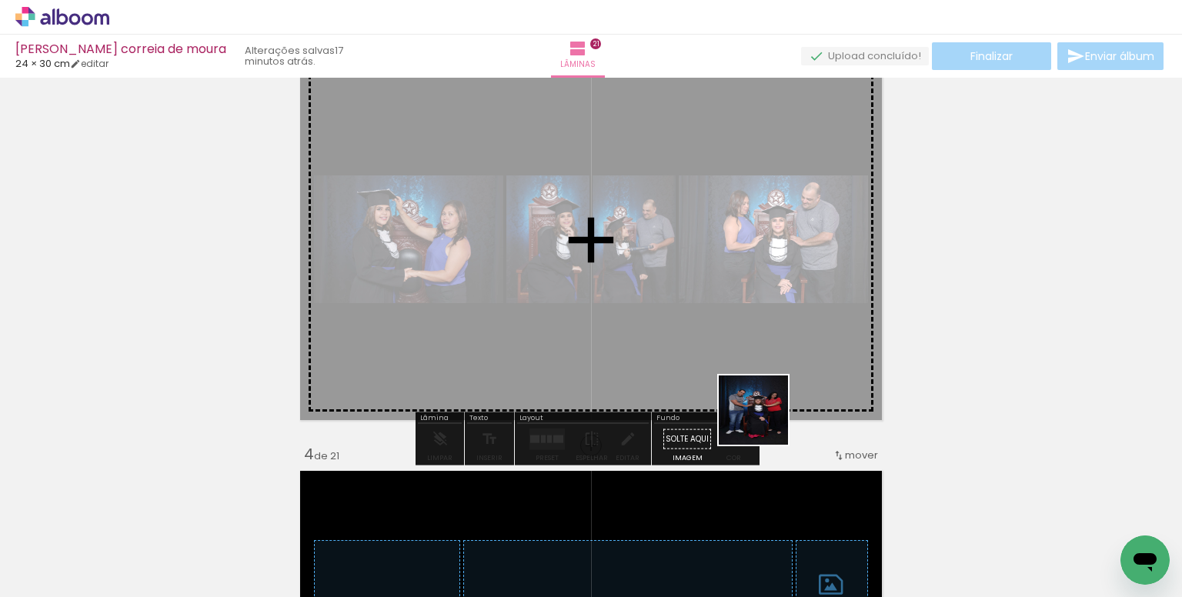
drag, startPoint x: 776, startPoint y: 450, endPoint x: 675, endPoint y: 369, distance: 129.8
click at [709, 302] on quentale-workspace at bounding box center [591, 298] width 1182 height 597
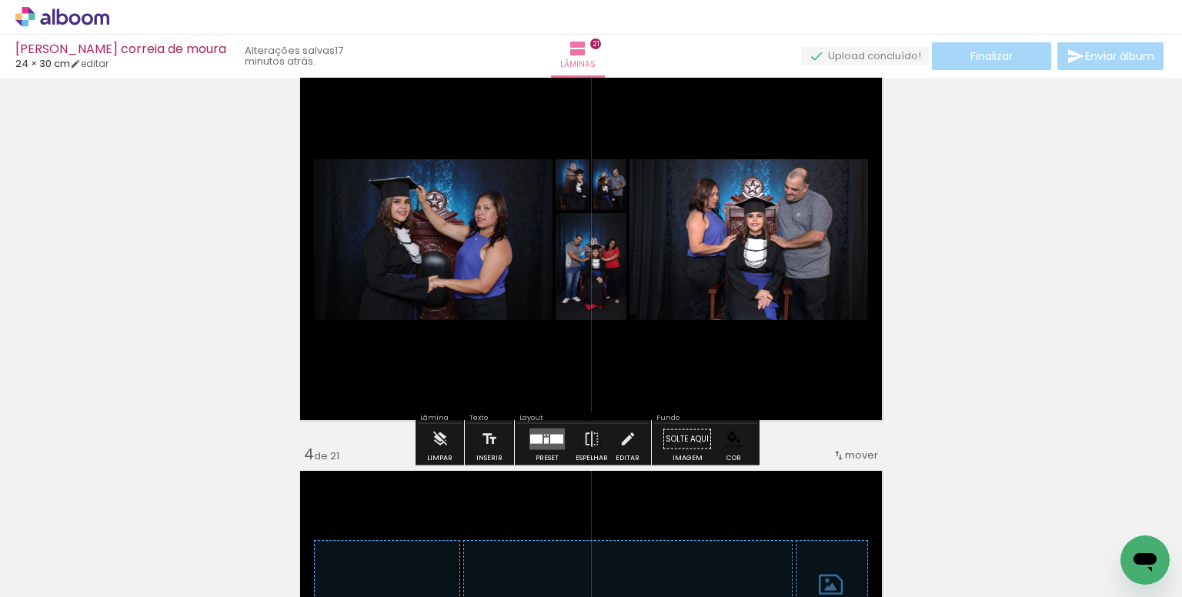
click at [550, 435] on div at bounding box center [556, 439] width 13 height 9
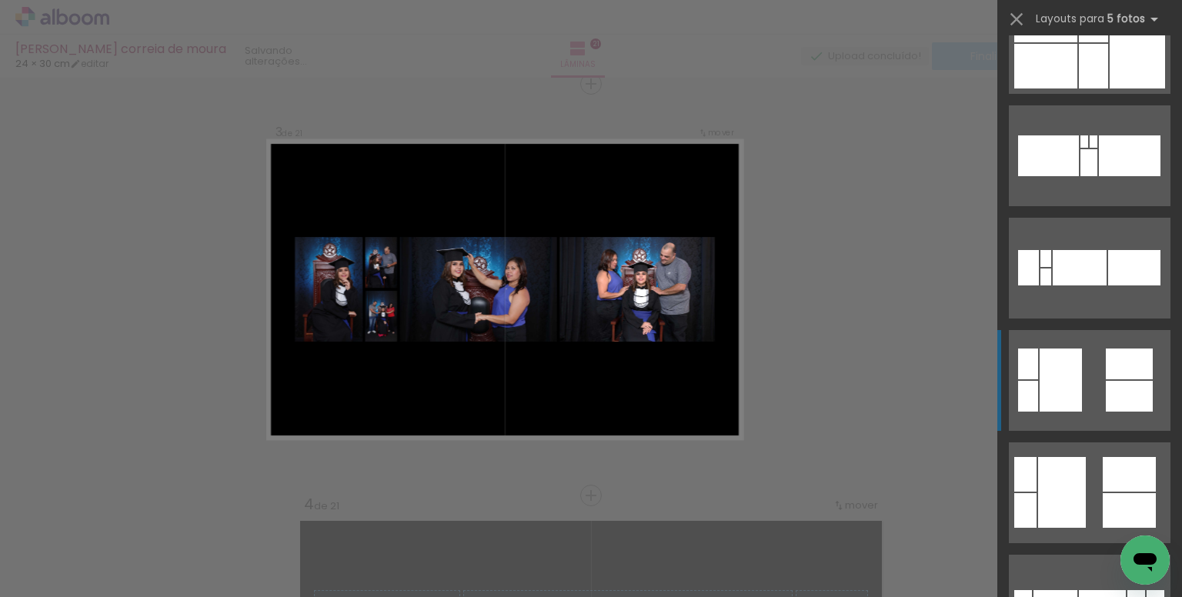
scroll to position [846, 0]
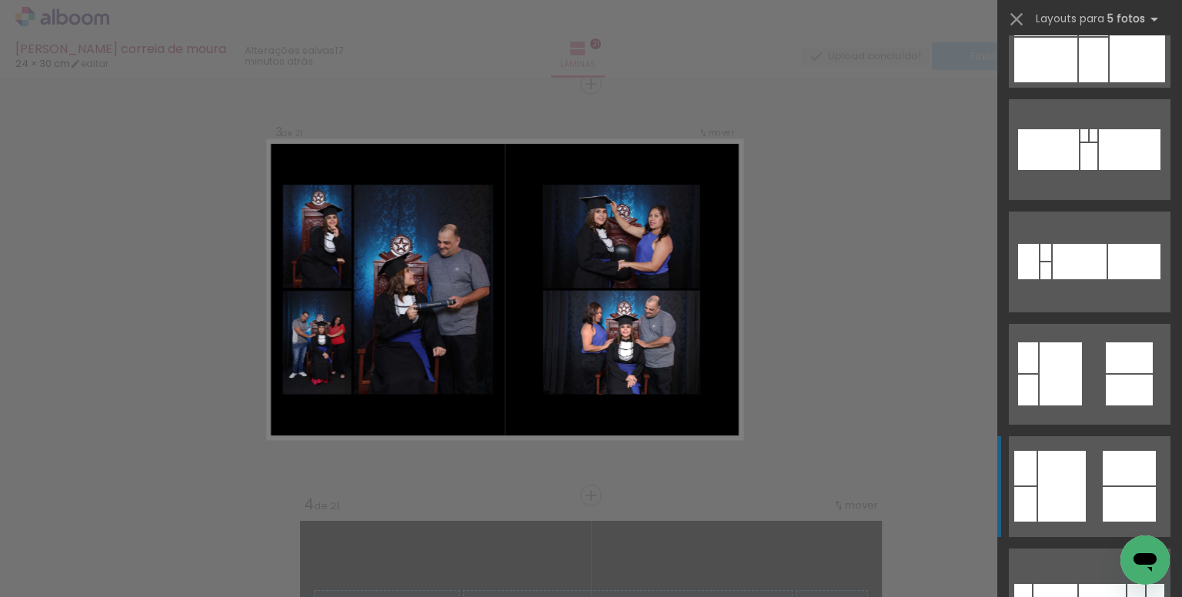
click at [1103, 456] on div at bounding box center [1129, 468] width 53 height 35
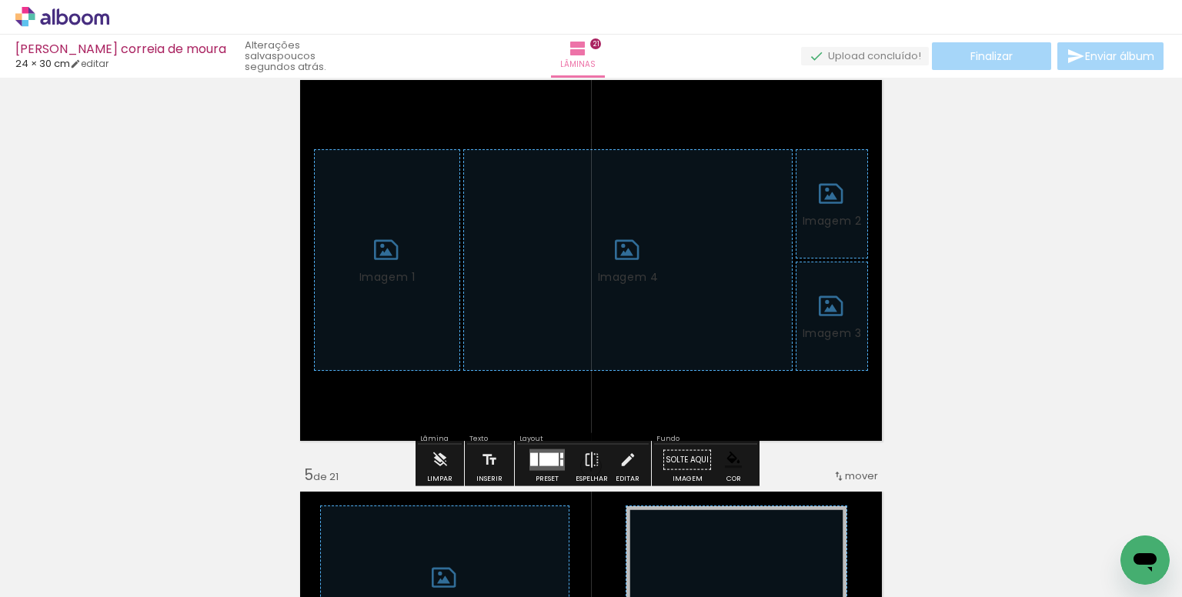
scroll to position [1304, 0]
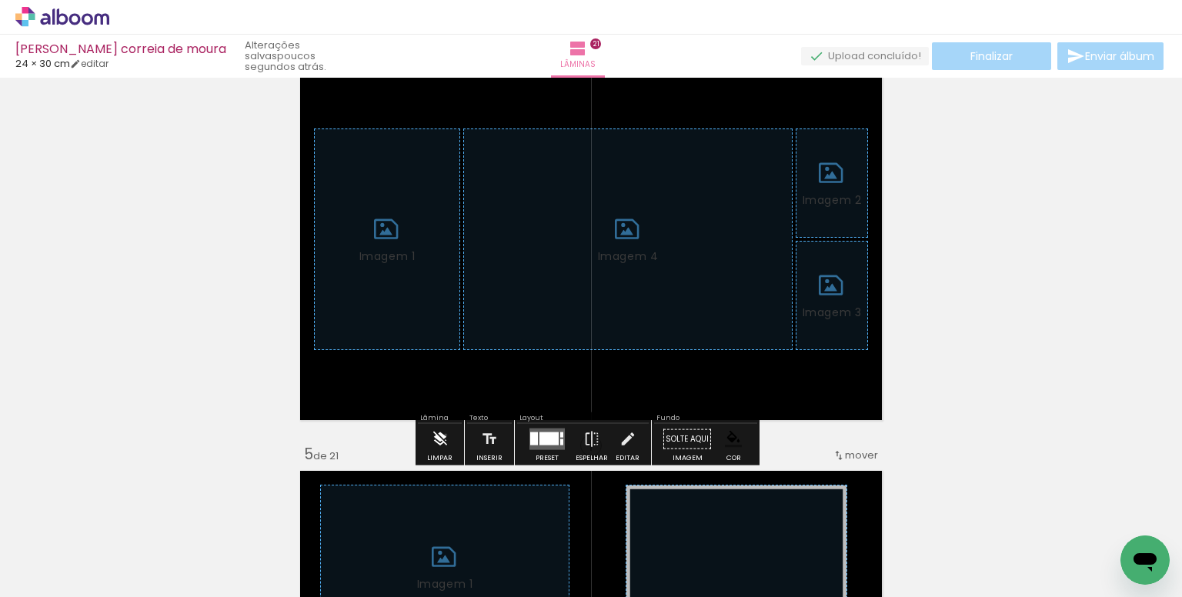
click at [446, 435] on iron-icon at bounding box center [440, 439] width 17 height 31
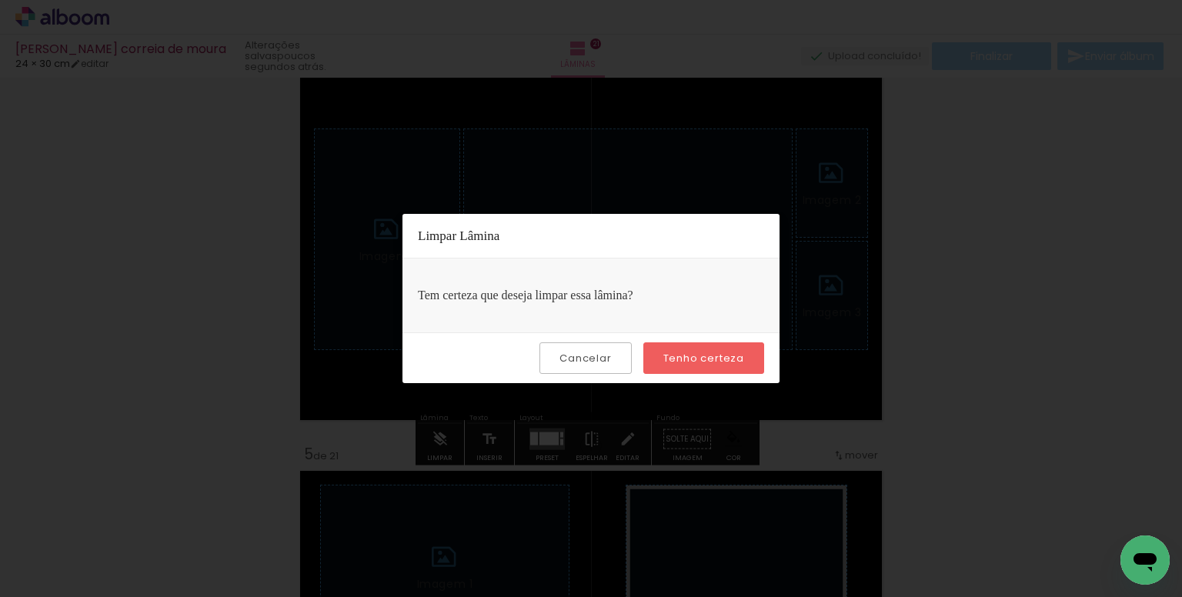
drag, startPoint x: 676, startPoint y: 357, endPoint x: 780, endPoint y: 421, distance: 121.3
click at [0, 0] on slot "Tenho certeza" at bounding box center [0, 0] width 0 height 0
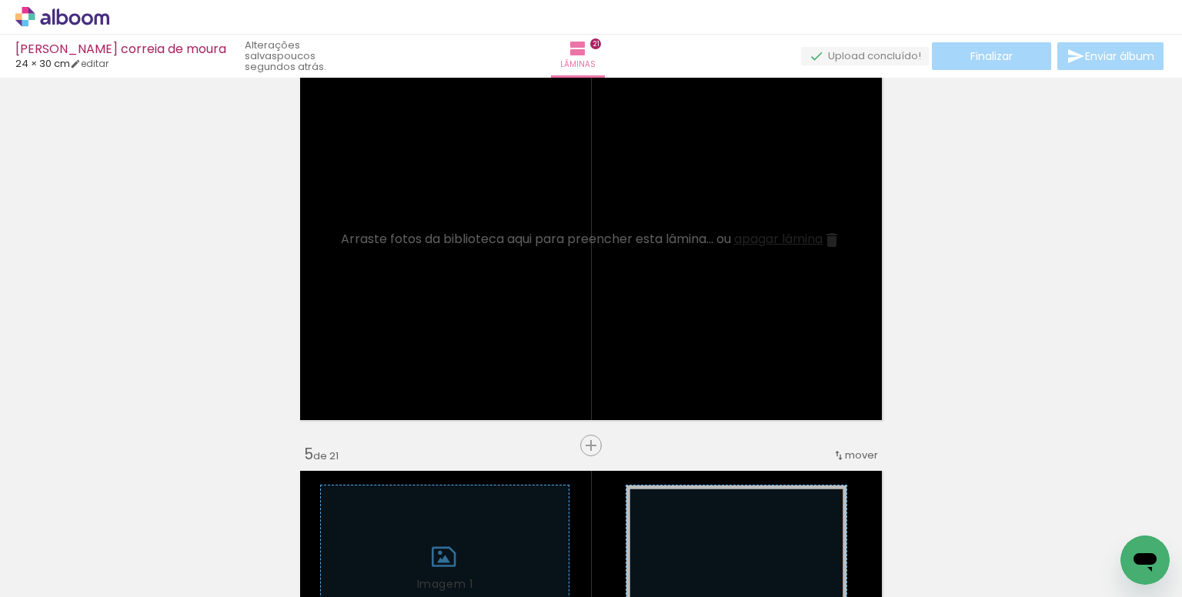
scroll to position [0, 4358]
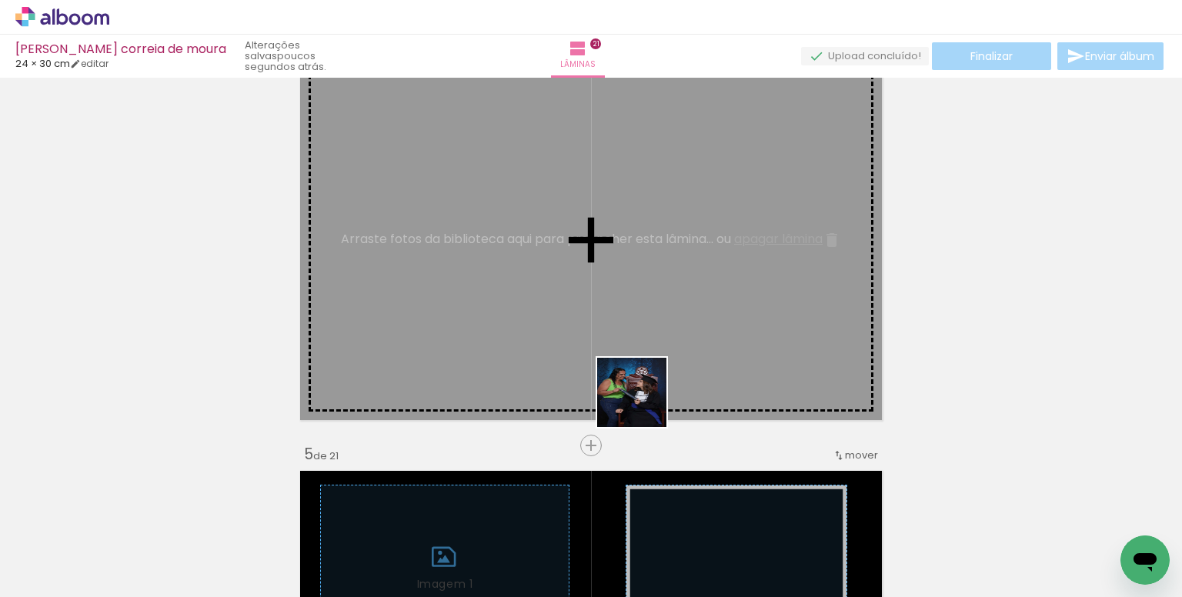
drag, startPoint x: 638, startPoint y: 459, endPoint x: 737, endPoint y: 524, distance: 118.9
click at [649, 298] on quentale-workspace at bounding box center [591, 298] width 1182 height 597
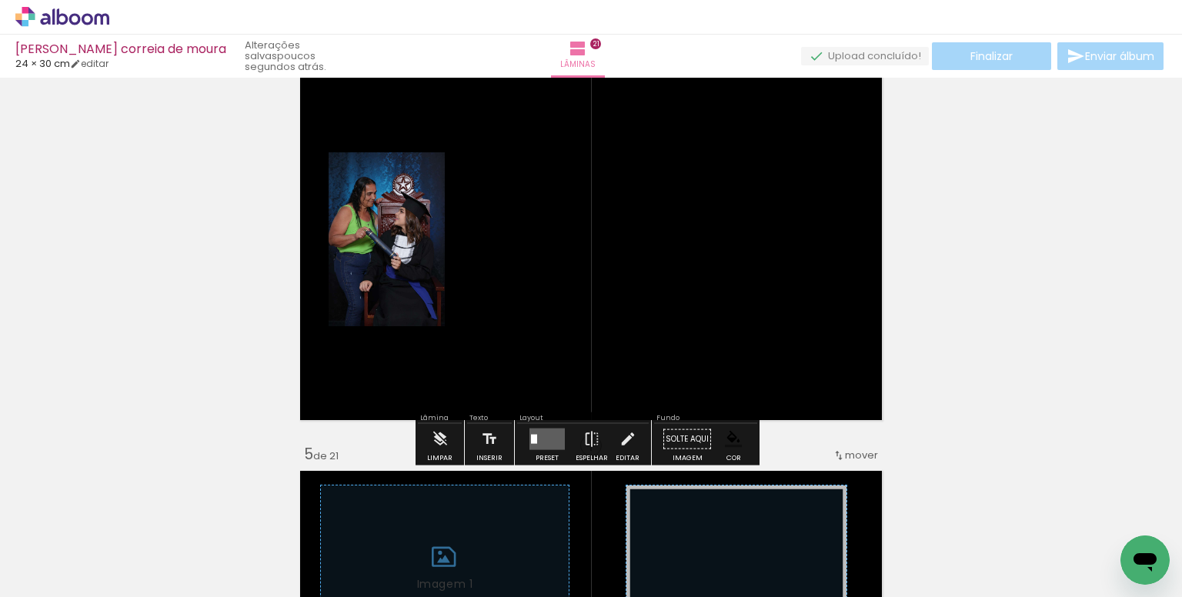
scroll to position [0, 4713]
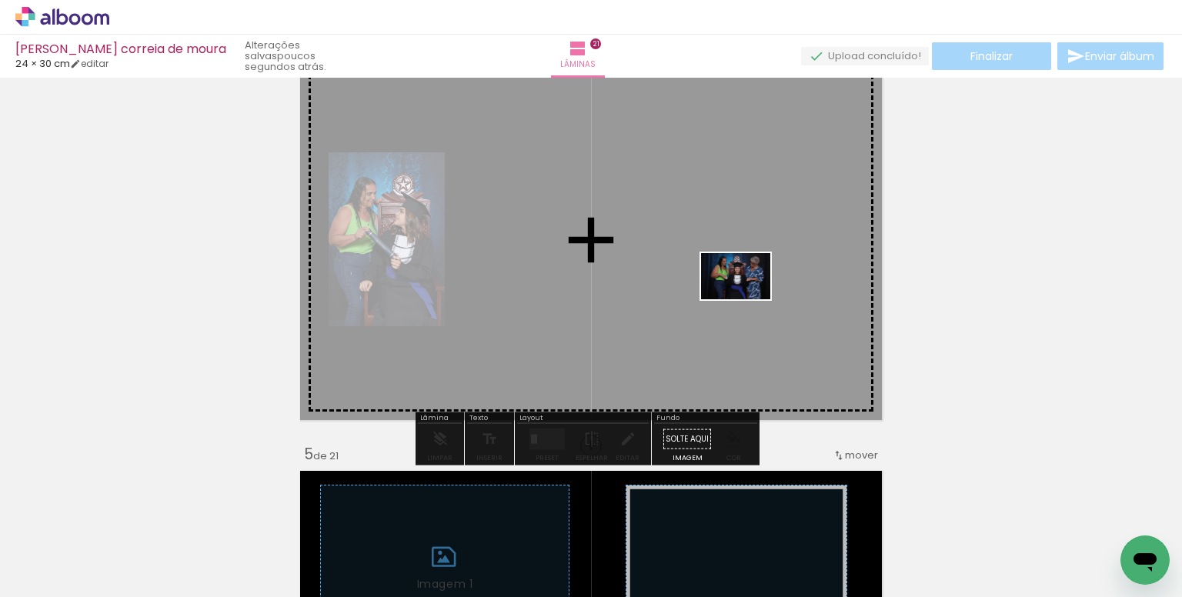
drag, startPoint x: 963, startPoint y: 543, endPoint x: 882, endPoint y: 506, distance: 88.8
click at [747, 305] on quentale-workspace at bounding box center [591, 298] width 1182 height 597
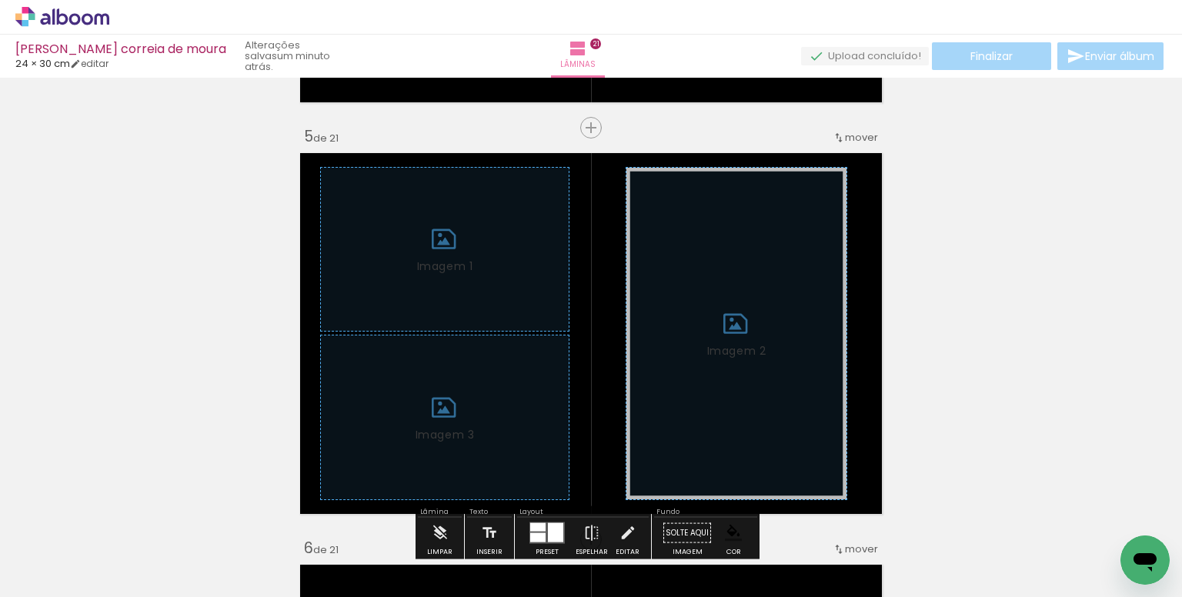
scroll to position [1739, 0]
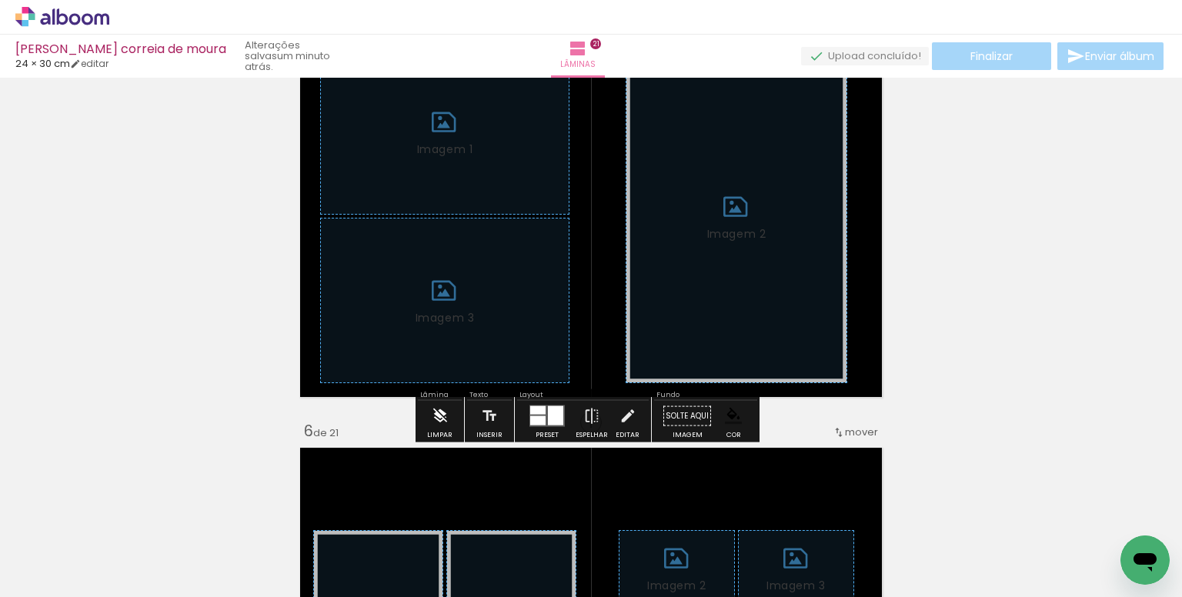
click at [435, 412] on iron-icon at bounding box center [440, 416] width 17 height 31
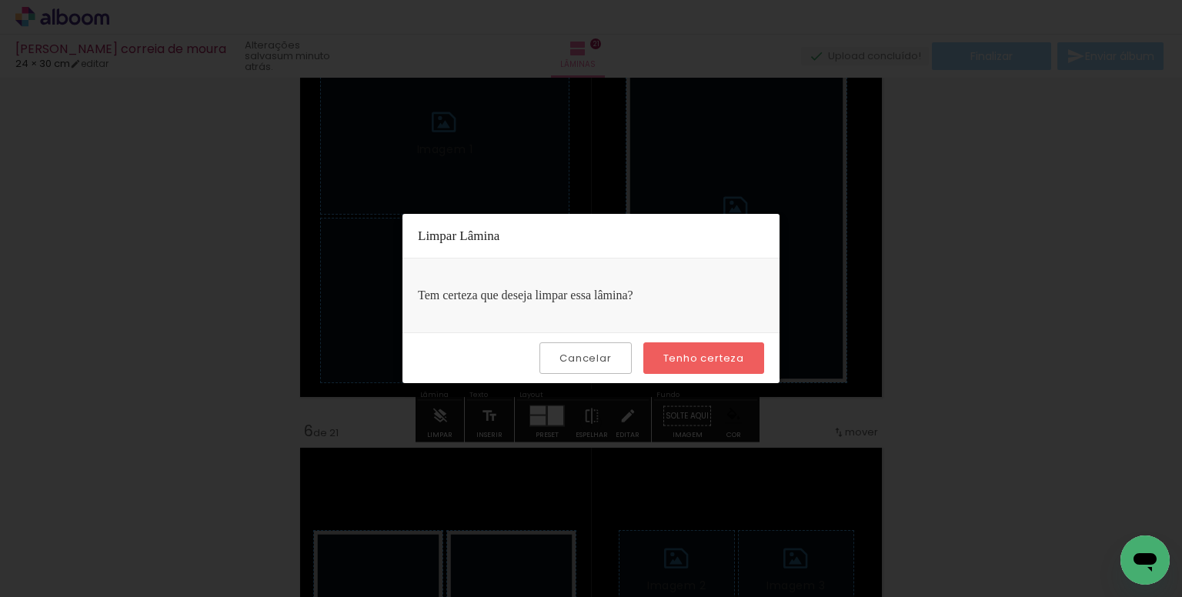
click at [0, 0] on slot "Tenho certeza" at bounding box center [0, 0] width 0 height 0
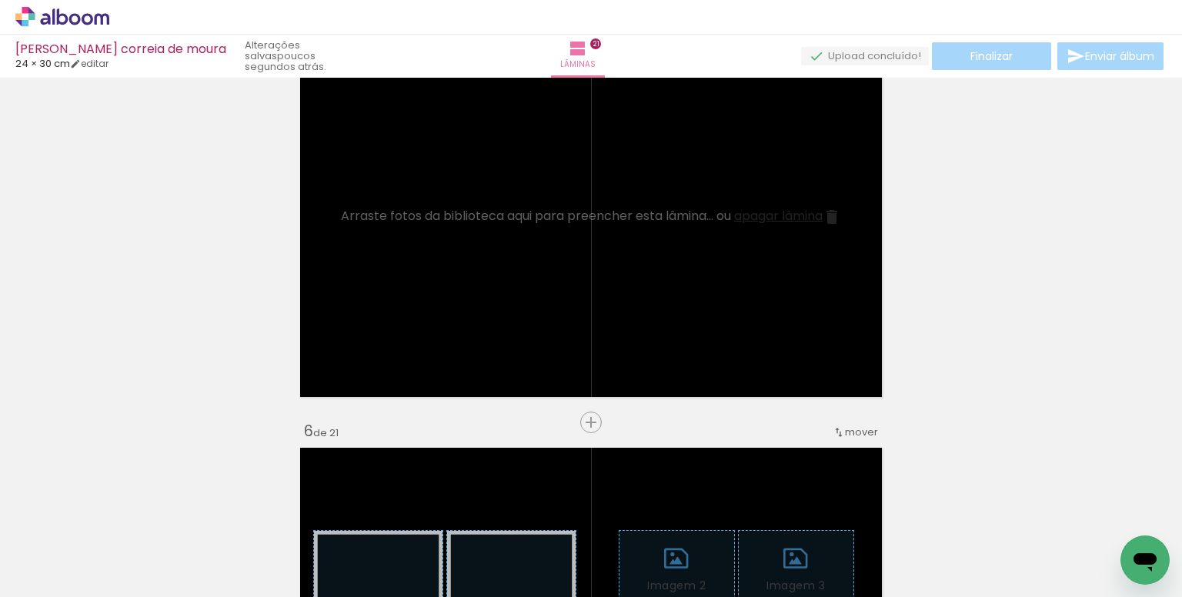
scroll to position [0, 5492]
drag, startPoint x: 780, startPoint y: 522, endPoint x: 702, endPoint y: 539, distance: 79.7
click at [719, 292] on quentale-workspace at bounding box center [591, 298] width 1182 height 597
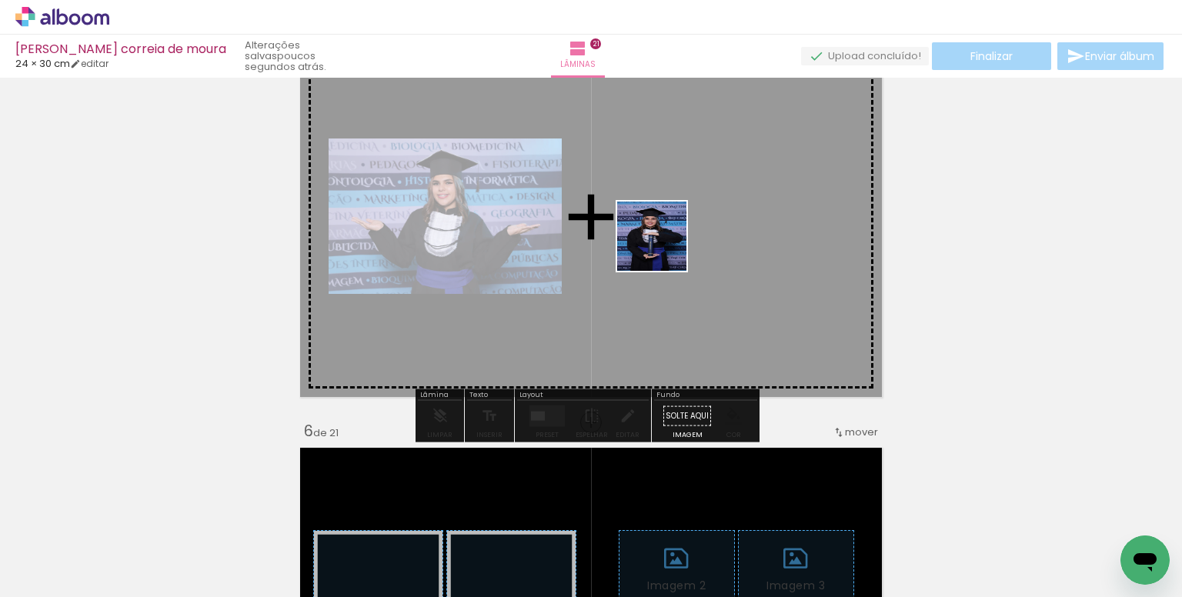
drag, startPoint x: 692, startPoint y: 546, endPoint x: 496, endPoint y: 523, distance: 196.7
click at [662, 253] on quentale-workspace at bounding box center [591, 298] width 1182 height 597
